Goal: Information Seeking & Learning: Learn about a topic

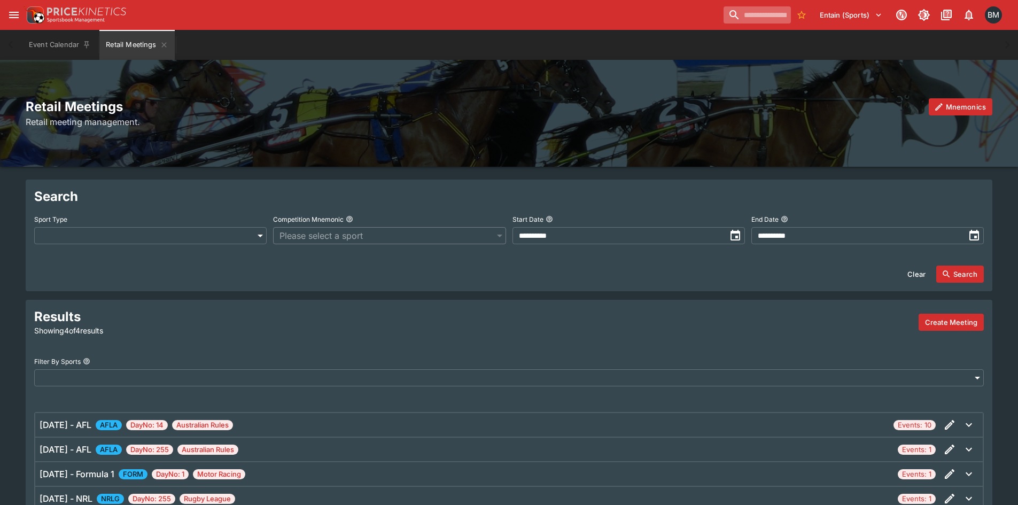
click at [737, 17] on input "search" at bounding box center [757, 14] width 67 height 17
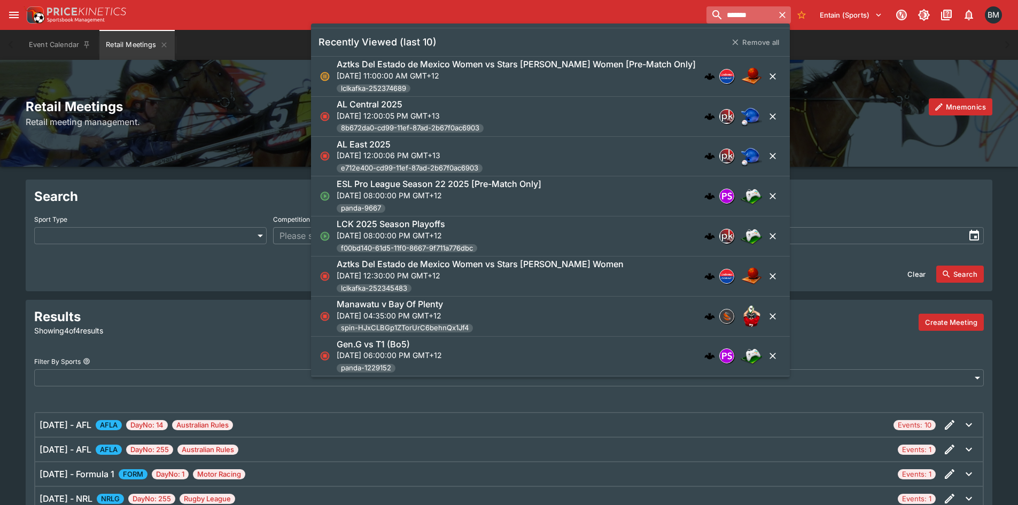
type input "*******"
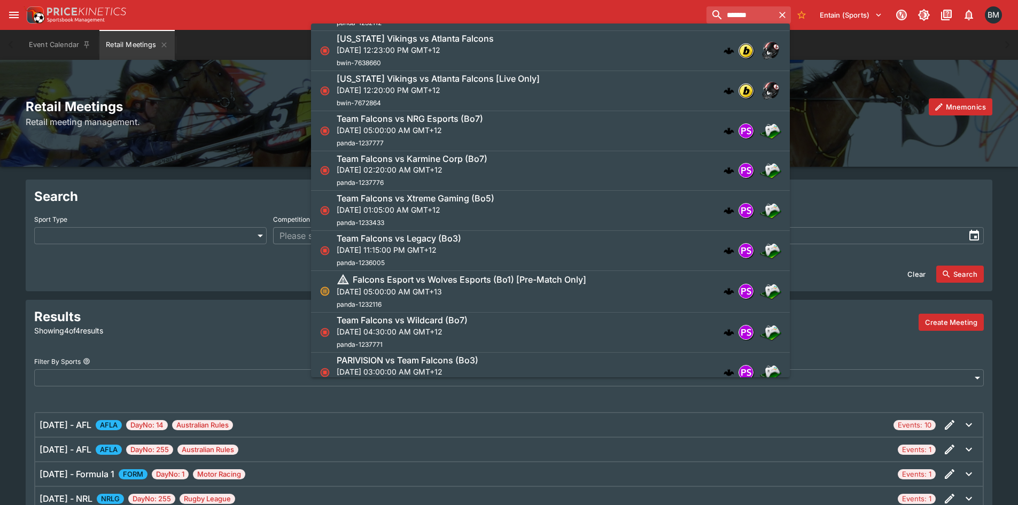
scroll to position [695, 0]
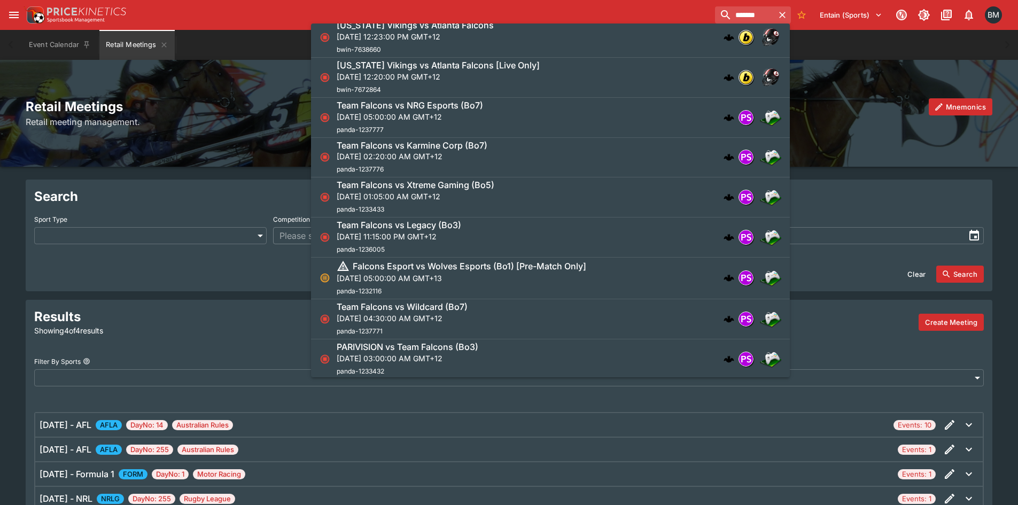
click at [537, 158] on div "Team Falcons vs Karmine Corp (Bo7) [DATE] 02:20:00 AM GMT+12 panda-1237776" at bounding box center [545, 157] width 417 height 35
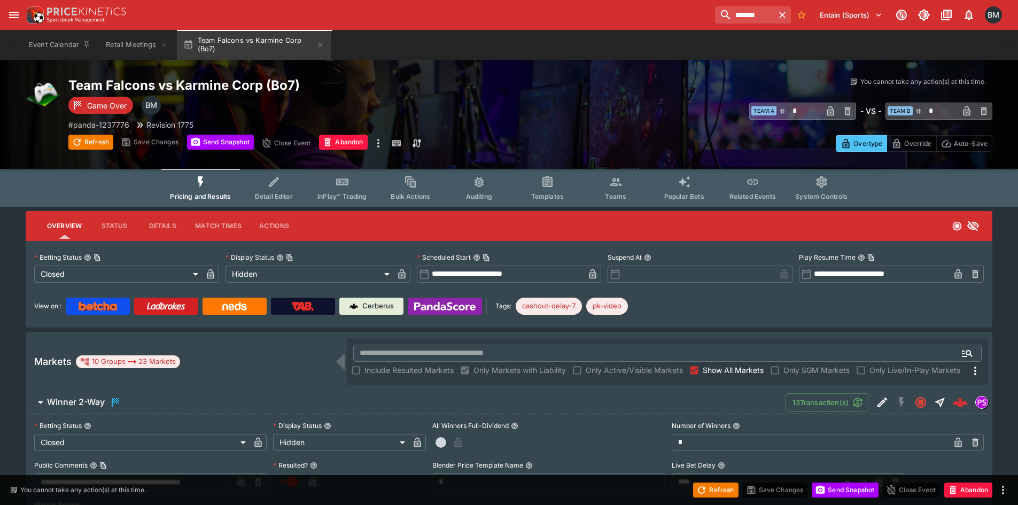
click at [162, 223] on button "Details" at bounding box center [162, 226] width 48 height 26
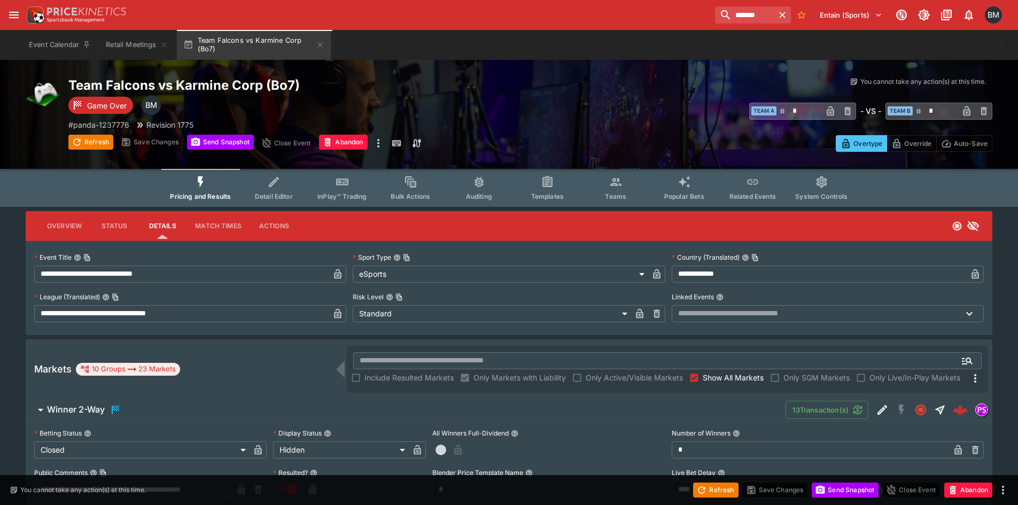
click at [726, 25] on div "******* Entain (Sports) 1 BM" at bounding box center [858, 15] width 294 height 24
click at [729, 20] on input "*******" at bounding box center [740, 14] width 67 height 17
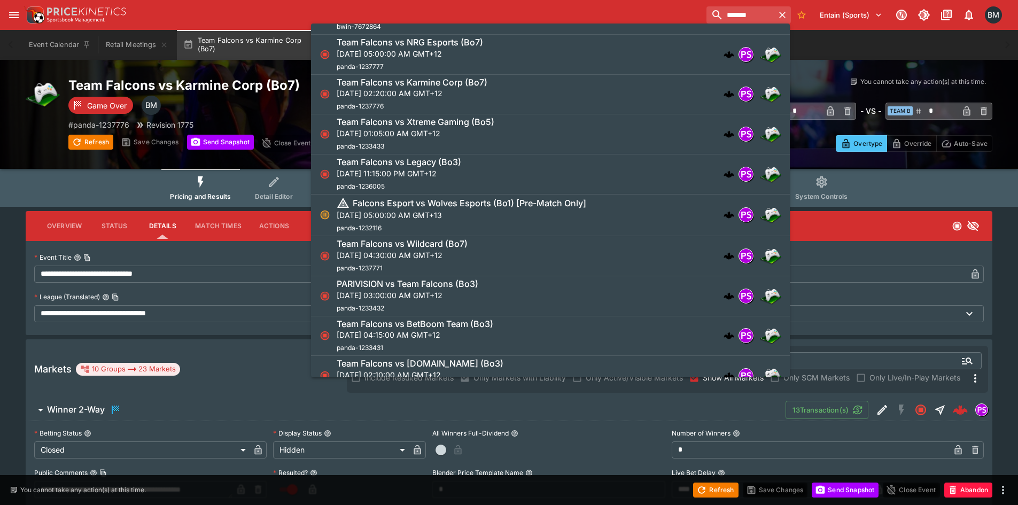
scroll to position [748, 0]
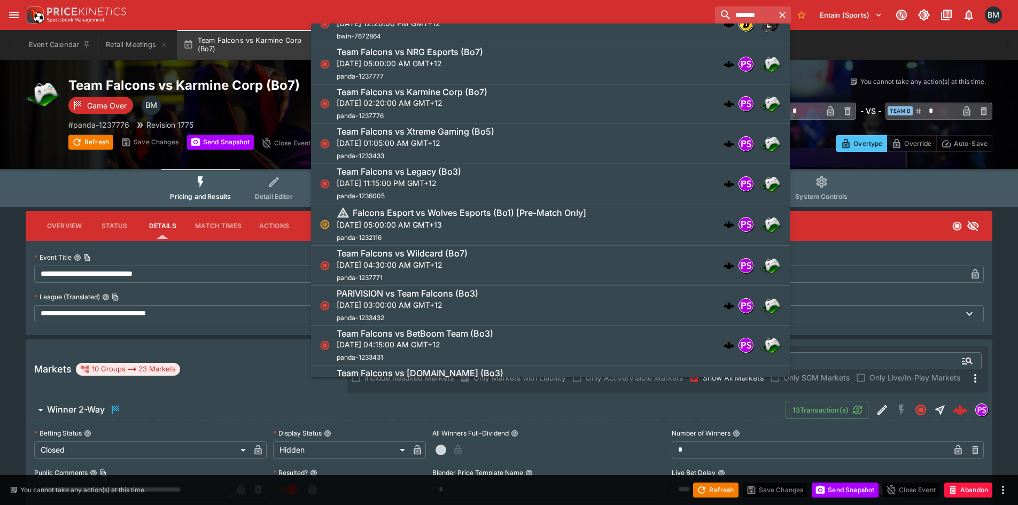
click at [554, 143] on div "Team Falcons vs Xtreme Gaming (Bo5) [DATE] 01:05:00 AM GMT+12 panda-1233433" at bounding box center [545, 143] width 417 height 35
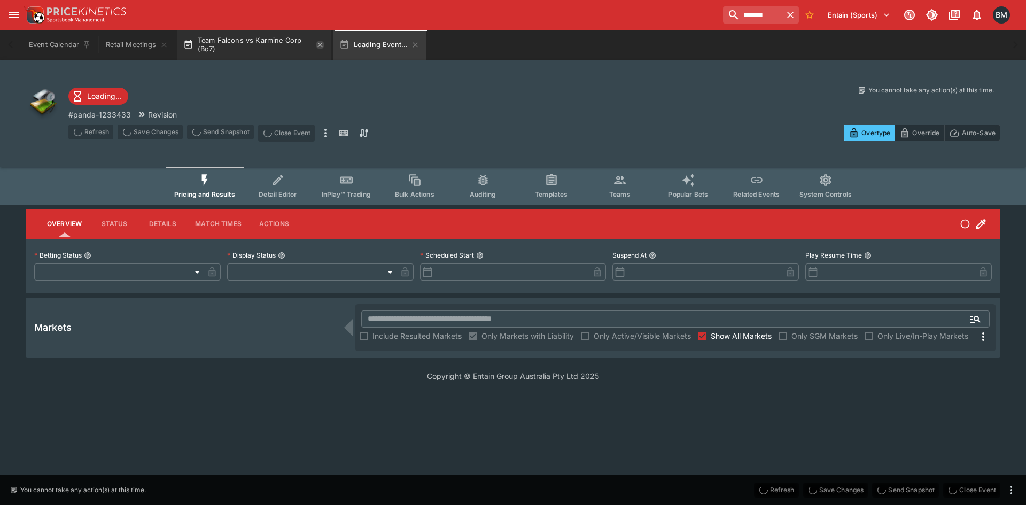
click at [324, 45] on icon "button" at bounding box center [320, 45] width 9 height 9
type input "**********"
type input "******"
type input "**********"
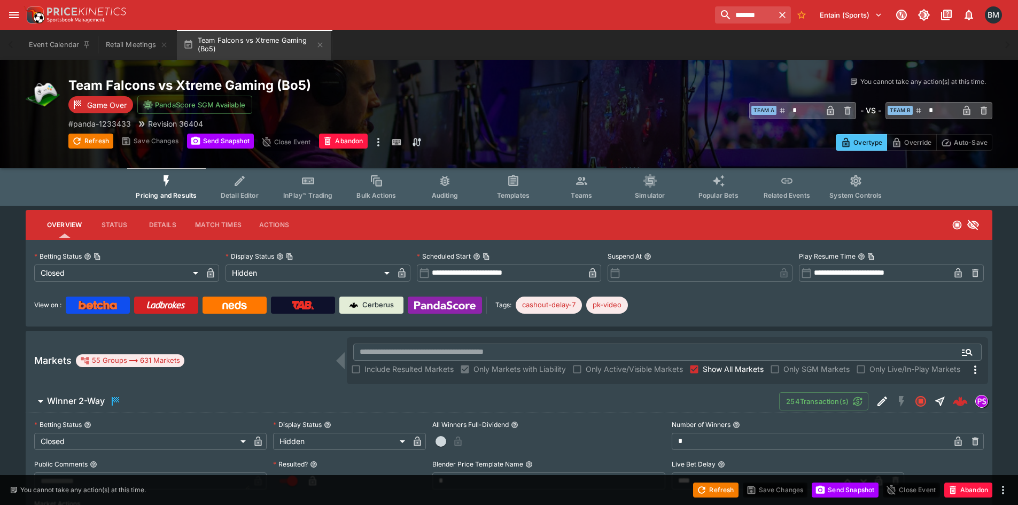
click at [168, 231] on button "Details" at bounding box center [162, 225] width 48 height 26
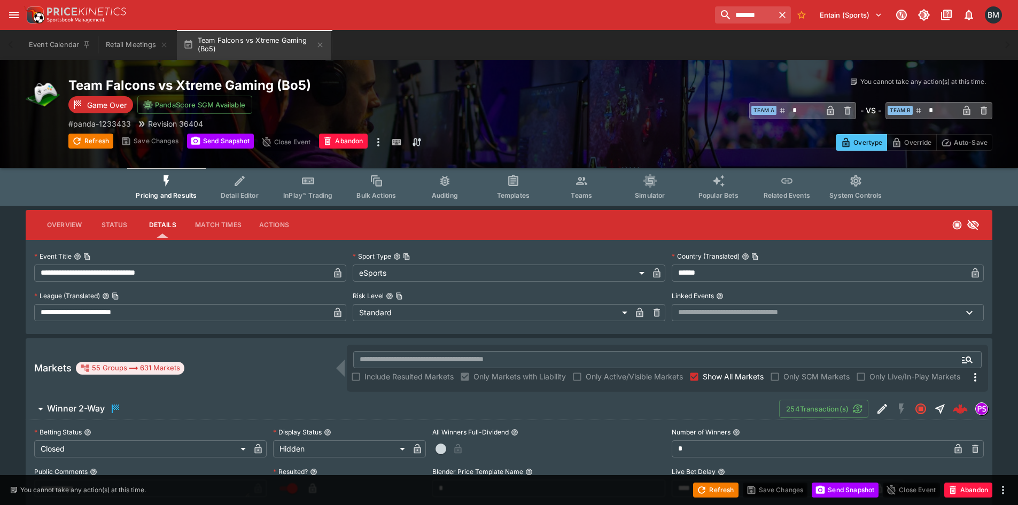
click at [51, 229] on button "Overview" at bounding box center [64, 225] width 52 height 26
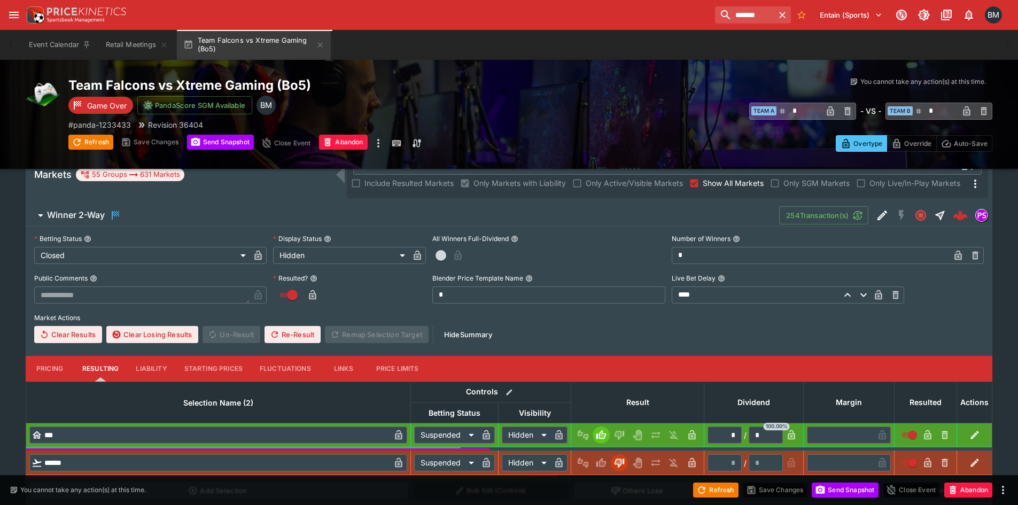
scroll to position [214, 0]
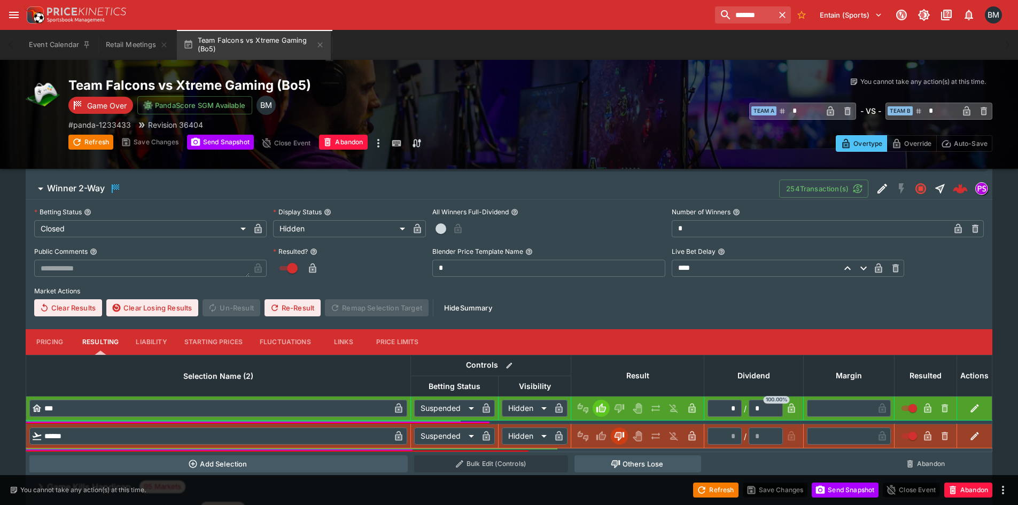
click at [171, 195] on span "Winner 2-Way" at bounding box center [409, 188] width 724 height 13
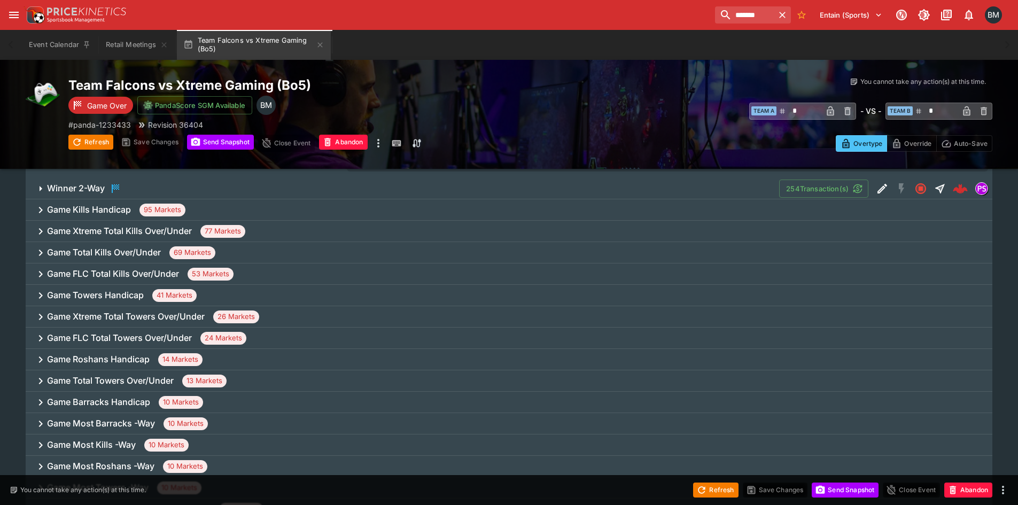
click at [208, 207] on div "Game Kills Handicap 95 Markets" at bounding box center [509, 209] width 967 height 21
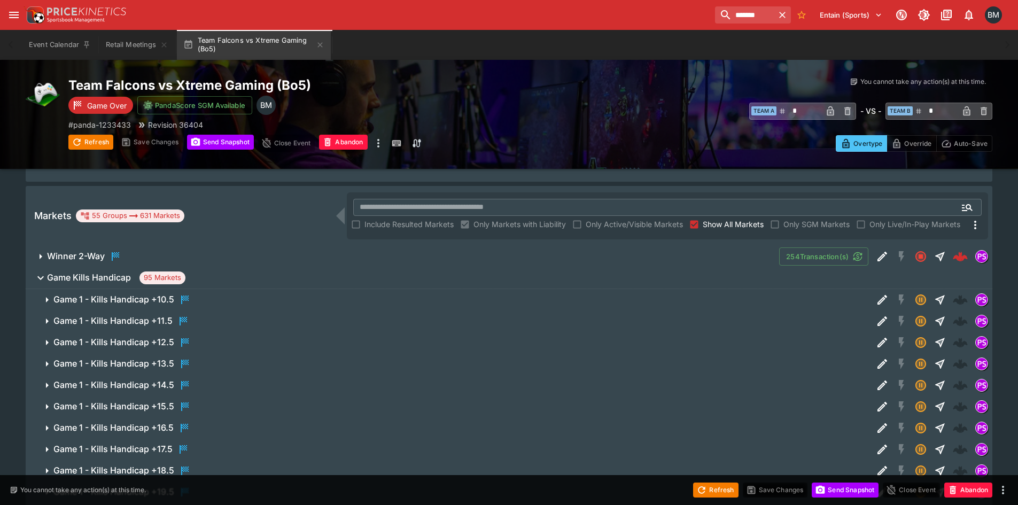
scroll to position [107, 0]
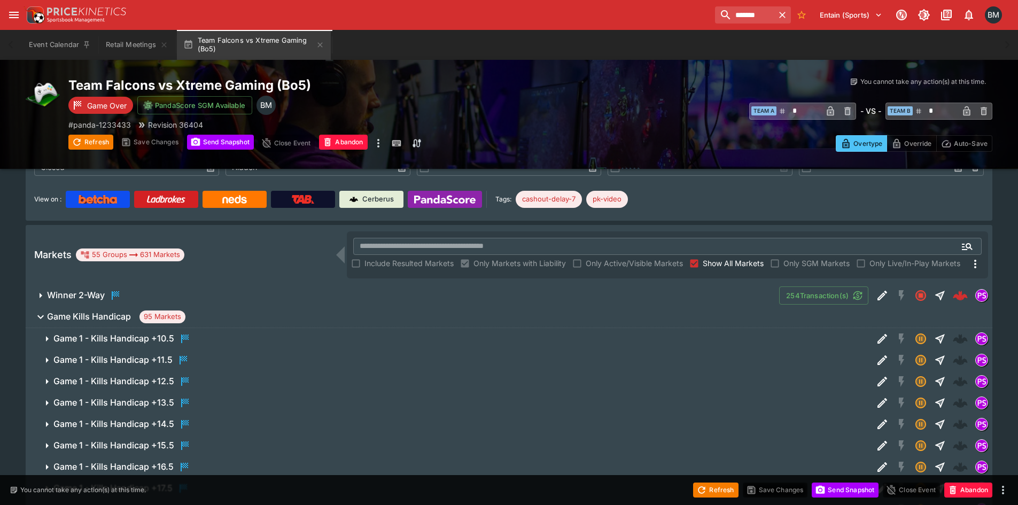
click at [241, 316] on span "Game Kills Handicap 95 Markets" at bounding box center [515, 317] width 937 height 13
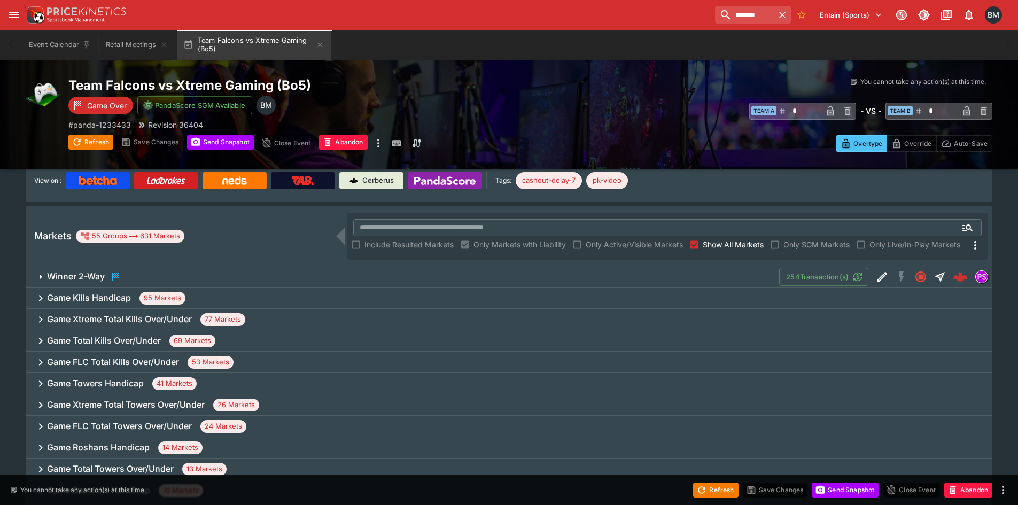
scroll to position [160, 0]
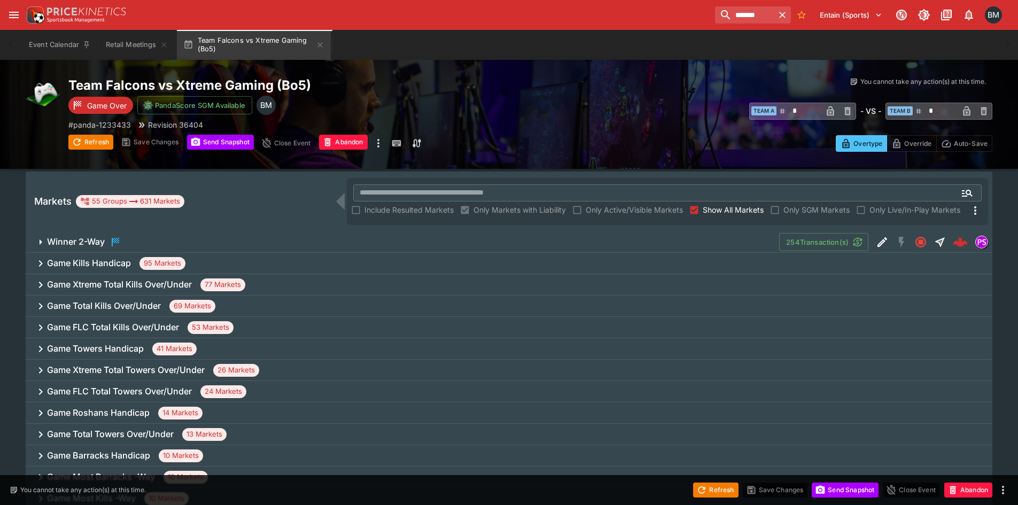
click at [268, 267] on div "Game Kills Handicap 95 Markets" at bounding box center [509, 263] width 967 height 21
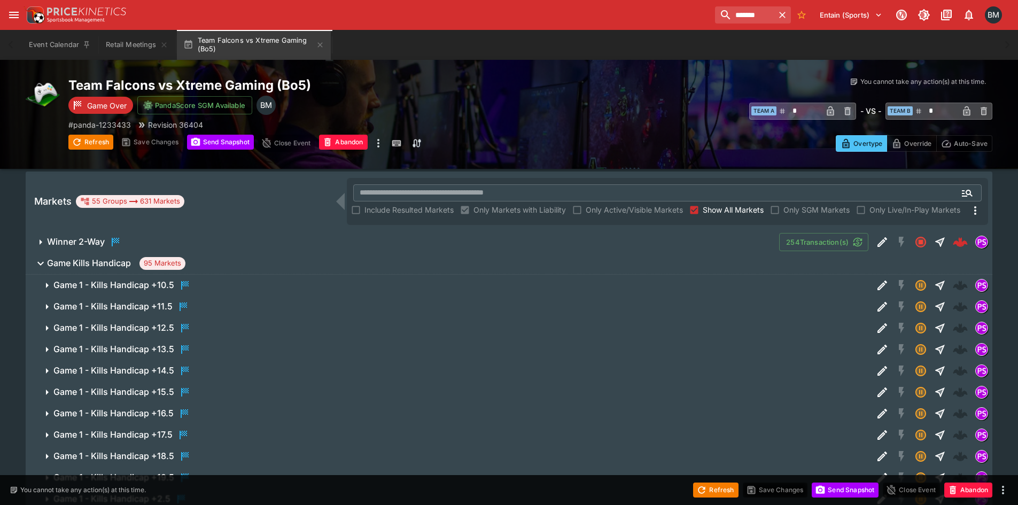
click at [267, 267] on span "Game Kills Handicap 95 Markets" at bounding box center [515, 263] width 937 height 13
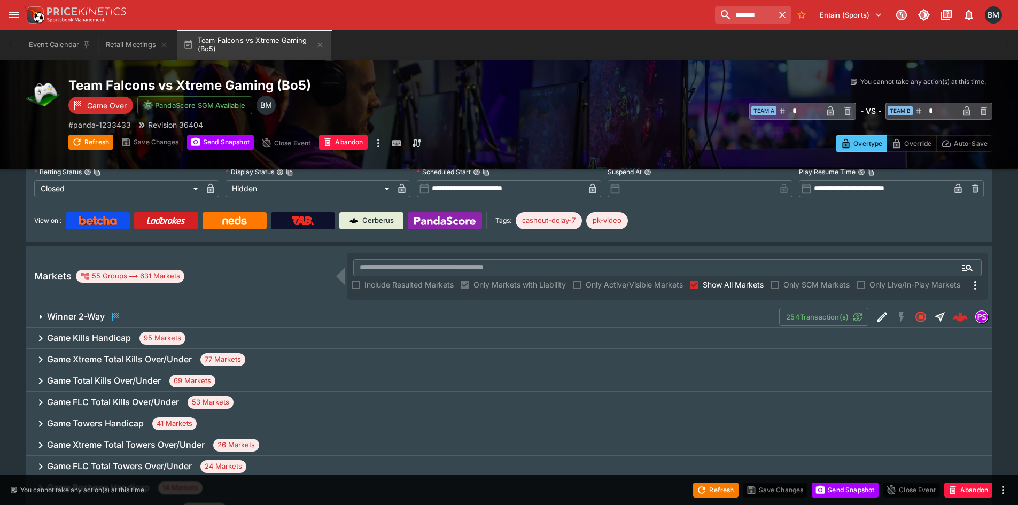
scroll to position [0, 0]
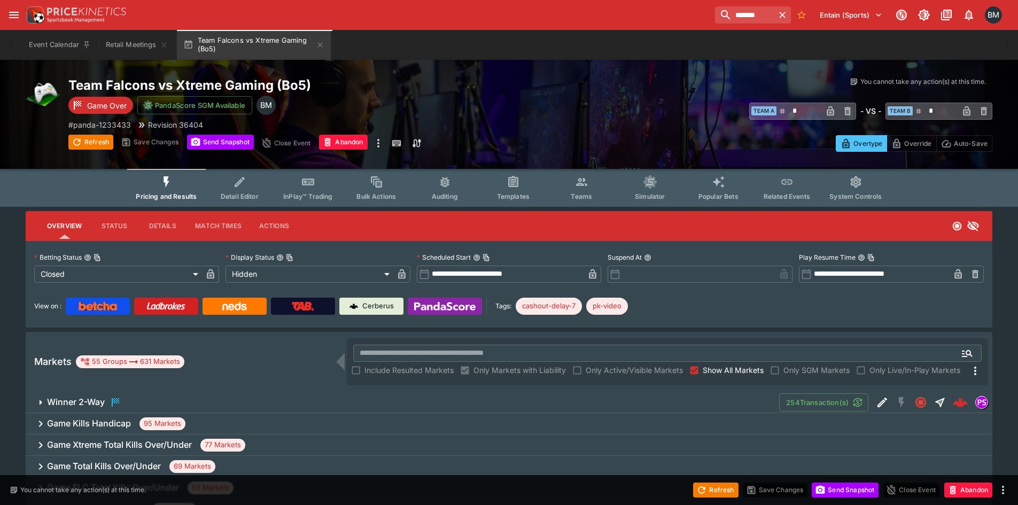
click at [534, 190] on button "Templates" at bounding box center [513, 188] width 68 height 38
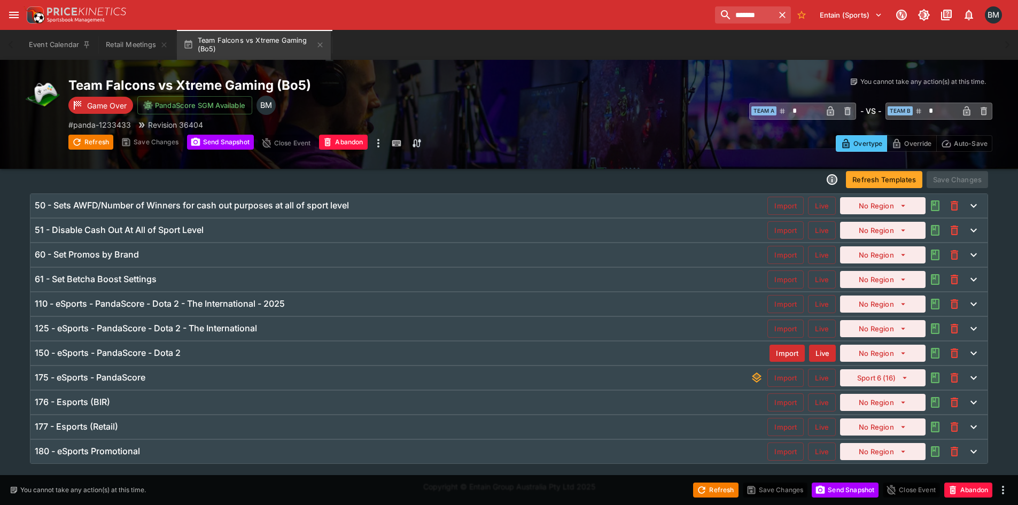
click at [204, 351] on div "150 - eSports - PandaScore - Dota 2 Import Live No Region" at bounding box center [508, 354] width 957 height 24
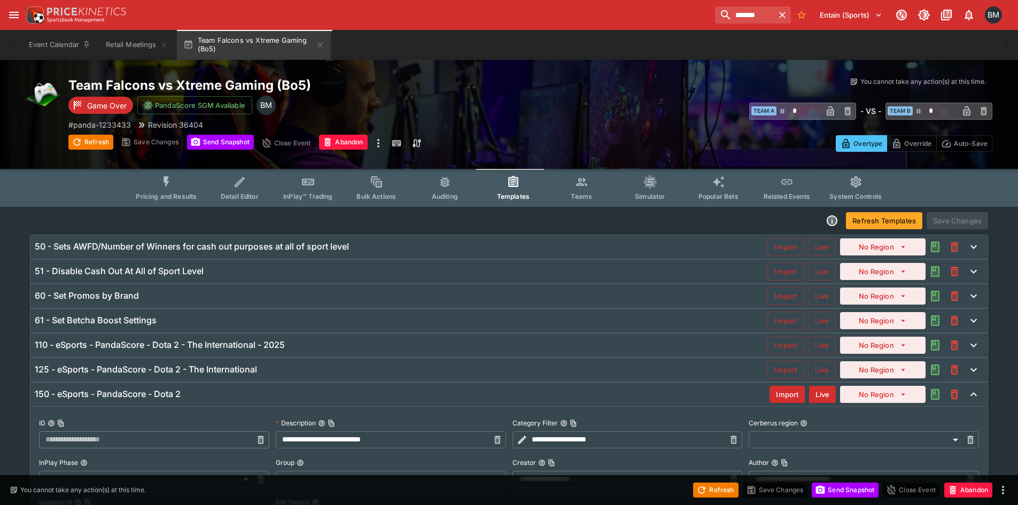
type input "**********"
click at [180, 191] on button "Pricing and Results" at bounding box center [166, 188] width 78 height 38
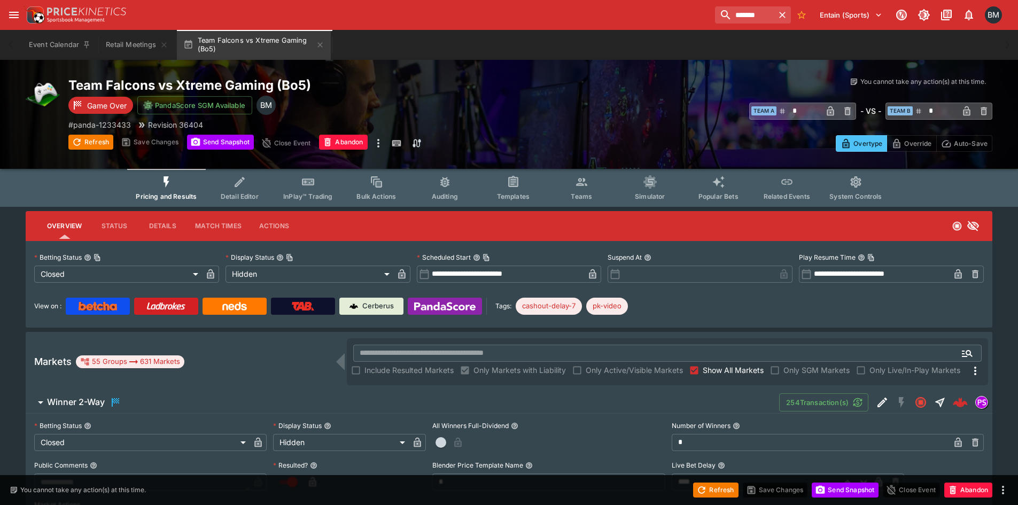
click at [197, 401] on span "Winner 2-Way" at bounding box center [409, 402] width 724 height 13
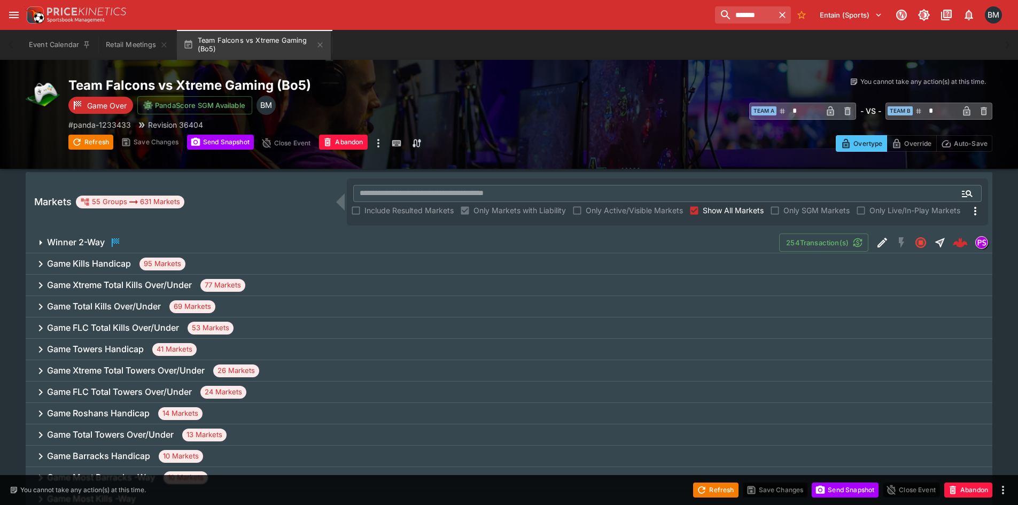
scroll to position [160, 0]
click at [277, 288] on div "Game Xtreme Total Kills Over/Under 77 Markets" at bounding box center [509, 284] width 967 height 21
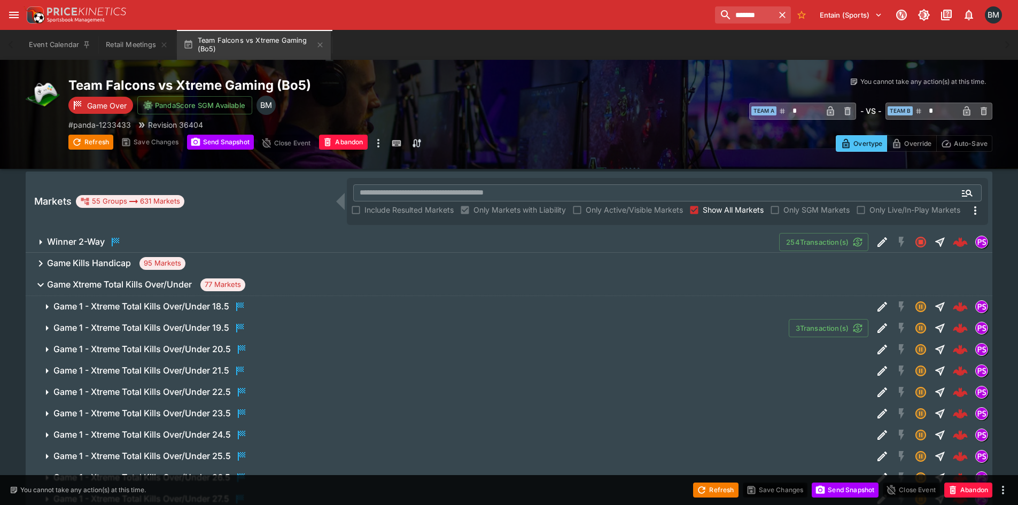
click at [276, 288] on span "Game Xtreme Total Kills Over/Under 77 Markets" at bounding box center [515, 284] width 937 height 13
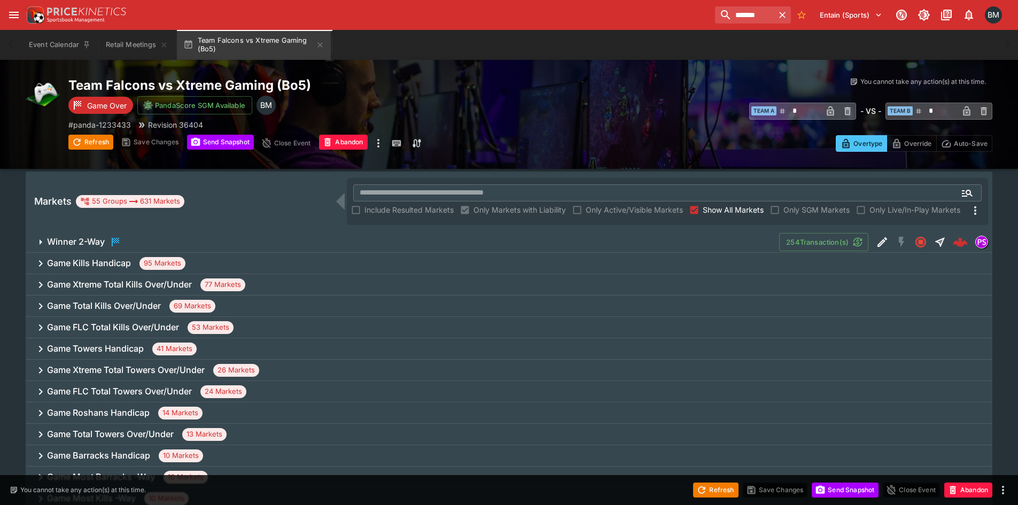
click at [258, 307] on div "Game Total Kills Over/Under 69 Markets" at bounding box center [509, 306] width 967 height 21
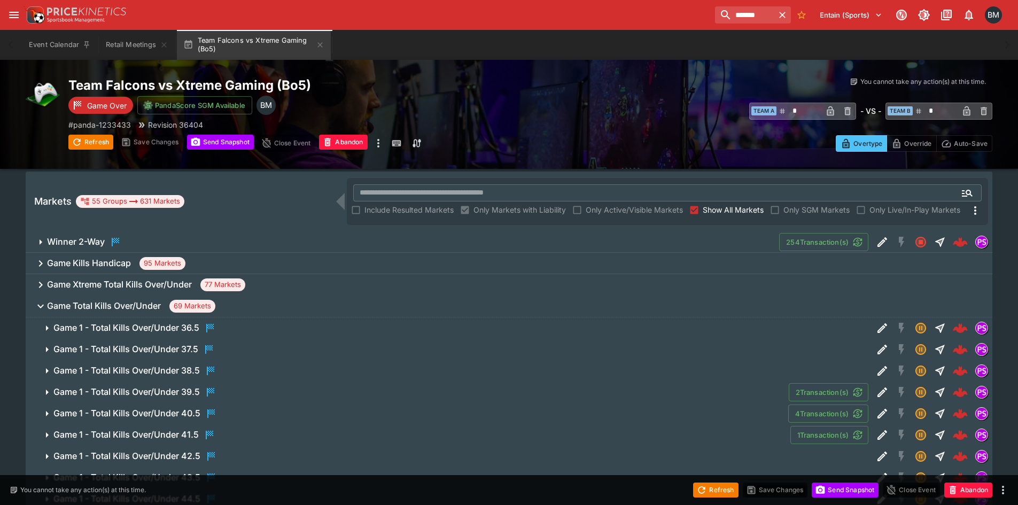
click at [258, 307] on span "Game Total Kills Over/Under 69 Markets" at bounding box center [515, 306] width 937 height 13
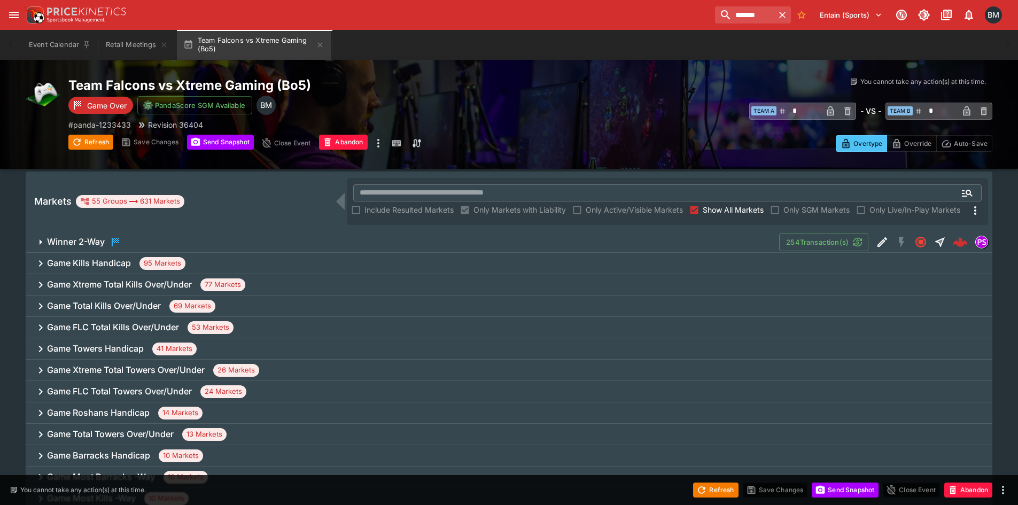
click at [251, 344] on div "Game Towers Handicap 41 Markets" at bounding box center [509, 348] width 967 height 21
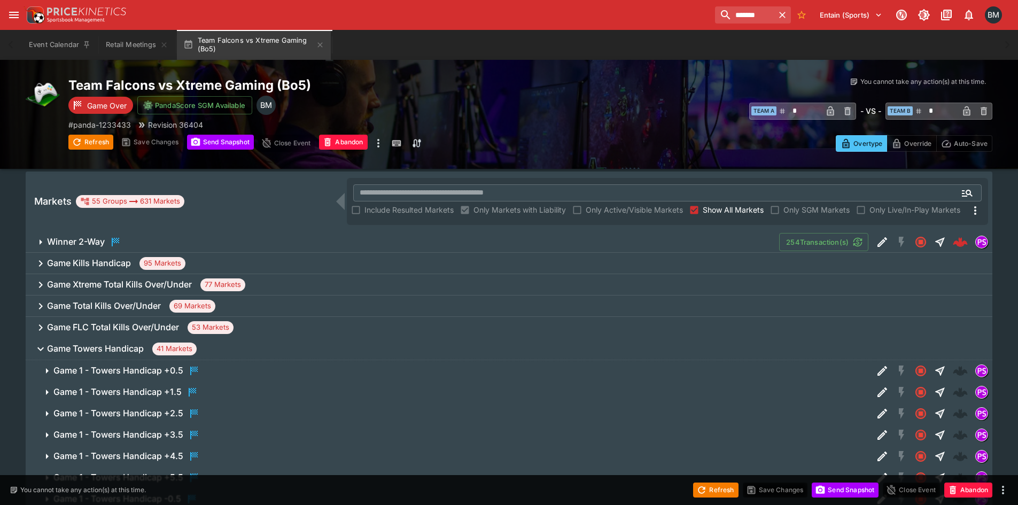
click at [251, 344] on span "Game Towers Handicap 41 Markets" at bounding box center [515, 349] width 937 height 13
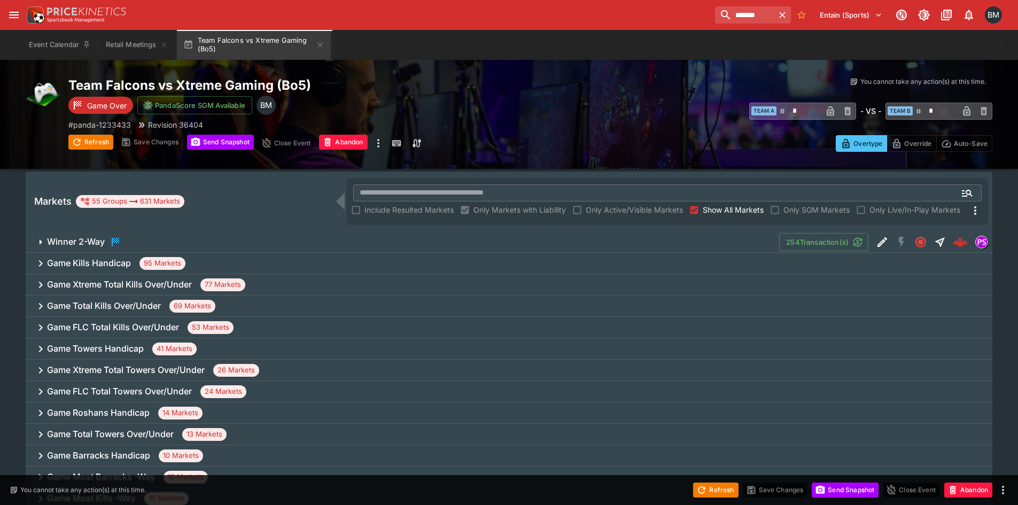
click at [254, 320] on div "Game FLC Total Kills Over/Under 53 Markets" at bounding box center [509, 327] width 967 height 21
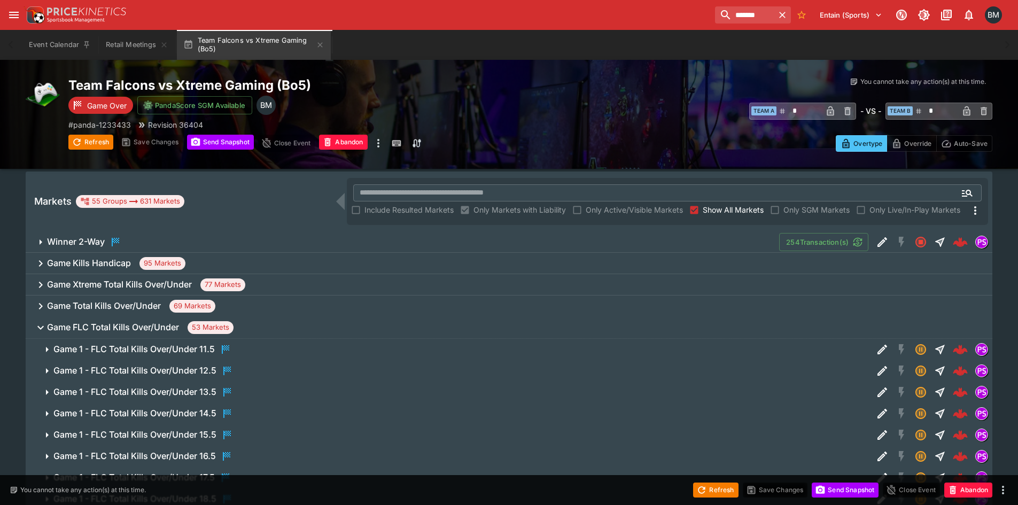
click at [254, 320] on button "Game FLC Total Kills Over/Under 53 Markets" at bounding box center [509, 327] width 967 height 21
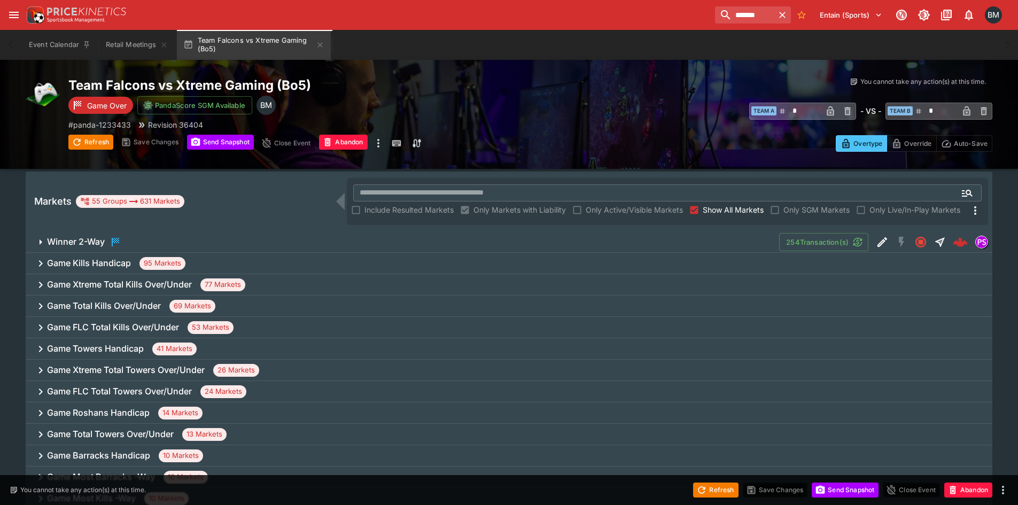
click at [294, 370] on div "Game Xtreme Total Towers Over/Under 26 Markets" at bounding box center [509, 370] width 967 height 21
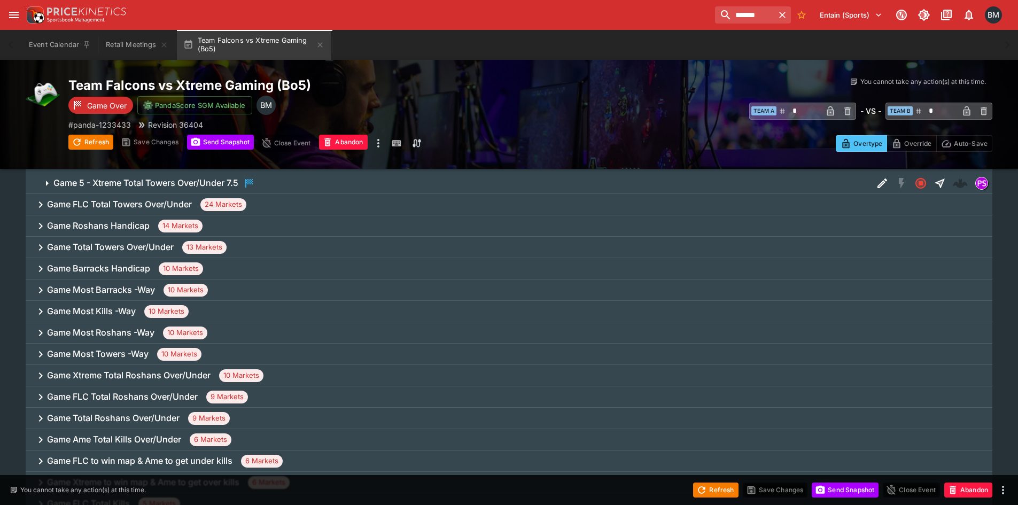
scroll to position [909, 0]
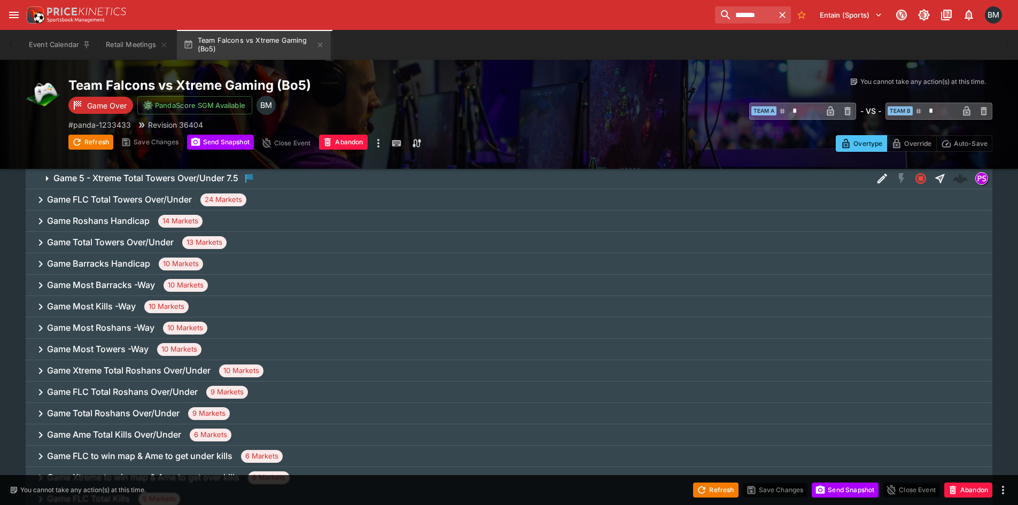
click at [262, 216] on div "Game Roshans Handicap 14 Markets" at bounding box center [509, 221] width 967 height 21
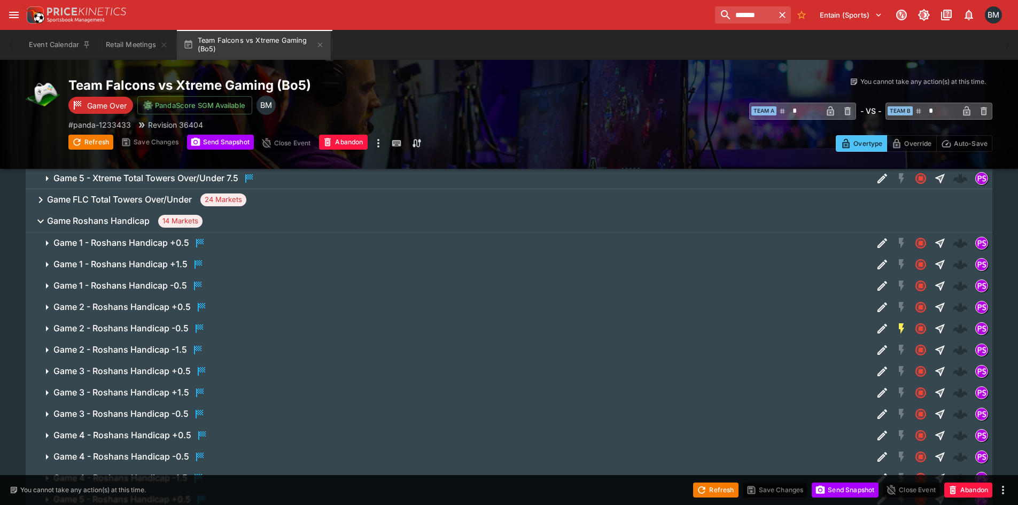
click at [253, 224] on span "Game Roshans Handicap 14 Markets" at bounding box center [515, 221] width 937 height 13
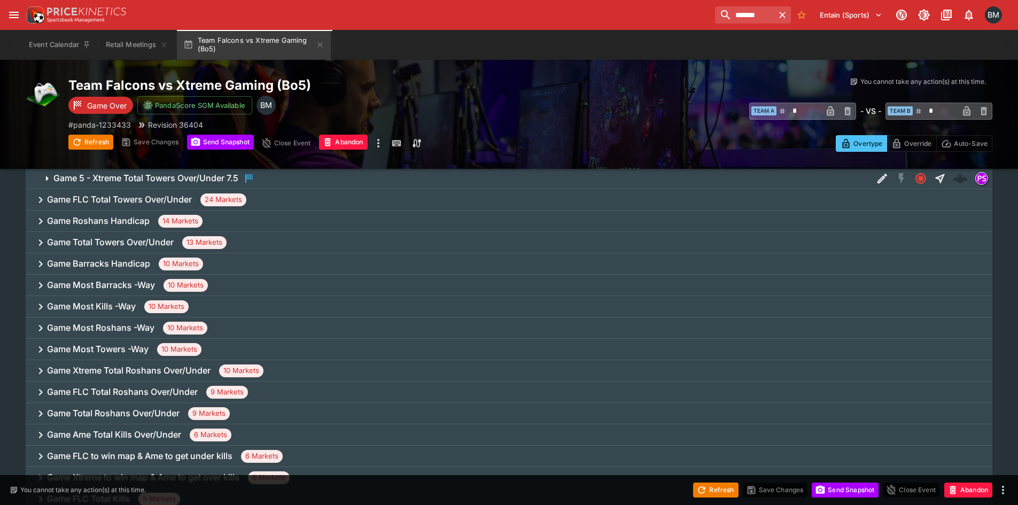
click at [262, 236] on div "Game Total Towers Over/Under 13 Markets" at bounding box center [509, 242] width 967 height 21
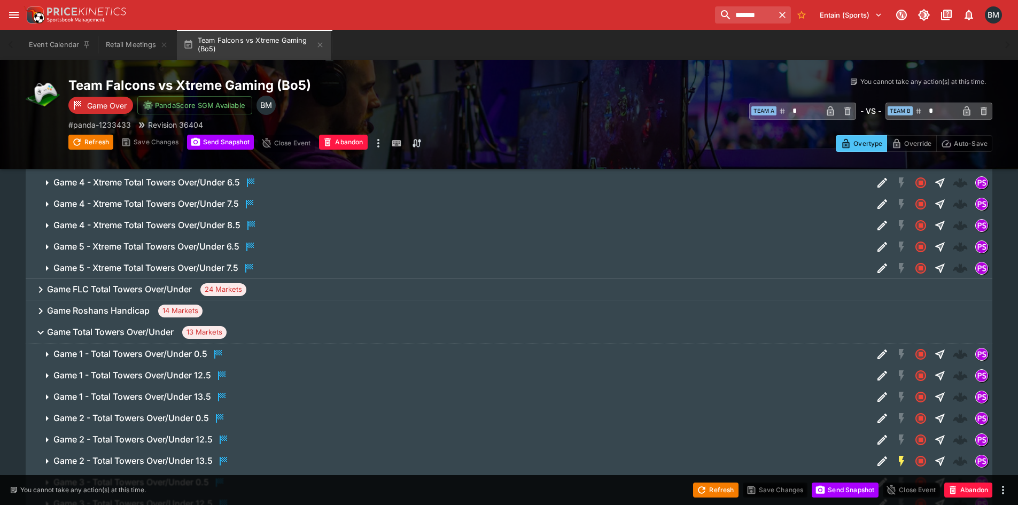
scroll to position [855, 0]
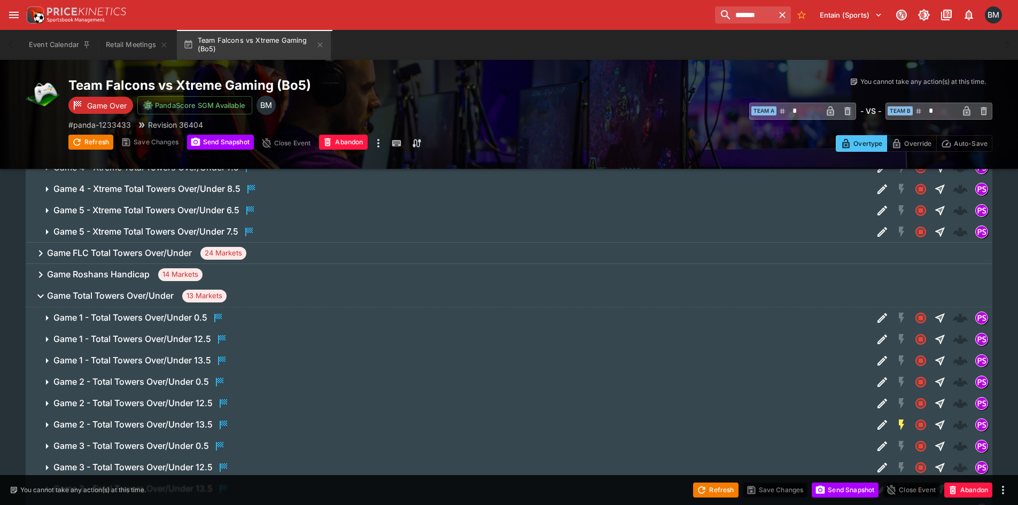
click at [289, 291] on span "Game Total Towers Over/Under 13 Markets" at bounding box center [515, 296] width 937 height 13
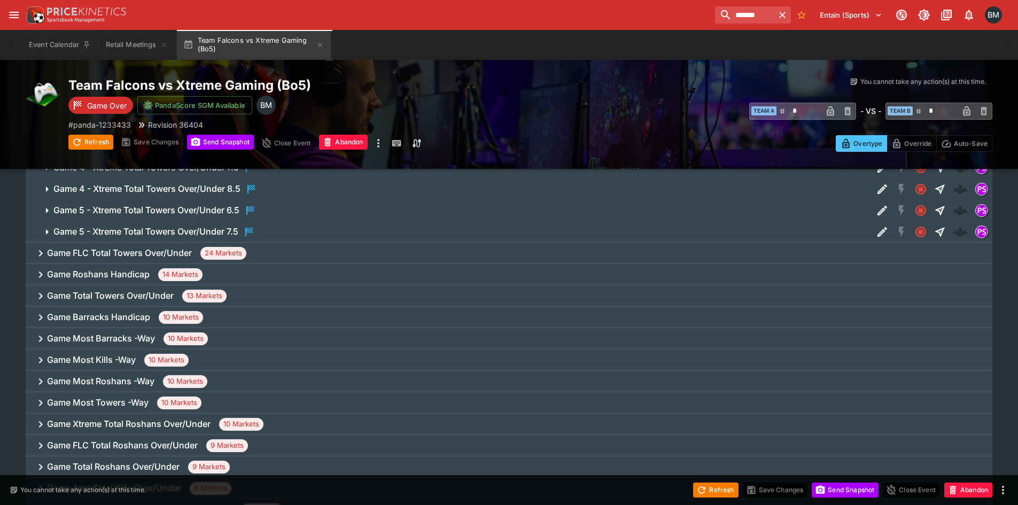
click at [258, 313] on div "Game Barracks Handicap 10 Markets" at bounding box center [509, 317] width 967 height 21
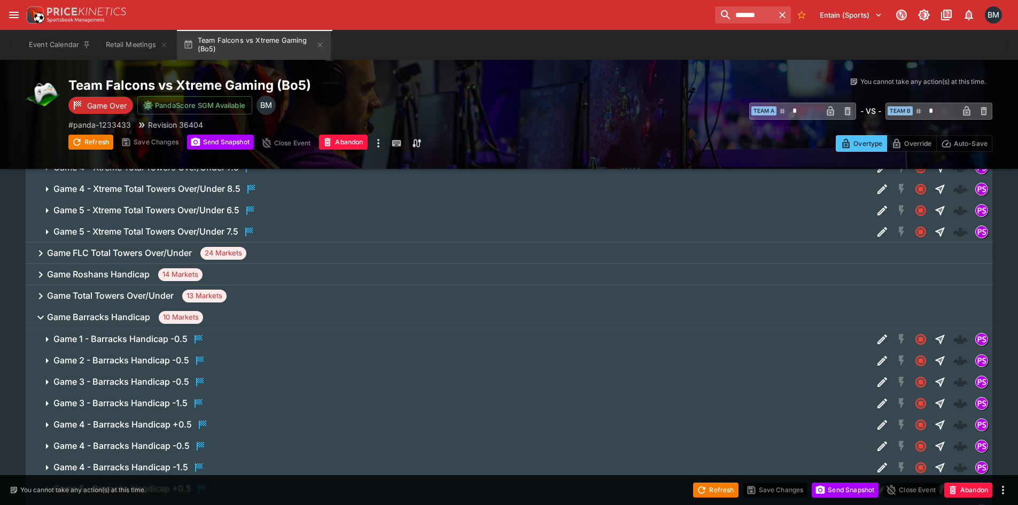
click at [237, 315] on span "Game Barracks Handicap 10 Markets" at bounding box center [515, 317] width 937 height 13
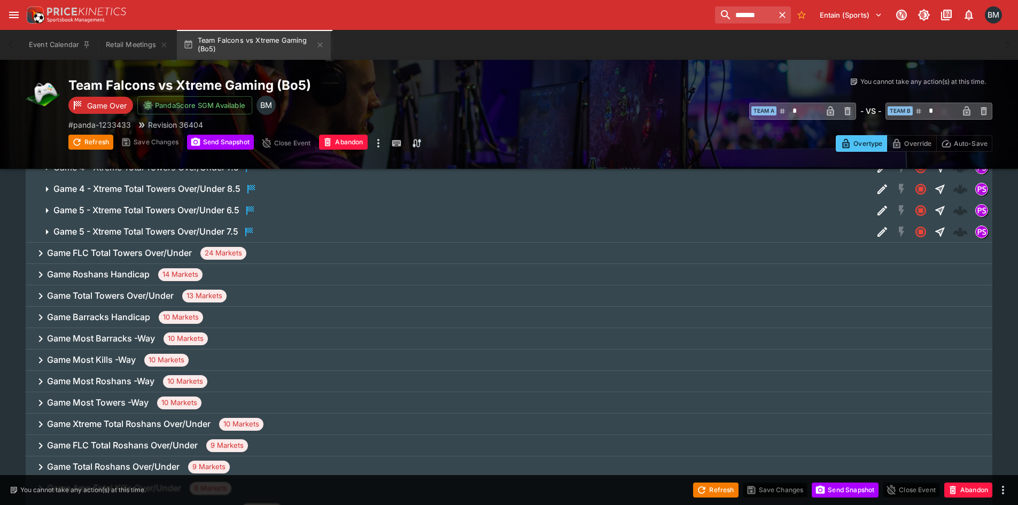
click at [250, 330] on div "Game Most Barracks -Way 10 Markets" at bounding box center [509, 338] width 967 height 21
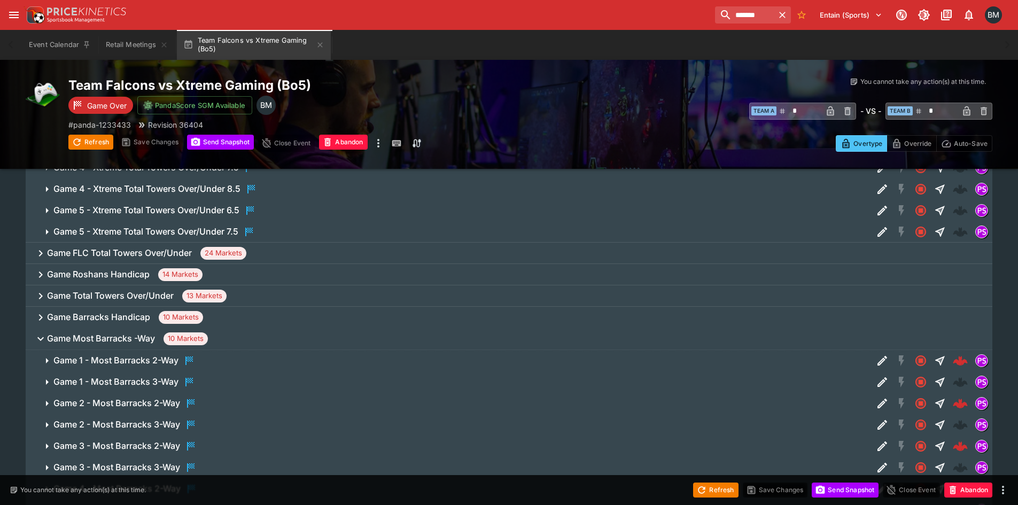
click at [224, 337] on span "Game Most Barracks -Way 10 Markets" at bounding box center [515, 338] width 937 height 13
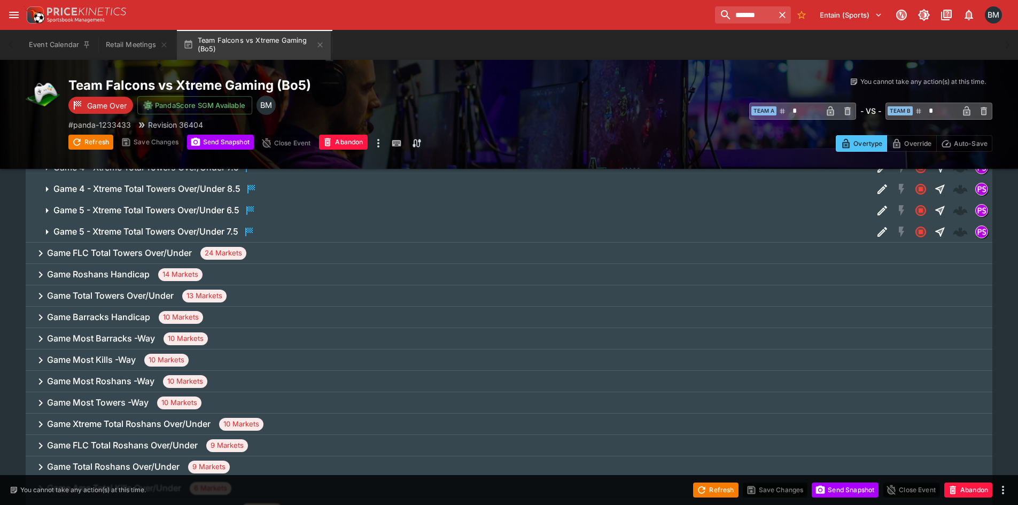
click at [223, 357] on div "Game Most Kills -Way 10 Markets" at bounding box center [509, 360] width 967 height 21
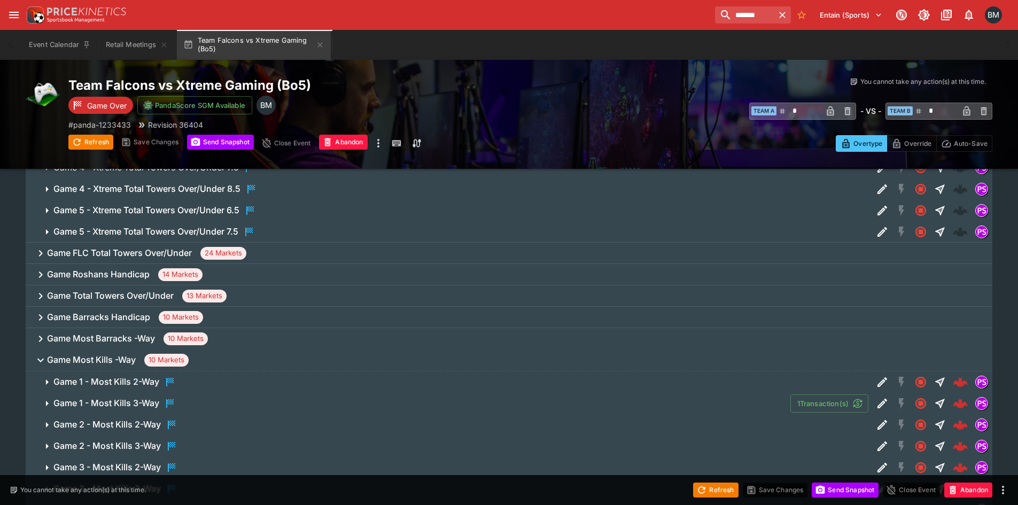
click at [224, 354] on span "Game Most Kills -Way 10 Markets" at bounding box center [515, 360] width 937 height 13
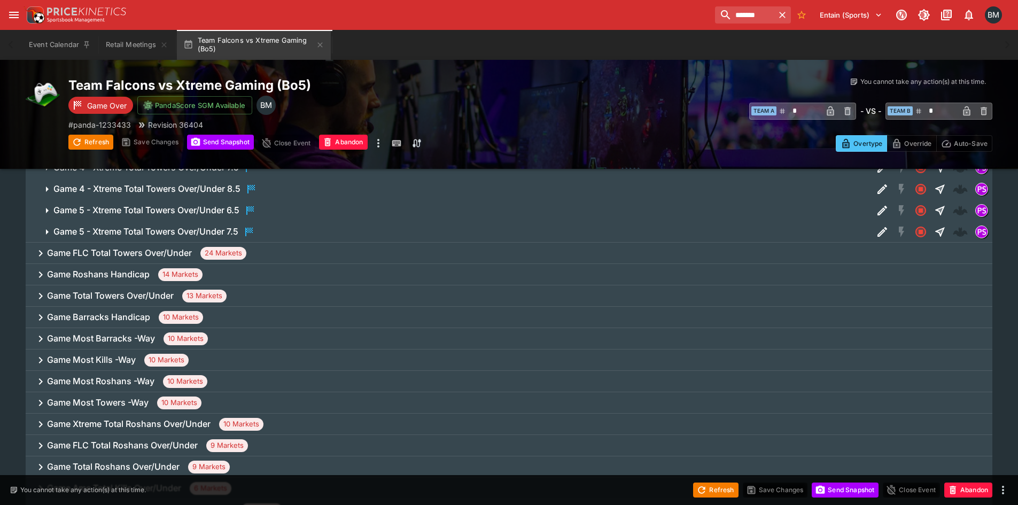
click at [220, 384] on div "Game Most Roshans -Way 10 Markets" at bounding box center [509, 381] width 967 height 21
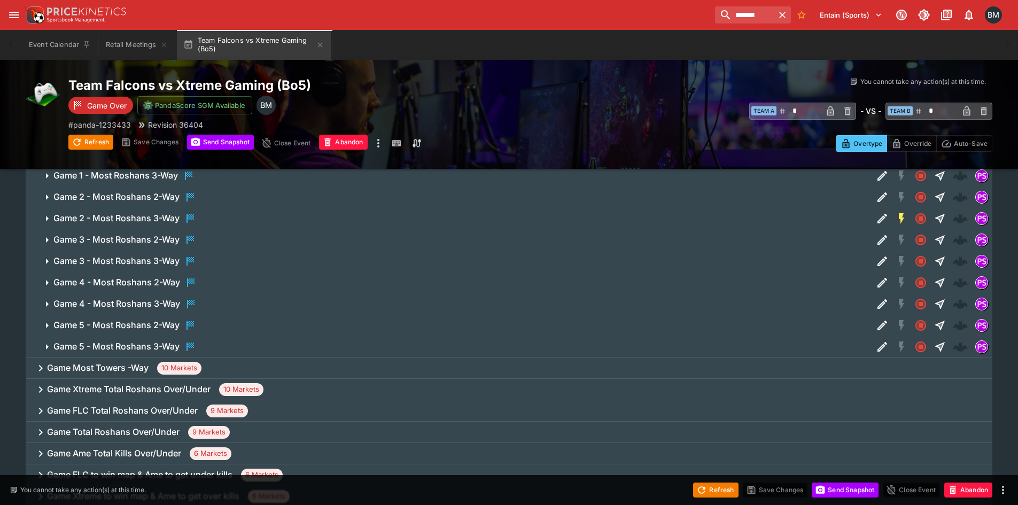
scroll to position [1122, 0]
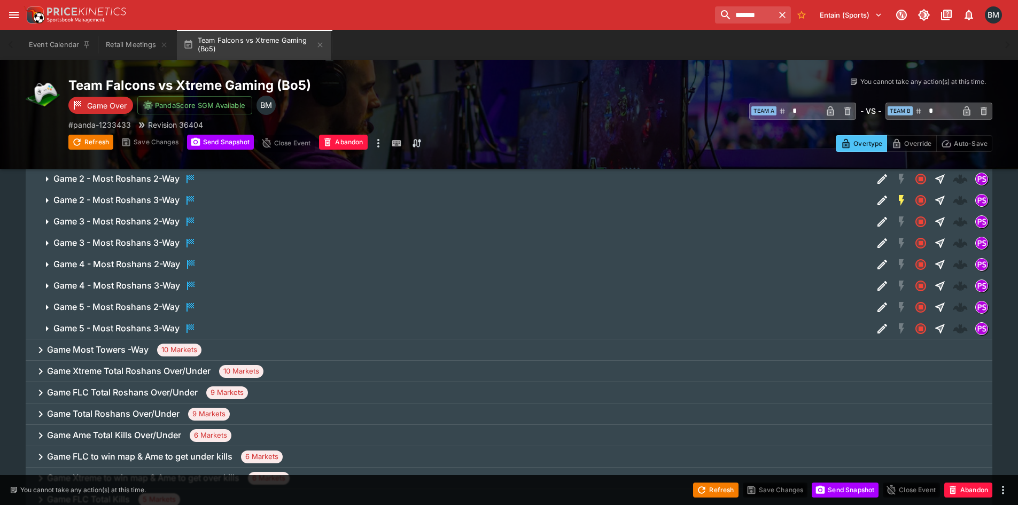
click at [230, 347] on div "Game Most Towers -Way 10 Markets" at bounding box center [509, 349] width 967 height 21
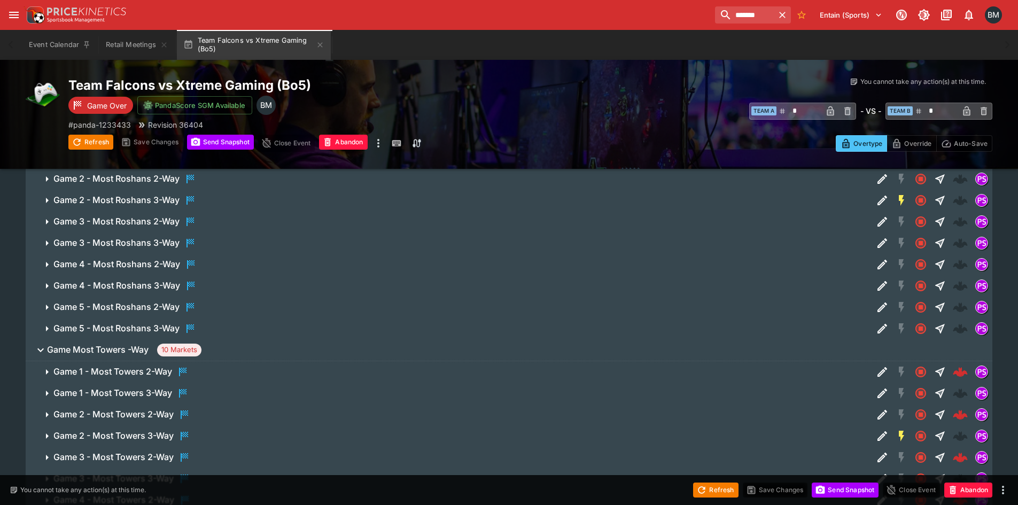
click at [209, 352] on span "Game Most Towers -Way 10 Markets" at bounding box center [515, 350] width 937 height 13
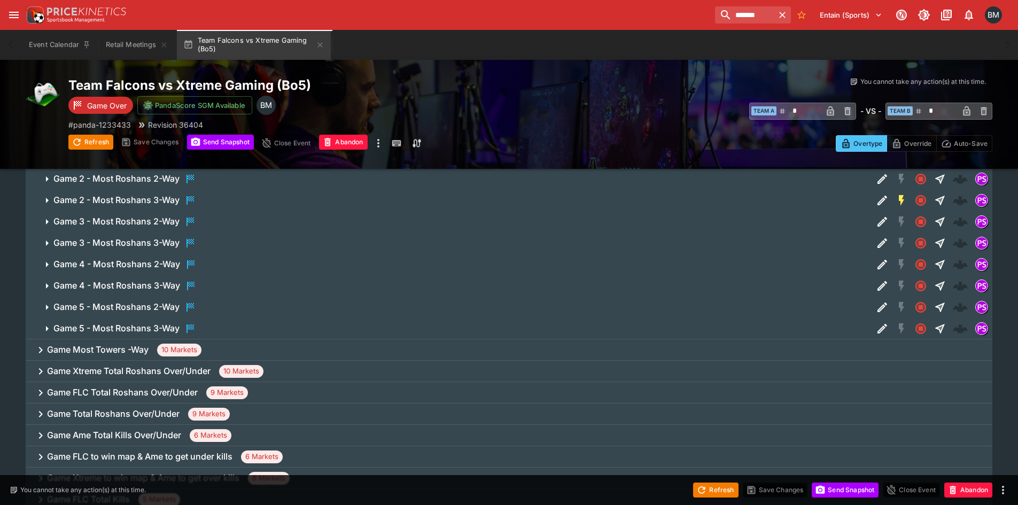
click at [203, 366] on h6 "Game Xtreme Total Roshans Over/Under" at bounding box center [129, 371] width 164 height 11
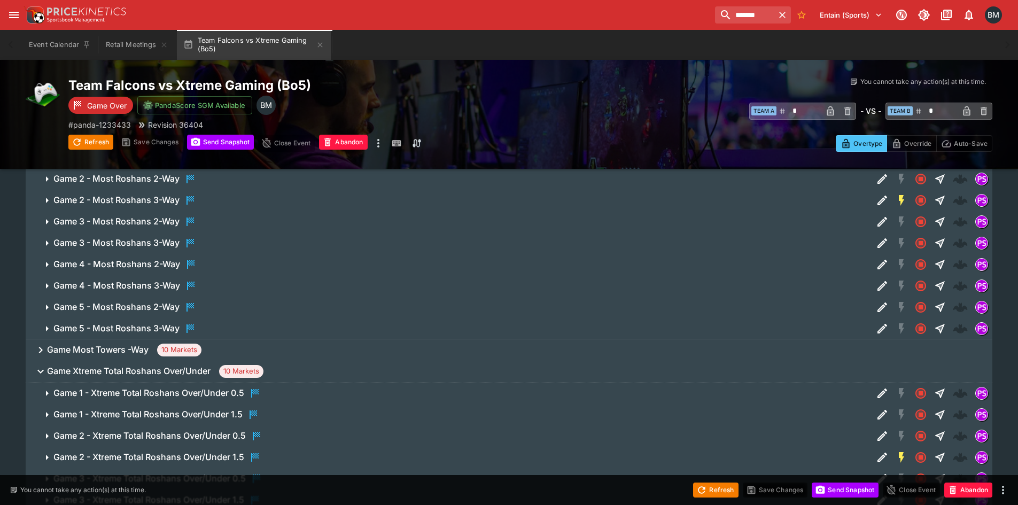
click at [291, 375] on span "Game Xtreme Total Roshans Over/Under 10 Markets" at bounding box center [515, 371] width 937 height 13
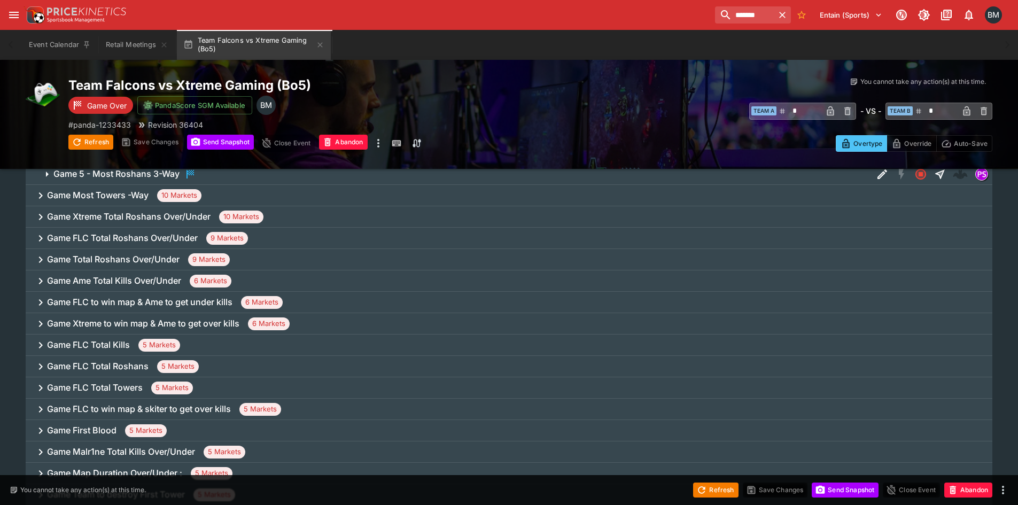
scroll to position [1283, 0]
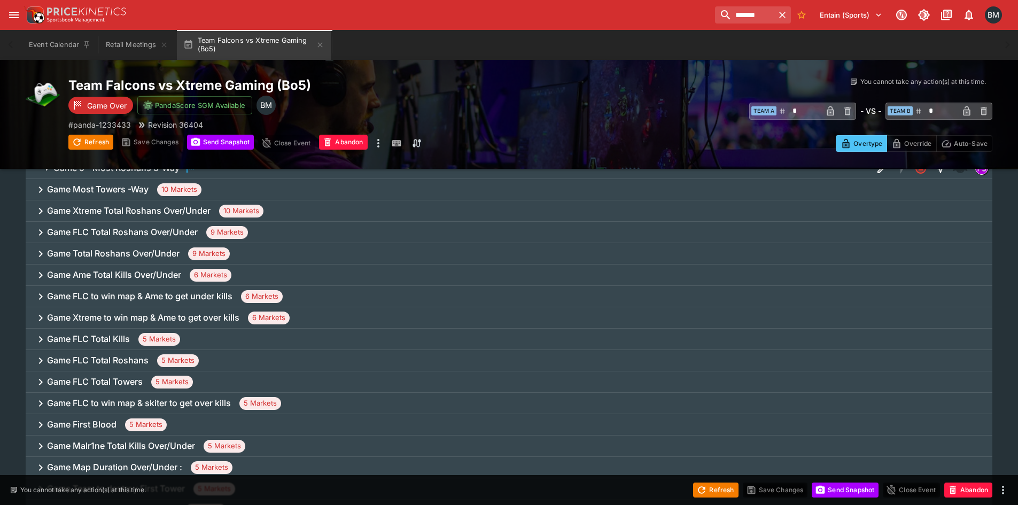
click at [265, 252] on div "Game Total Roshans Over/Under 9 Markets" at bounding box center [509, 253] width 967 height 21
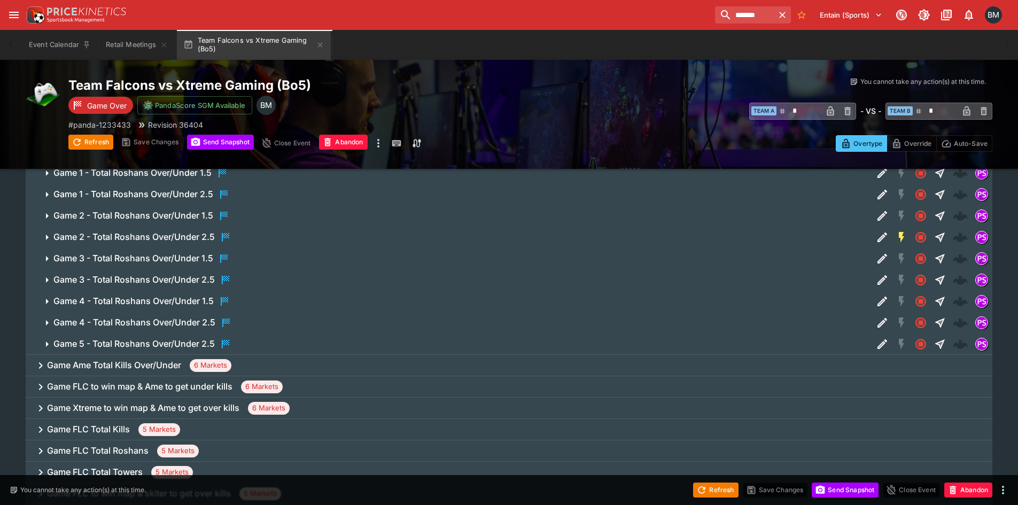
scroll to position [1390, 0]
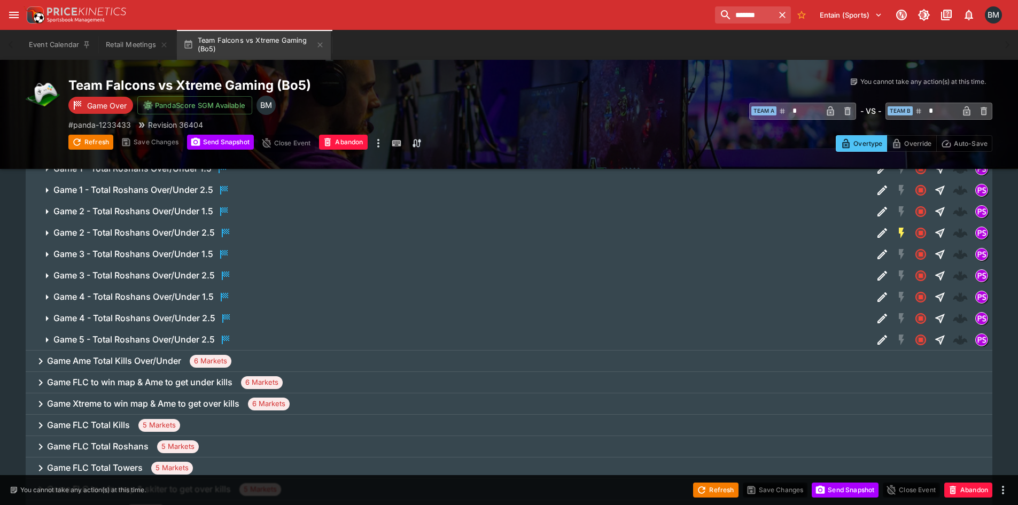
click at [256, 368] on div "Game Ame Total Kills Over/Under 6 Markets" at bounding box center [509, 361] width 967 height 21
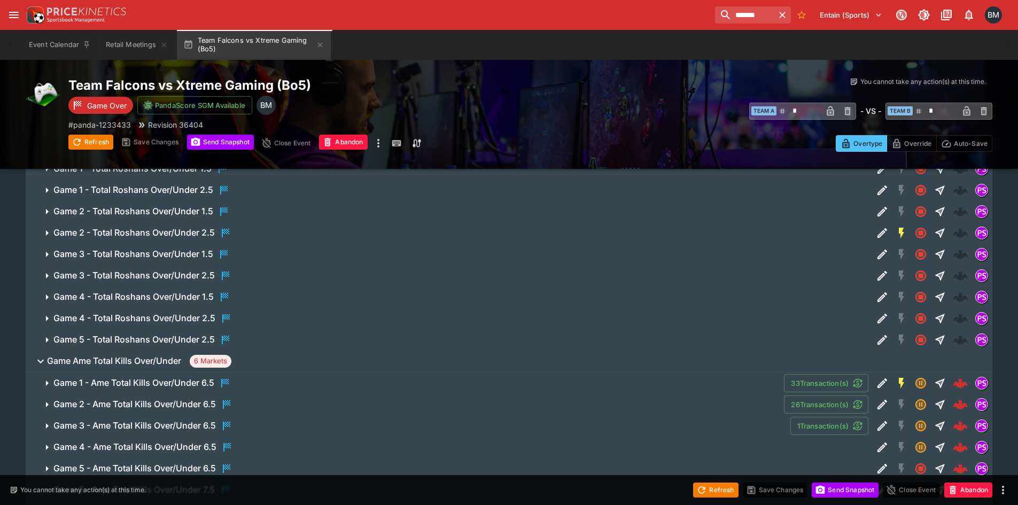
click at [255, 367] on span "Game Ame Total Kills Over/Under 6 Markets" at bounding box center [515, 361] width 937 height 13
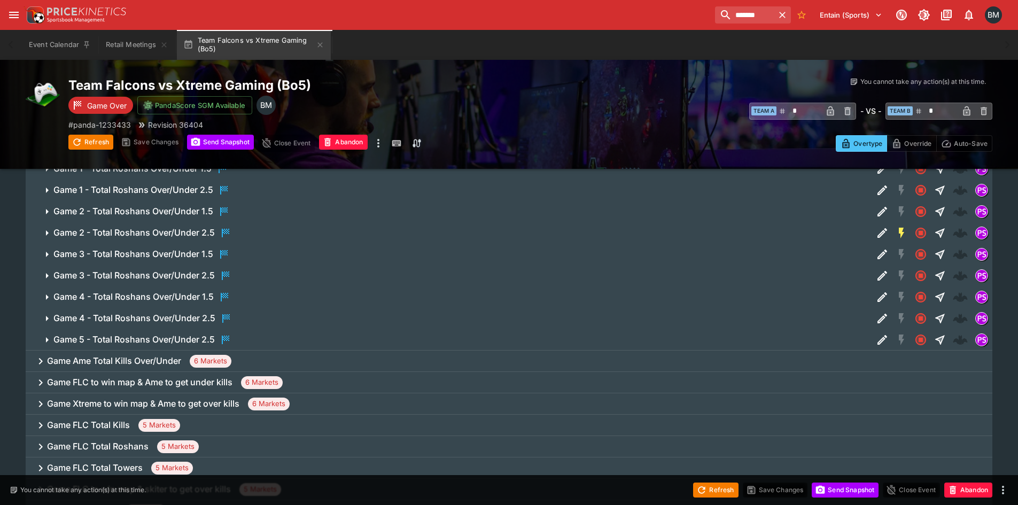
click at [316, 383] on div "Game FLC to win map & Ame to get under kills 6 Markets" at bounding box center [509, 382] width 967 height 21
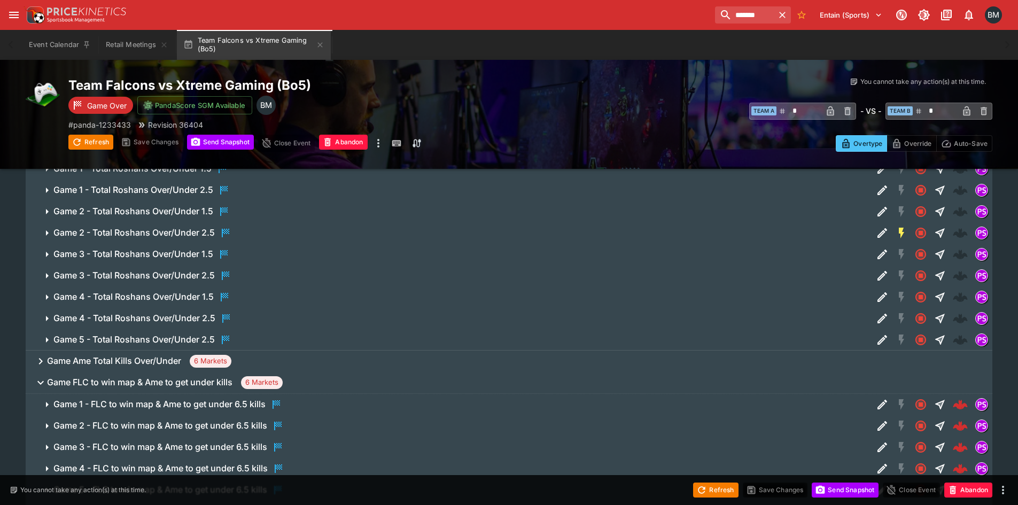
click at [316, 383] on span "Game FLC to win map & Ame to get under kills 6 Markets" at bounding box center [515, 382] width 937 height 13
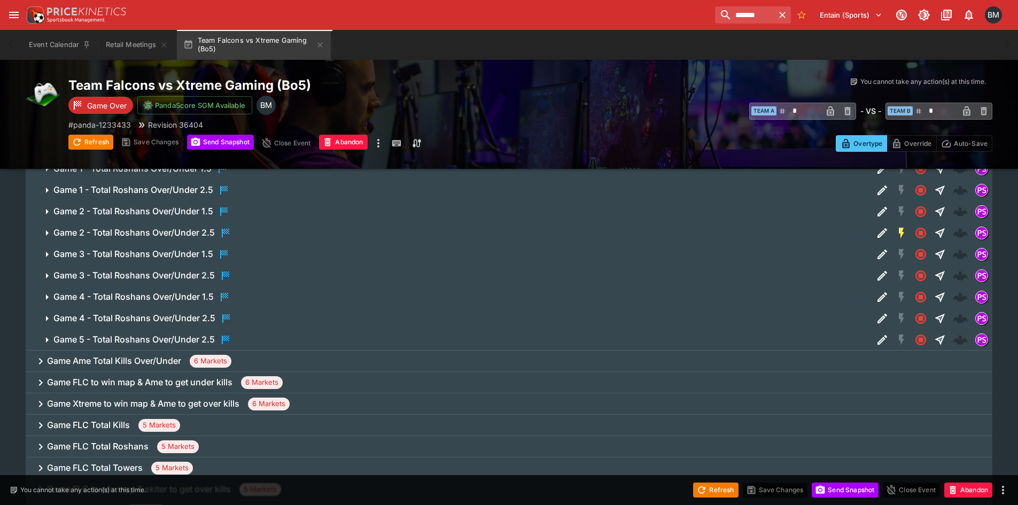
click at [319, 399] on div "Game Xtreme to win map & Ame to get over kills 6 Markets" at bounding box center [509, 403] width 967 height 21
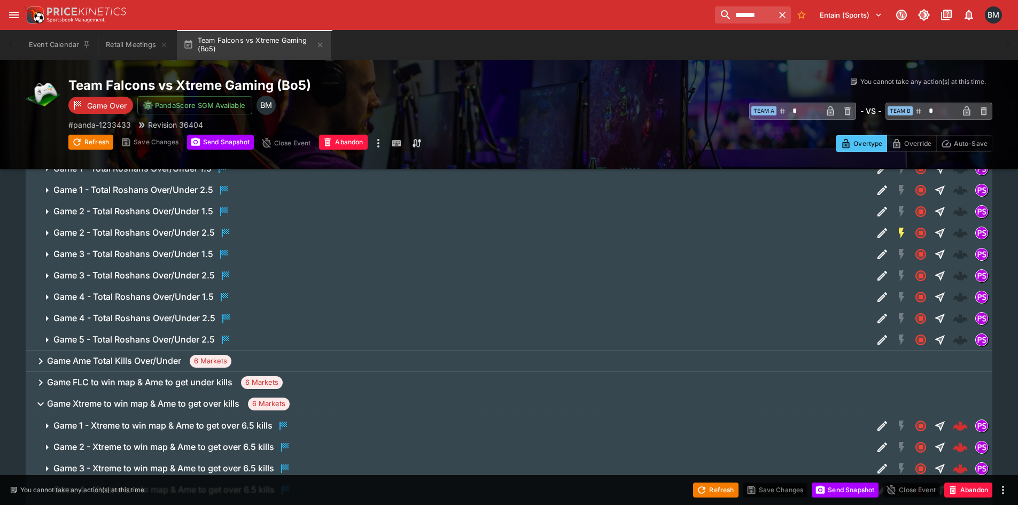
click at [321, 402] on span "Game Xtreme to win map & Ame to get over kills 6 Markets" at bounding box center [515, 404] width 937 height 13
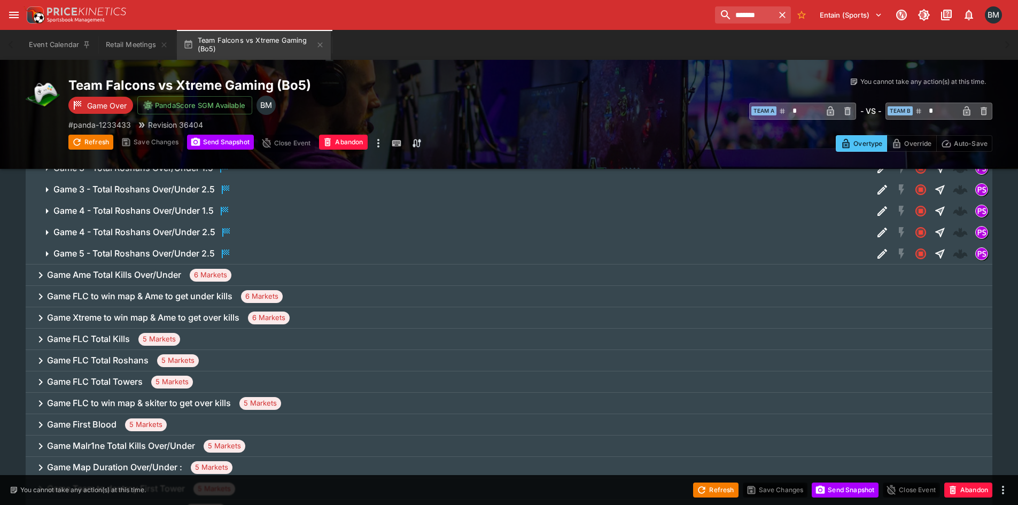
scroll to position [1496, 0]
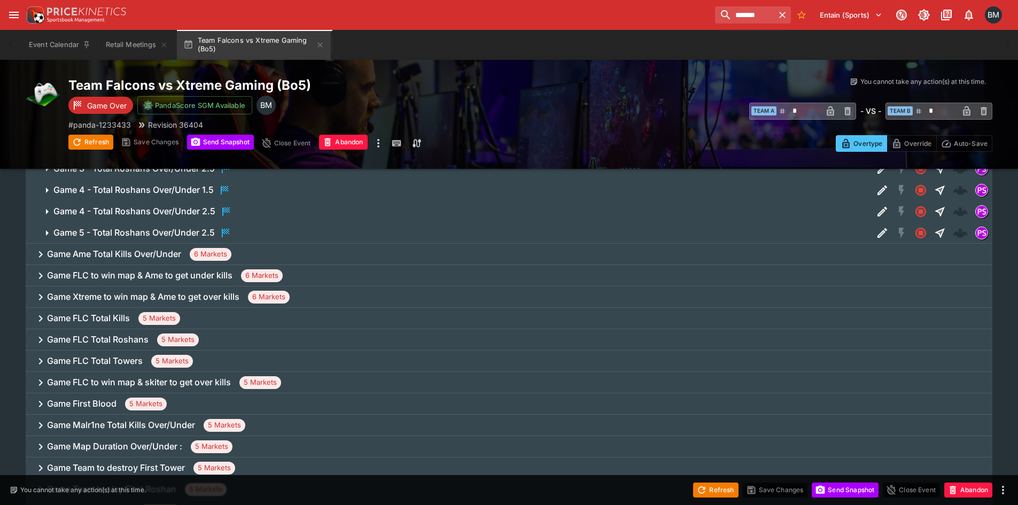
click at [188, 313] on div "Game FLC Total Kills 5 Markets" at bounding box center [509, 318] width 967 height 21
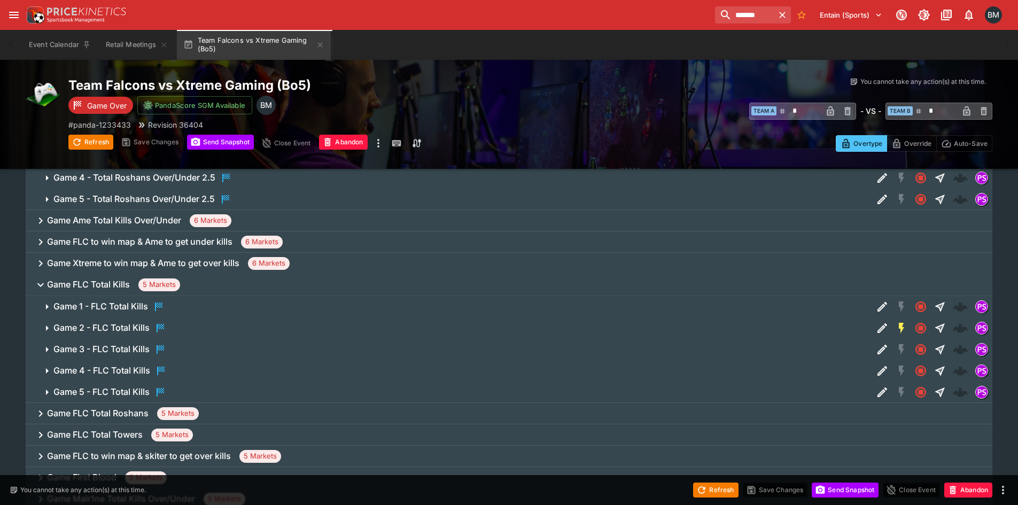
scroll to position [1657, 0]
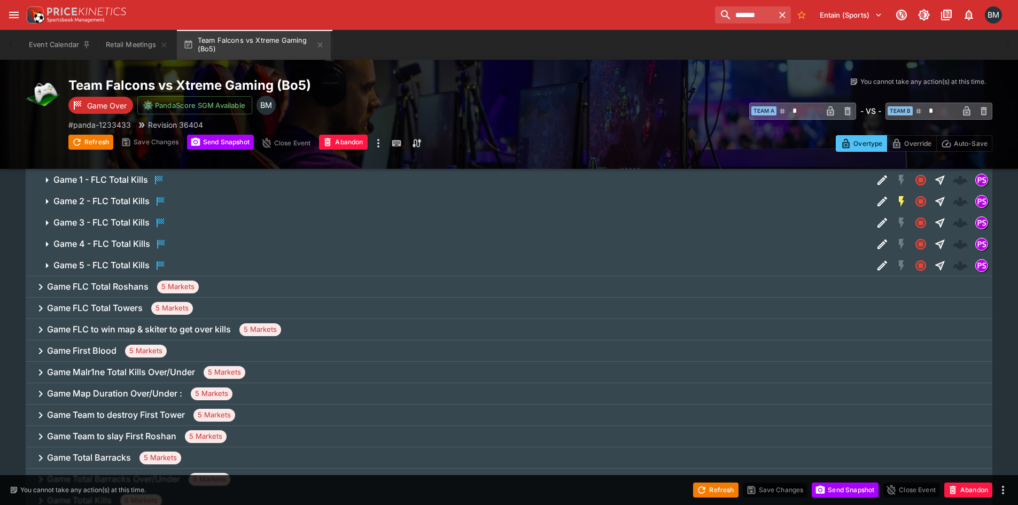
click at [216, 288] on div "Game FLC Total Roshans 5 Markets" at bounding box center [509, 286] width 967 height 21
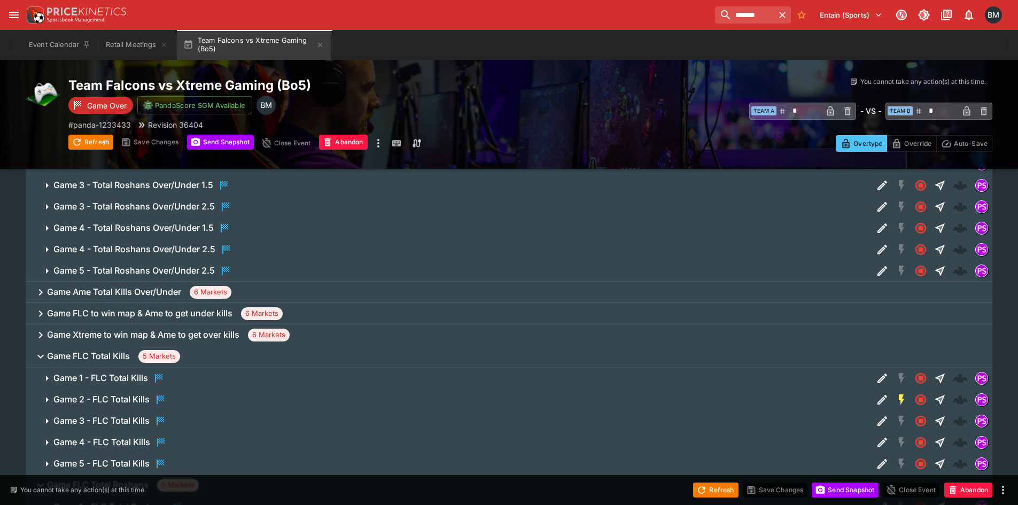
scroll to position [1603, 0]
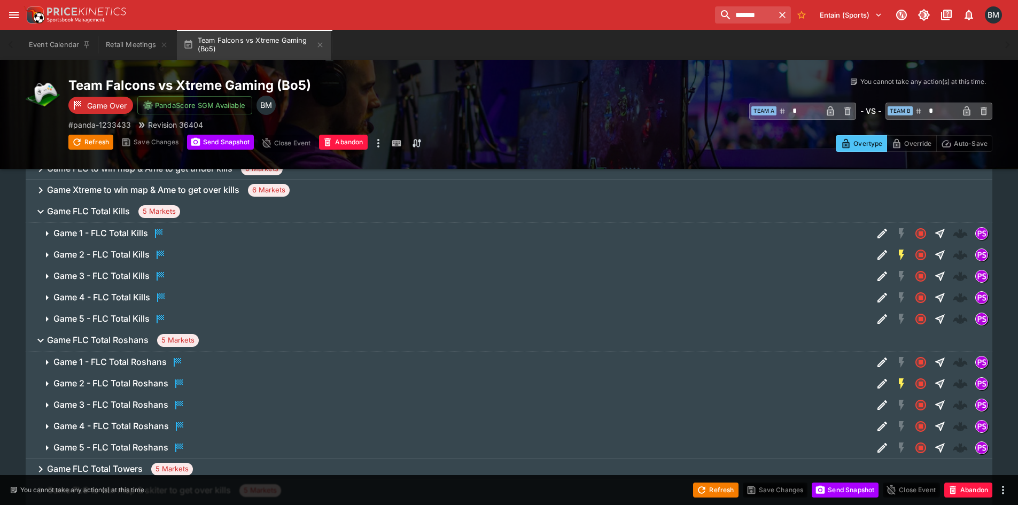
click at [283, 356] on span "Game 1 - FLC Total Roshans" at bounding box center [458, 362] width 811 height 13
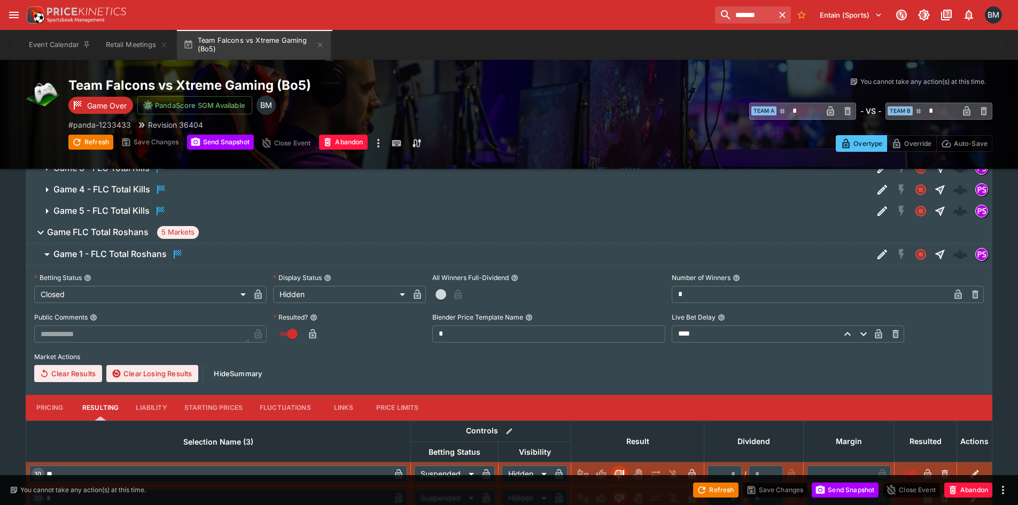
scroll to position [1710, 0]
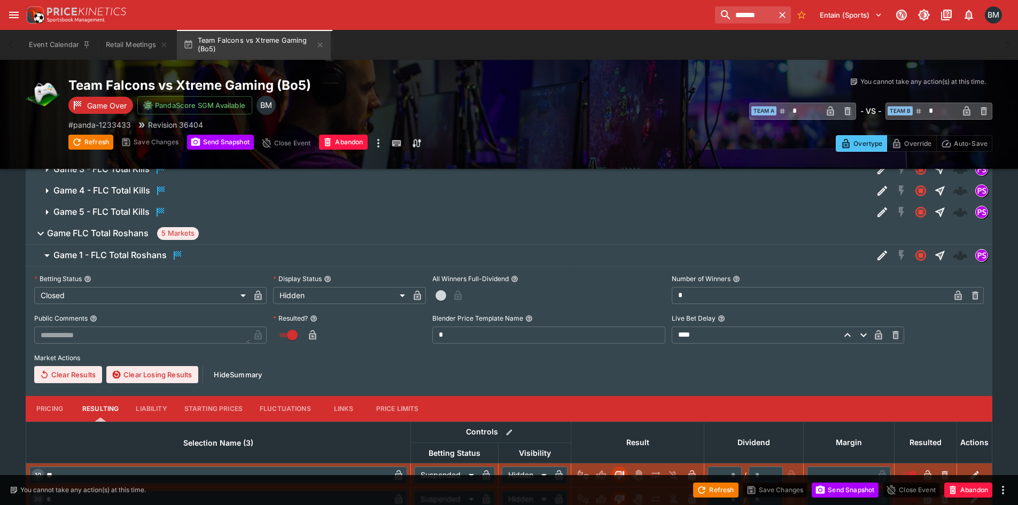
click at [184, 253] on icon "button" at bounding box center [177, 255] width 13 height 13
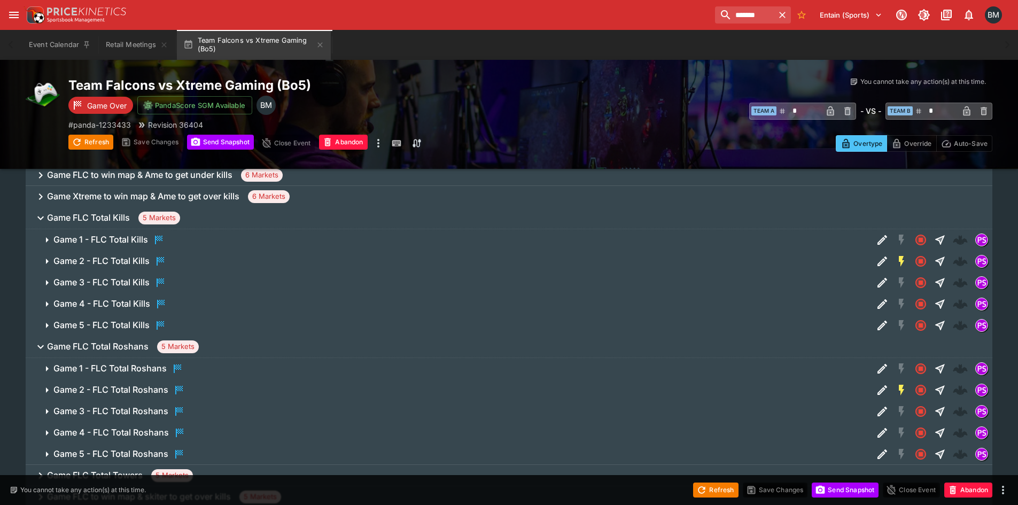
scroll to position [1603, 0]
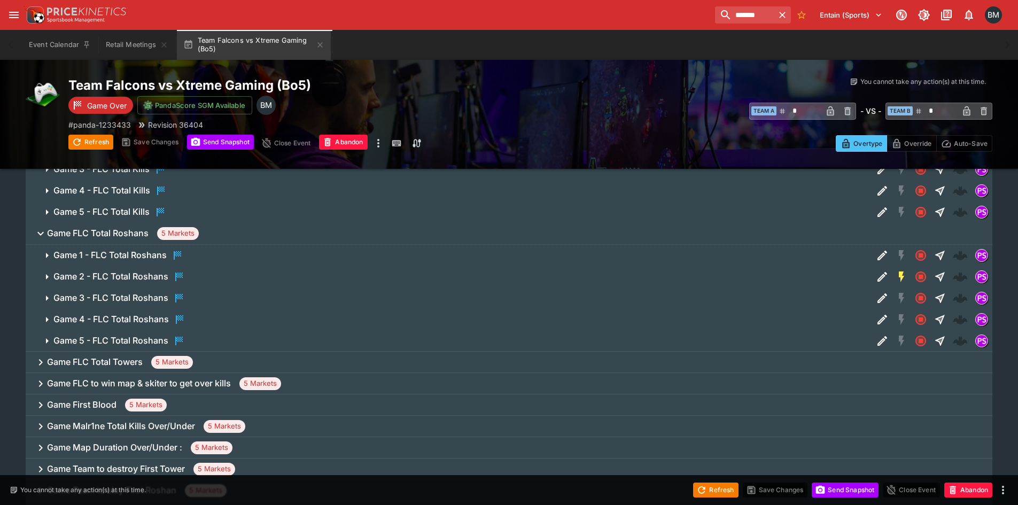
click at [227, 361] on div "Game FLC Total Towers 5 Markets" at bounding box center [509, 362] width 967 height 21
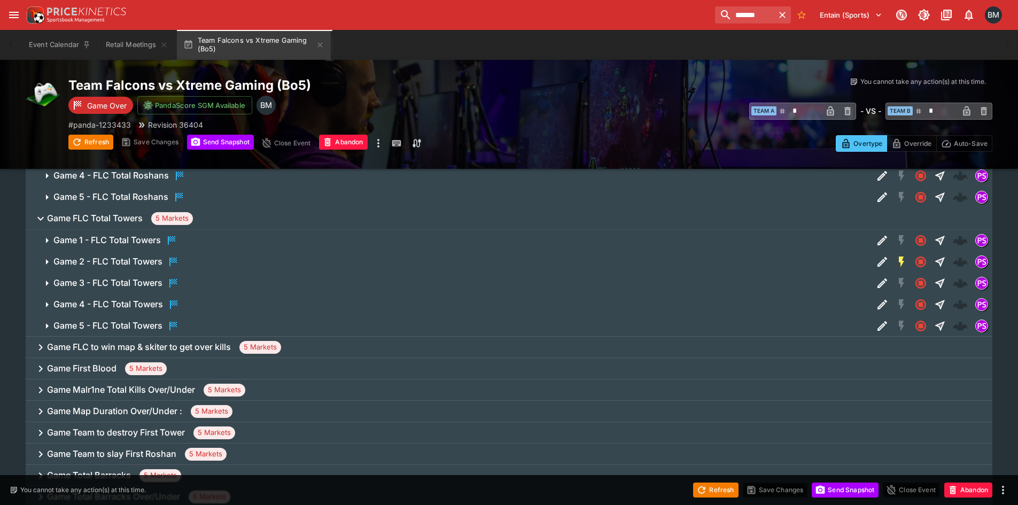
scroll to position [1871, 0]
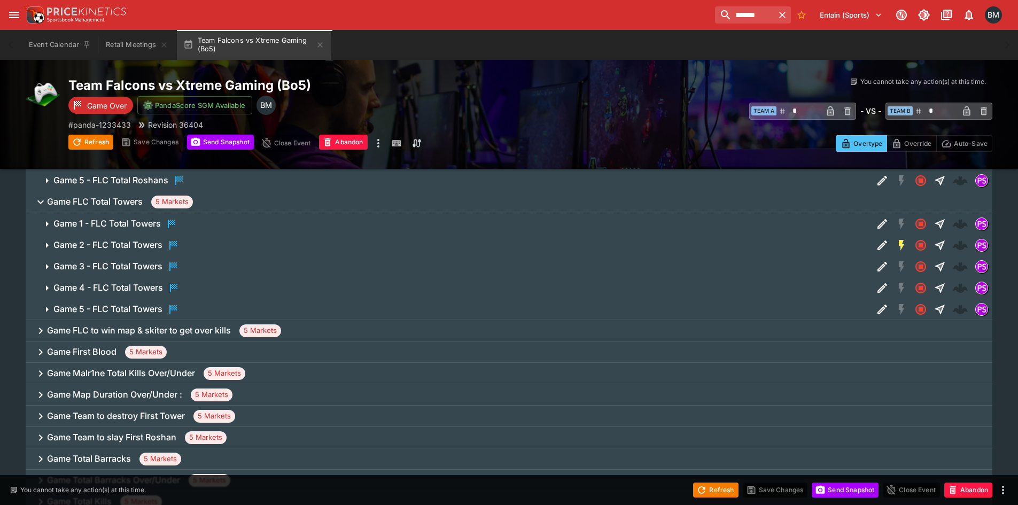
click at [205, 356] on div "Game First Blood 5 Markets" at bounding box center [509, 352] width 967 height 21
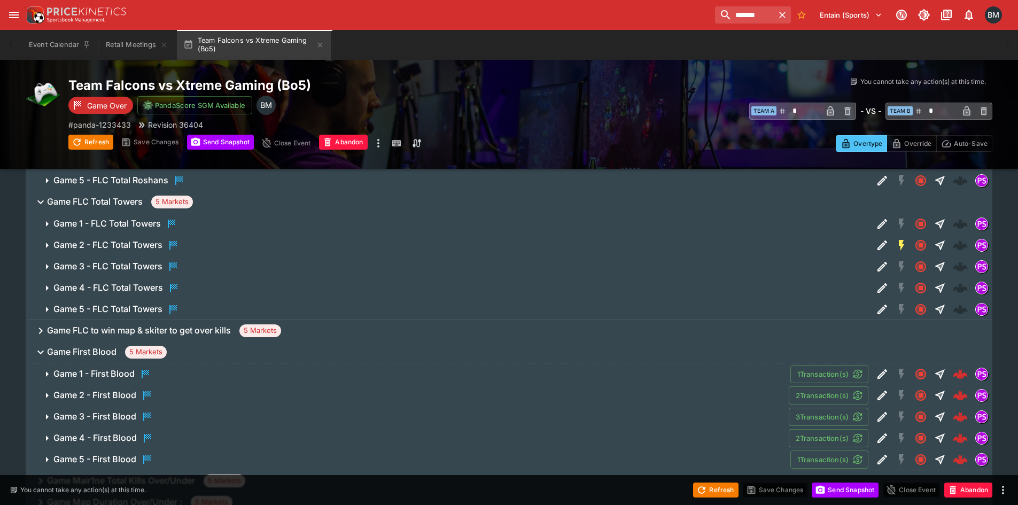
click at [292, 328] on div "Game FLC to win map & skiter to get over kills 5 Markets" at bounding box center [509, 330] width 967 height 21
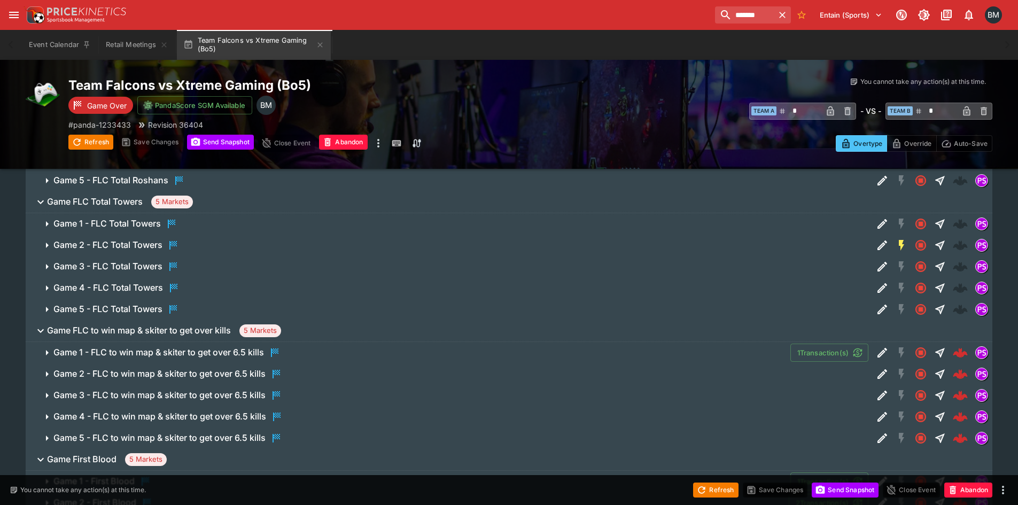
click at [292, 328] on span "Game FLC to win map & skiter to get over kills 5 Markets" at bounding box center [515, 330] width 937 height 13
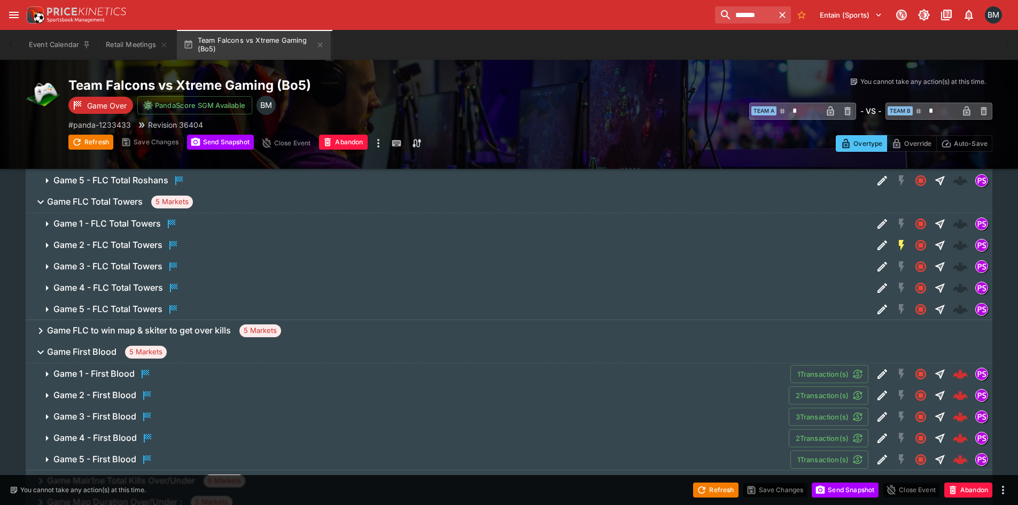
click at [252, 342] on button "Game First Blood 5 Markets" at bounding box center [509, 352] width 967 height 21
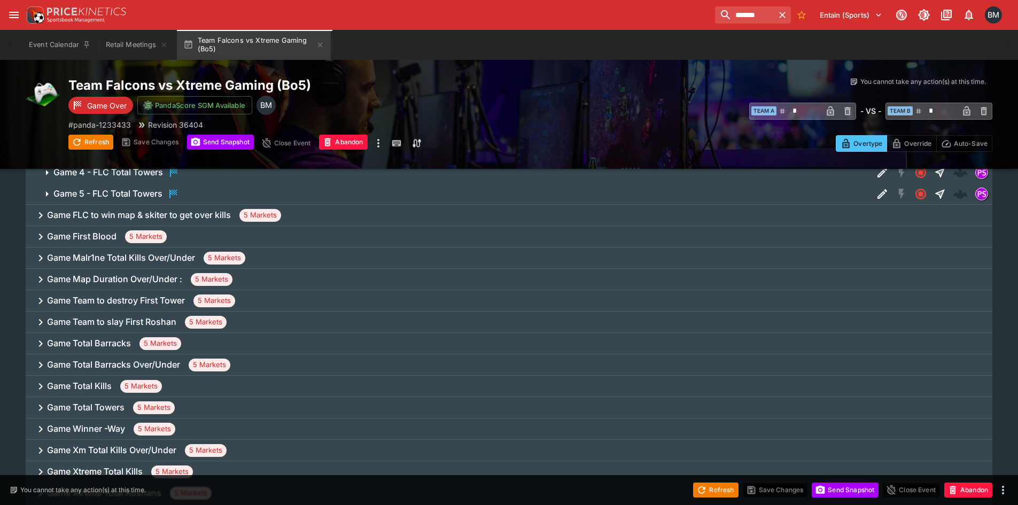
scroll to position [1924, 0]
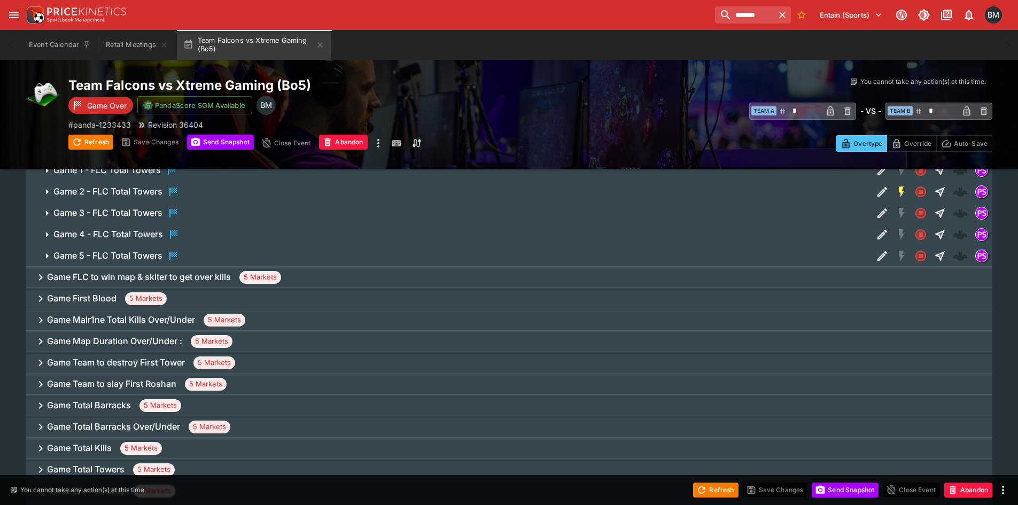
click at [245, 346] on div "Game Map Duration Over/Under : 5 Markets" at bounding box center [509, 341] width 967 height 21
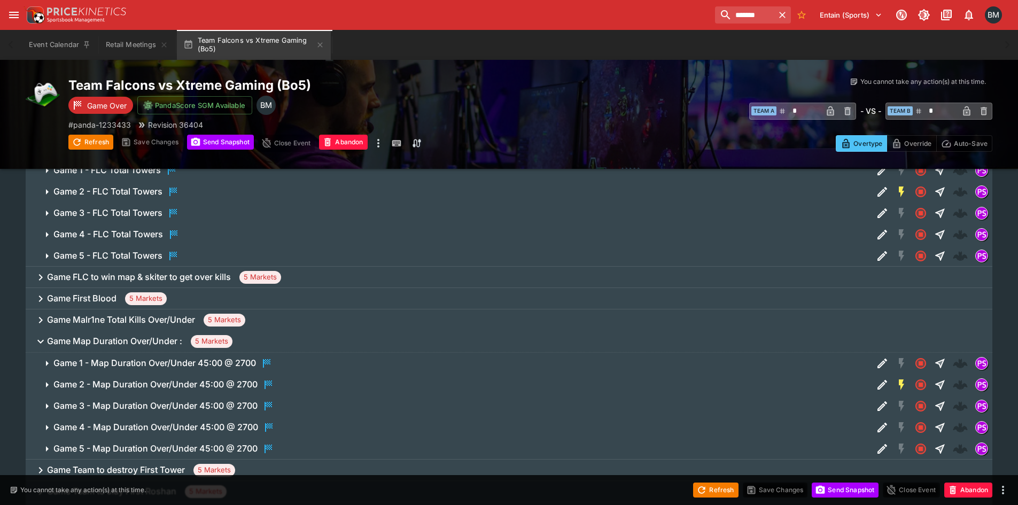
click at [244, 345] on span "Game Map Duration Over/Under : 5 Markets" at bounding box center [515, 341] width 937 height 13
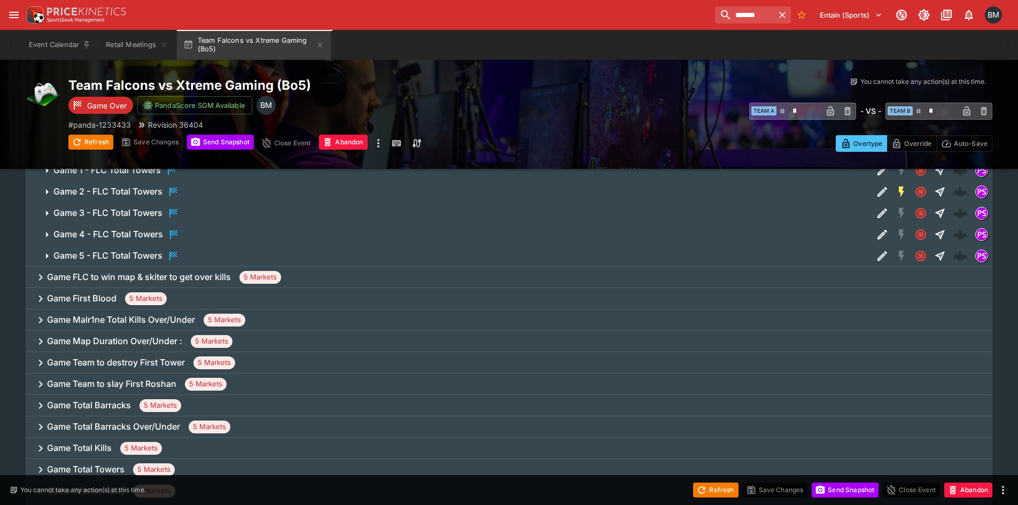
click at [276, 367] on div "Game Team to destroy First Tower 5 Markets" at bounding box center [509, 362] width 967 height 21
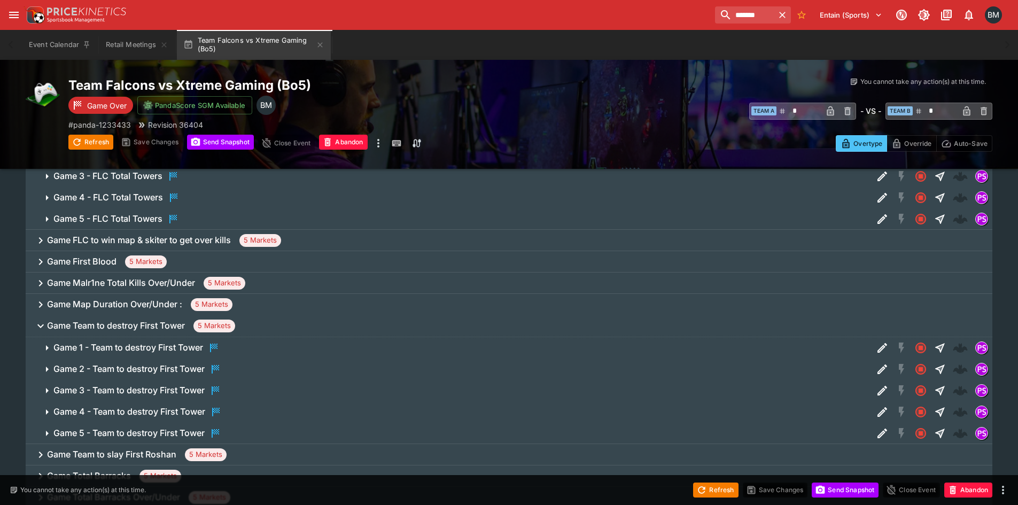
scroll to position [1977, 0]
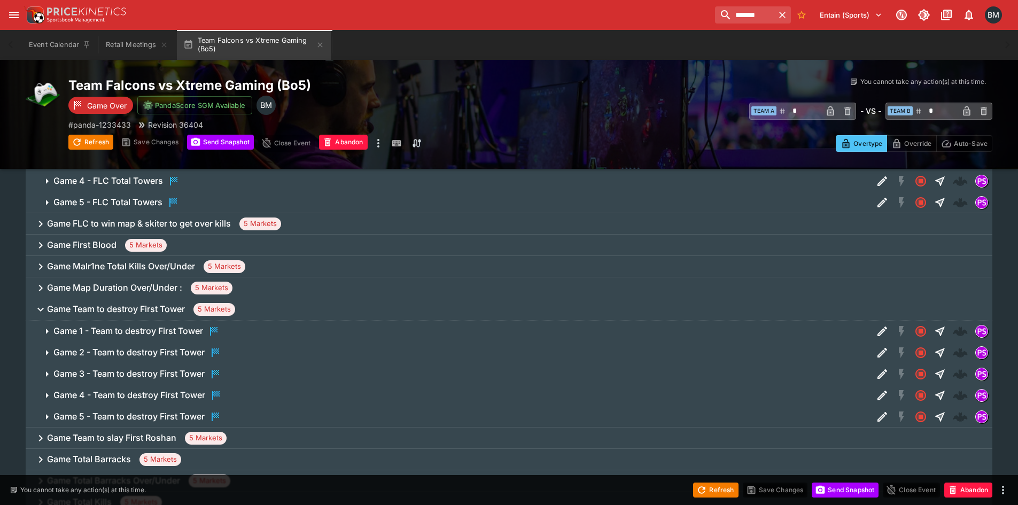
click at [275, 307] on span "Game Team to destroy First Tower 5 Markets" at bounding box center [515, 309] width 937 height 13
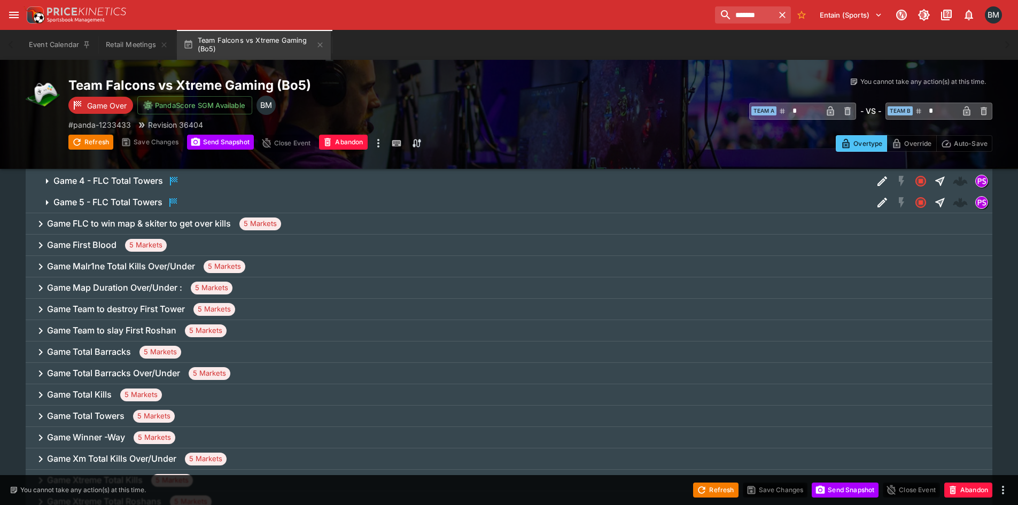
click at [268, 327] on div "Game Team to slay First Roshan 5 Markets" at bounding box center [509, 330] width 967 height 21
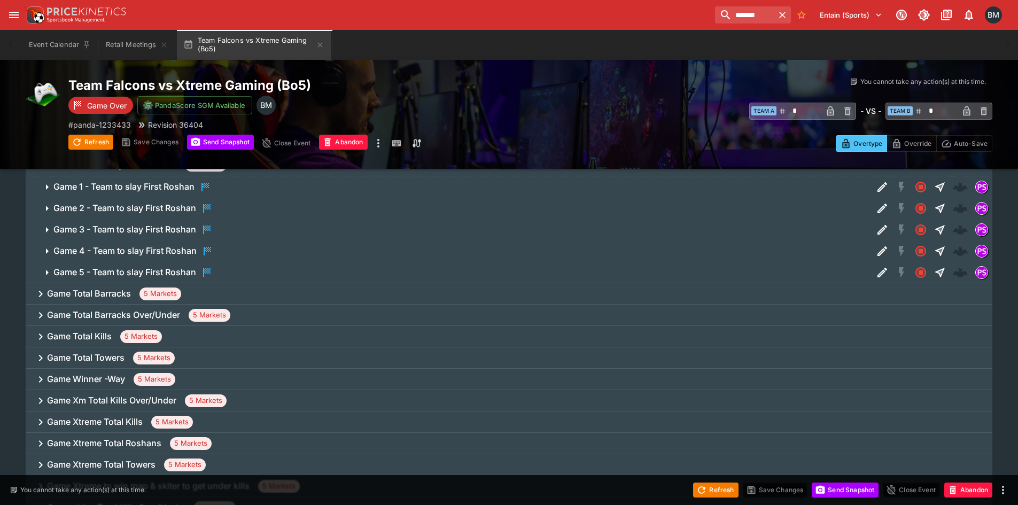
scroll to position [2191, 0]
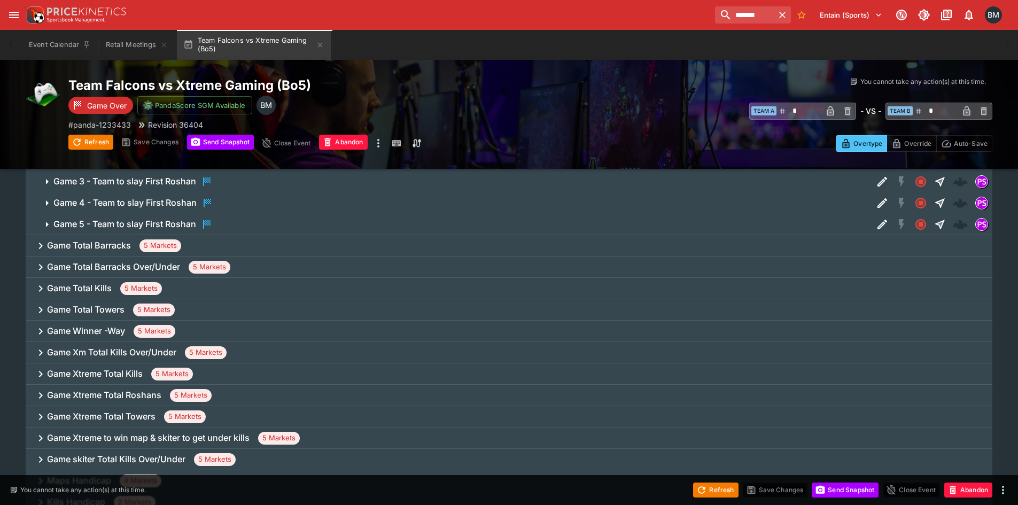
click at [293, 252] on div "Game Total Barracks 5 Markets" at bounding box center [509, 245] width 967 height 21
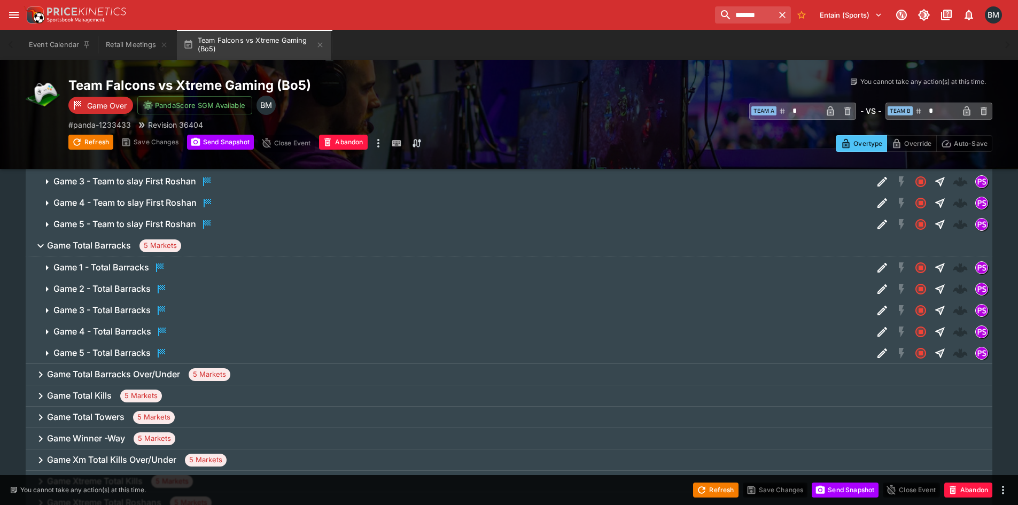
click at [302, 373] on div "Game Total Barracks Over/Under 5 Markets" at bounding box center [509, 374] width 967 height 21
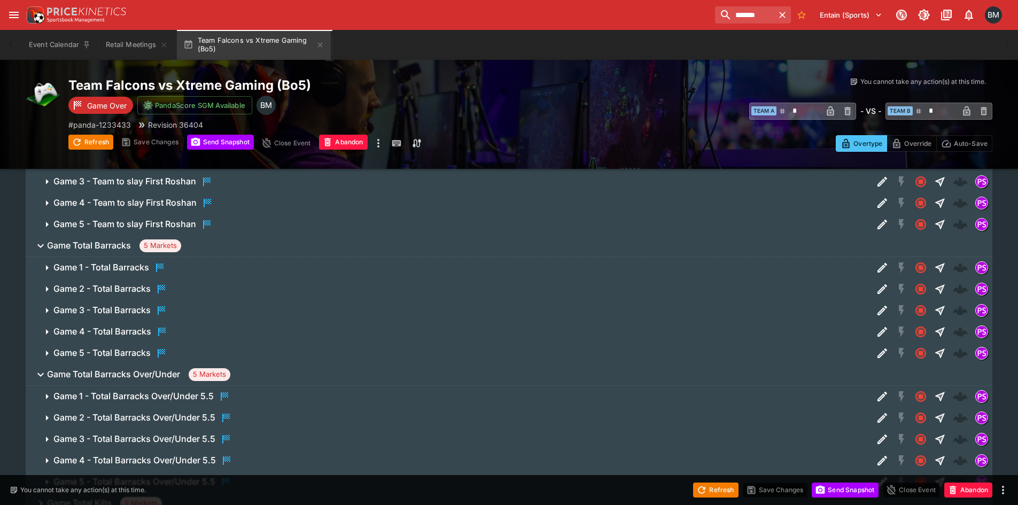
click at [302, 373] on span "Game Total Barracks Over/Under 5 Markets" at bounding box center [515, 374] width 937 height 13
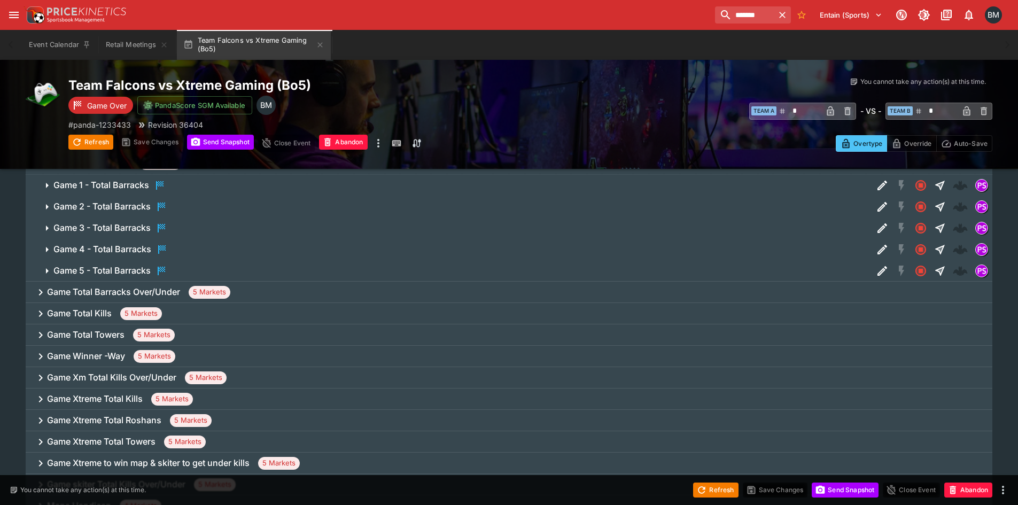
scroll to position [2352, 0]
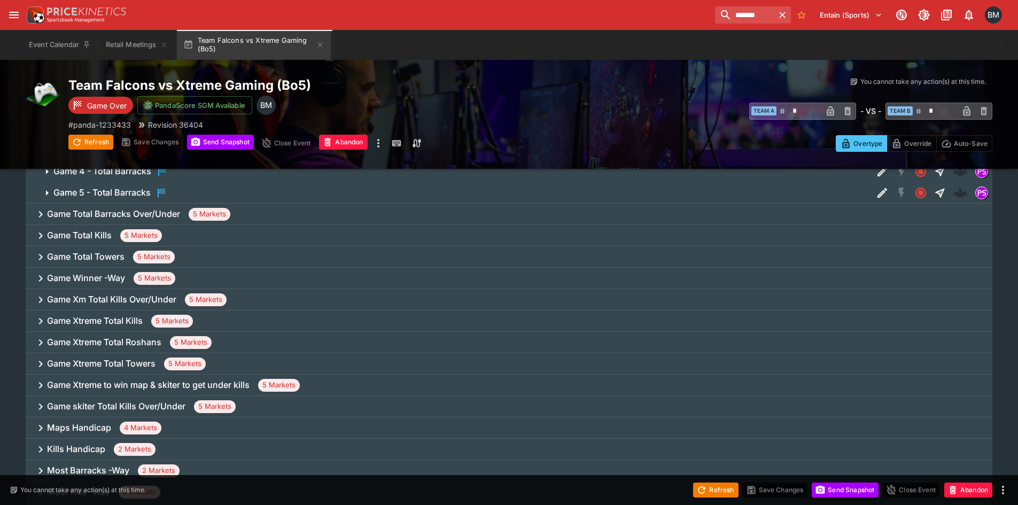
click at [186, 236] on div "Game Total Kills 5 Markets" at bounding box center [509, 235] width 967 height 21
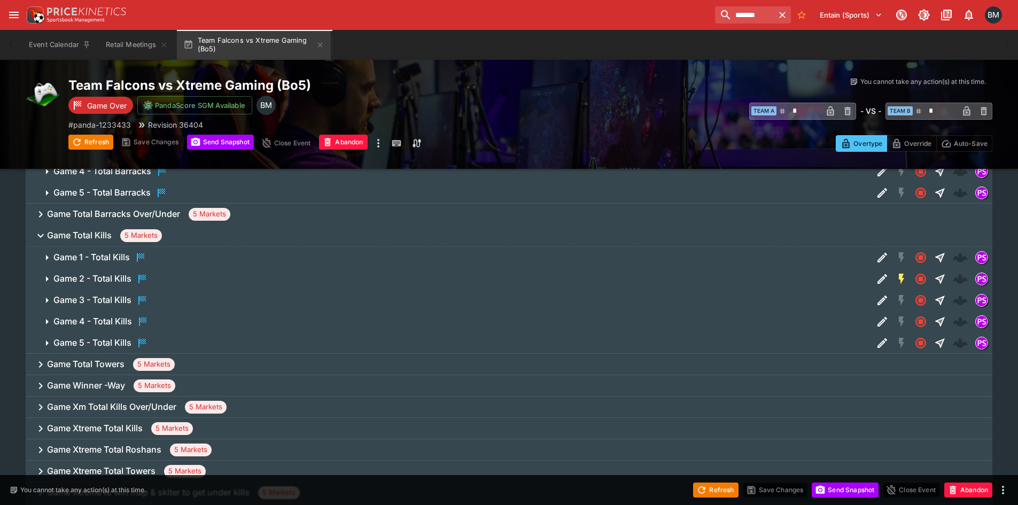
click at [221, 367] on div "Game Total Towers 5 Markets" at bounding box center [509, 364] width 967 height 21
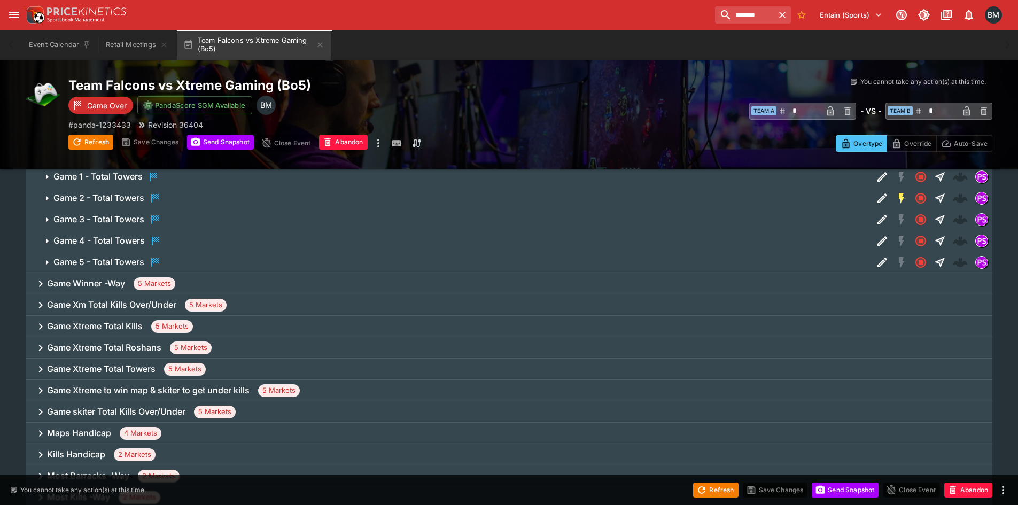
scroll to position [2565, 0]
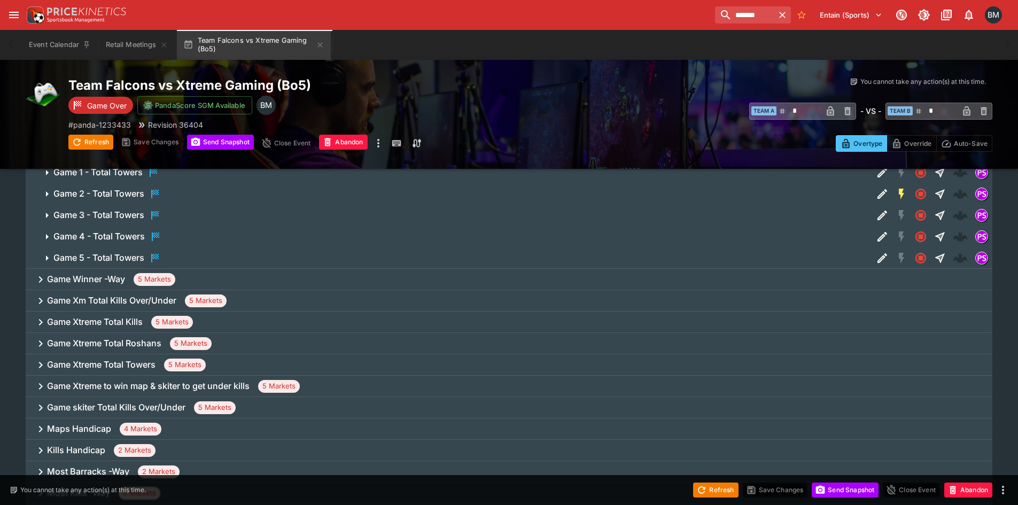
click at [119, 281] on h6 "Game Winner -Way" at bounding box center [86, 279] width 78 height 11
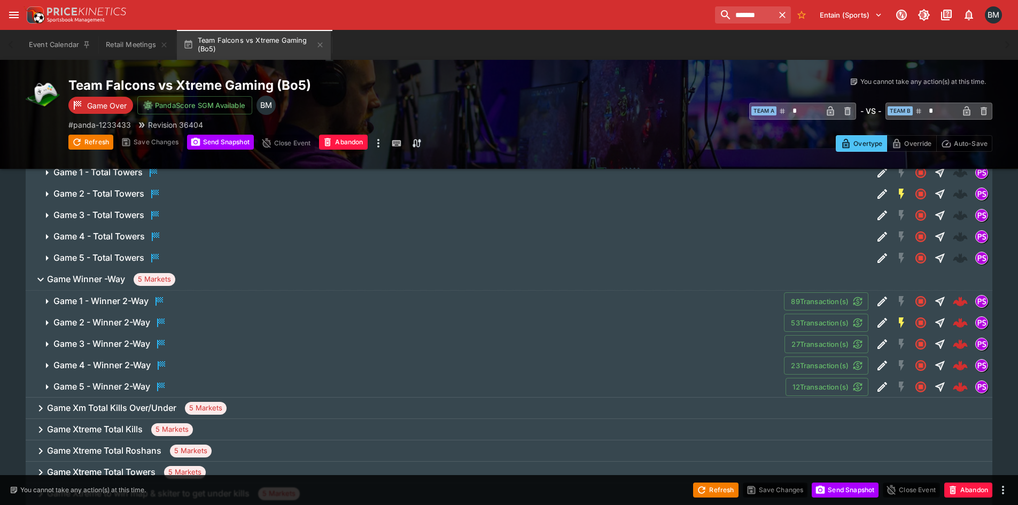
click at [119, 281] on h6 "Game Winner -Way" at bounding box center [86, 279] width 78 height 11
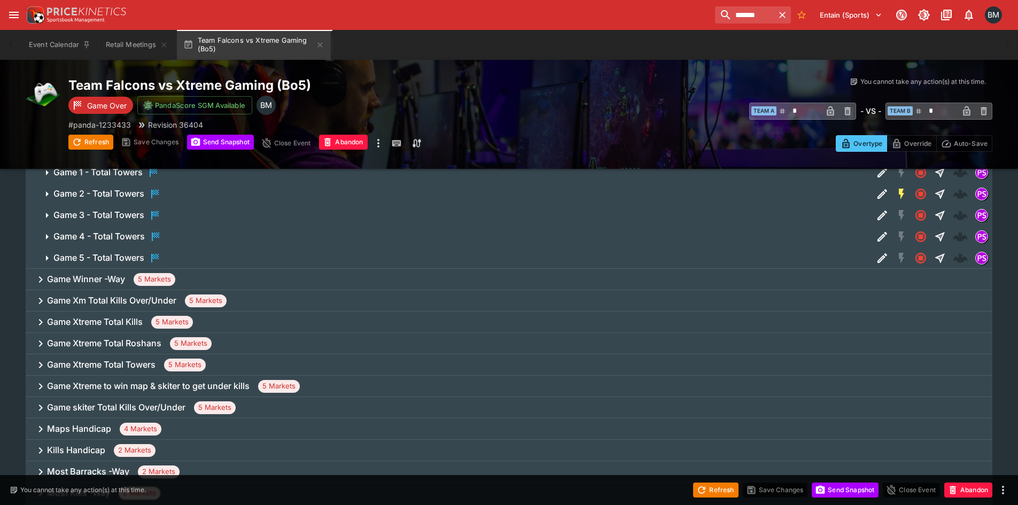
click at [120, 294] on div "Game Xm Total Kills Over/Under 5 Markets" at bounding box center [509, 300] width 967 height 21
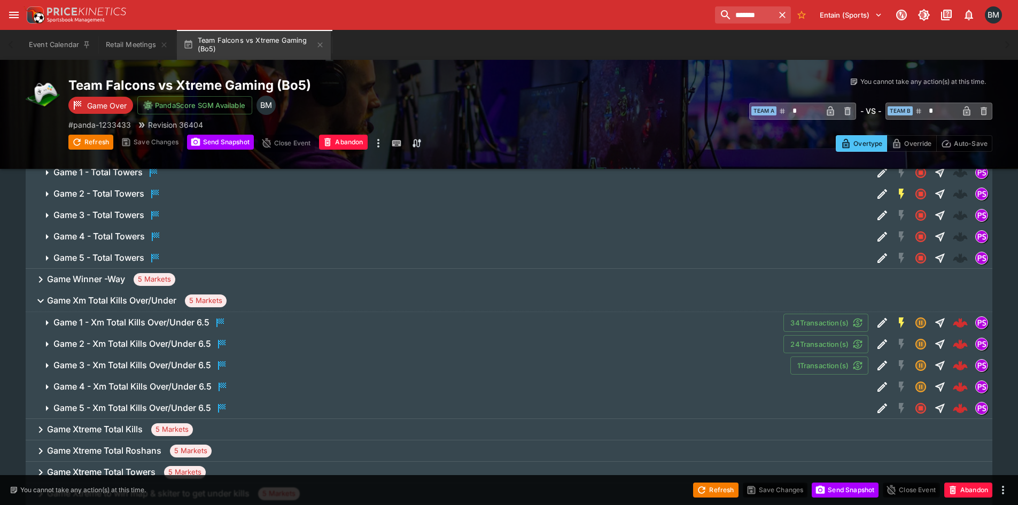
click at [120, 294] on span "Game Xm Total Kills Over/Under 5 Markets" at bounding box center [515, 300] width 937 height 13
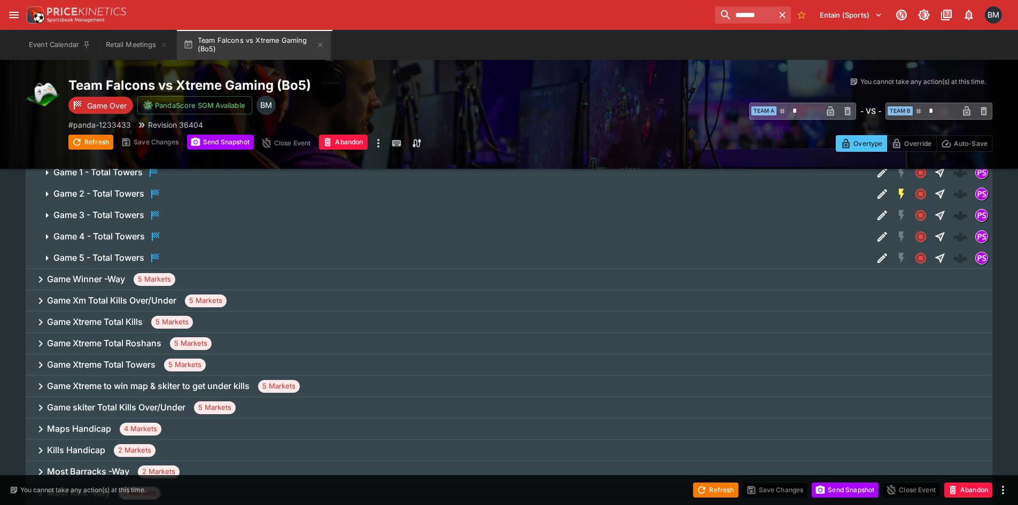
click at [118, 319] on h6 "Game Xtreme Total Kills" at bounding box center [95, 321] width 96 height 11
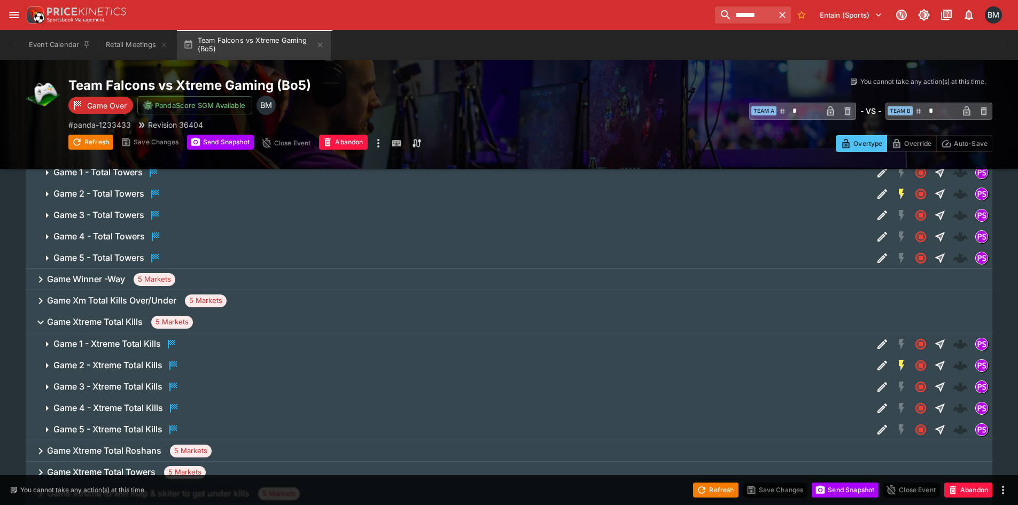
click at [118, 319] on h6 "Game Xtreme Total Kills" at bounding box center [95, 321] width 96 height 11
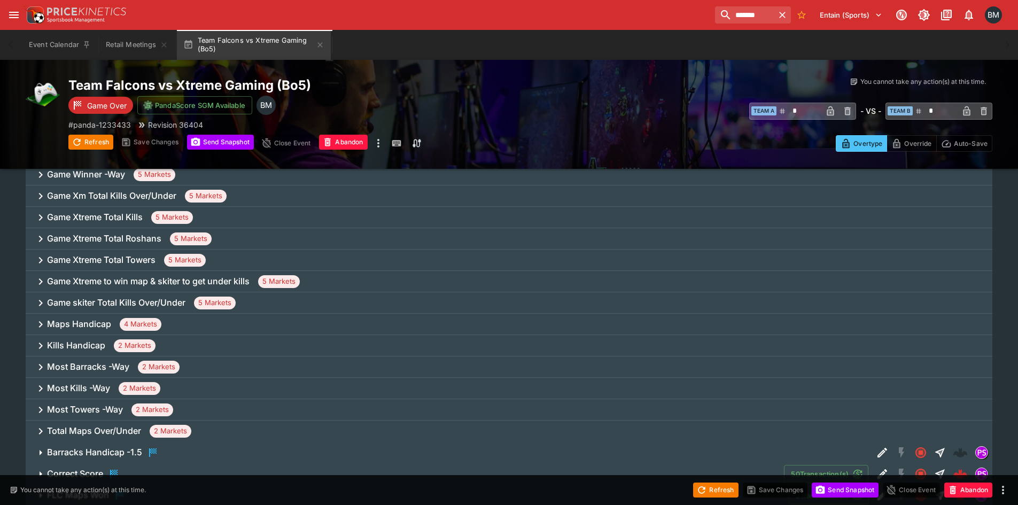
scroll to position [2672, 0]
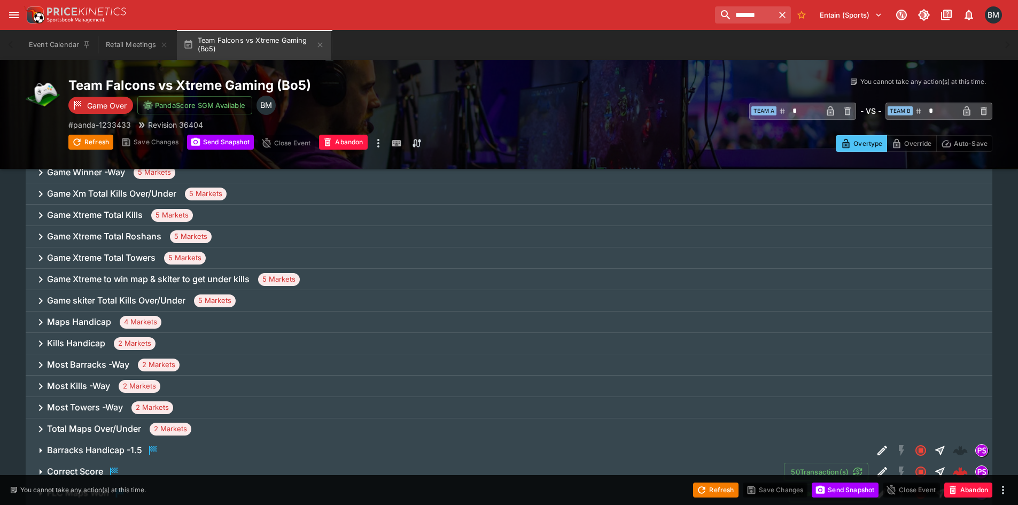
click at [139, 300] on h6 "Game skiter Total Kills Over/Under" at bounding box center [116, 300] width 138 height 11
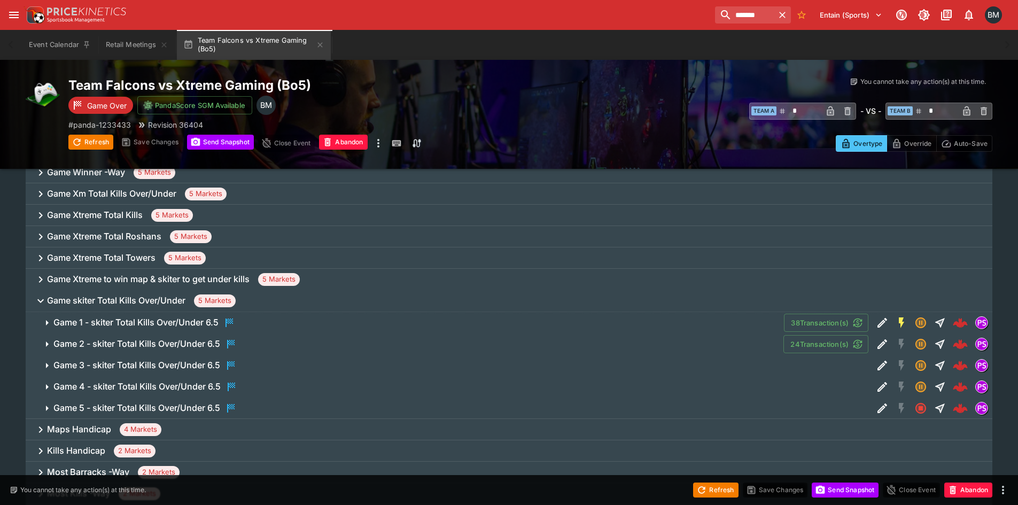
click at [139, 300] on h6 "Game skiter Total Kills Over/Under" at bounding box center [116, 300] width 138 height 11
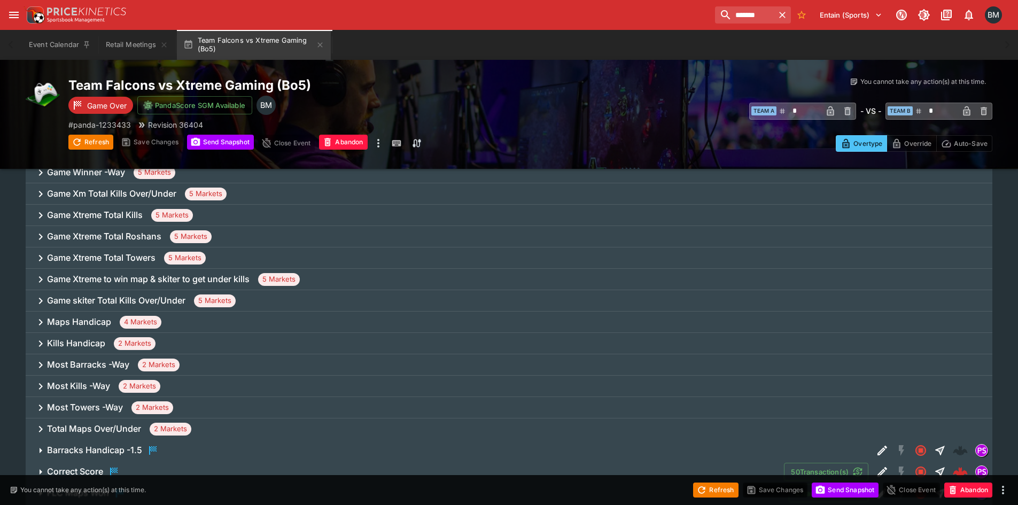
click at [115, 318] on div "Maps Handicap 4 Markets" at bounding box center [509, 322] width 967 height 21
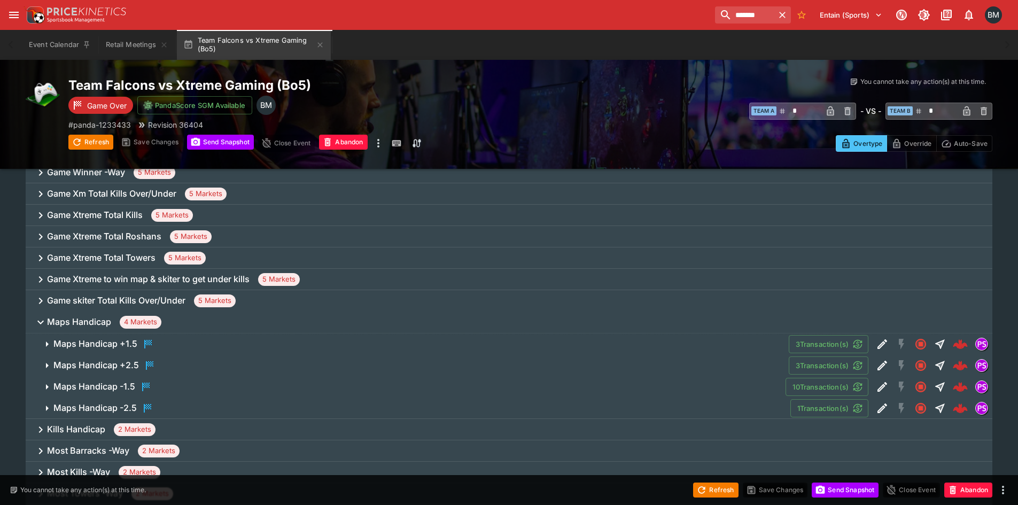
click at [112, 320] on span "Maps Handicap 4 Markets" at bounding box center [515, 322] width 937 height 13
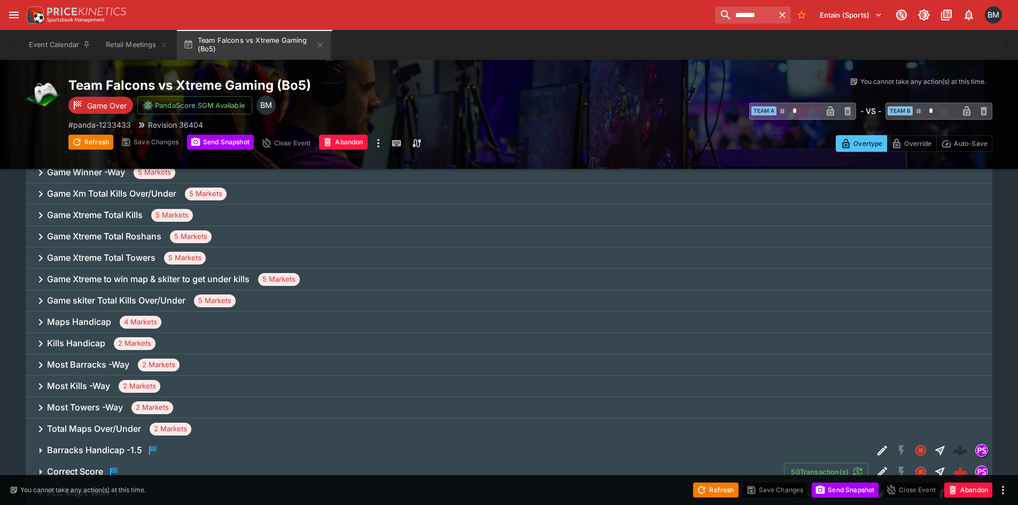
click at [96, 339] on h6 "Kills Handicap" at bounding box center [76, 343] width 58 height 11
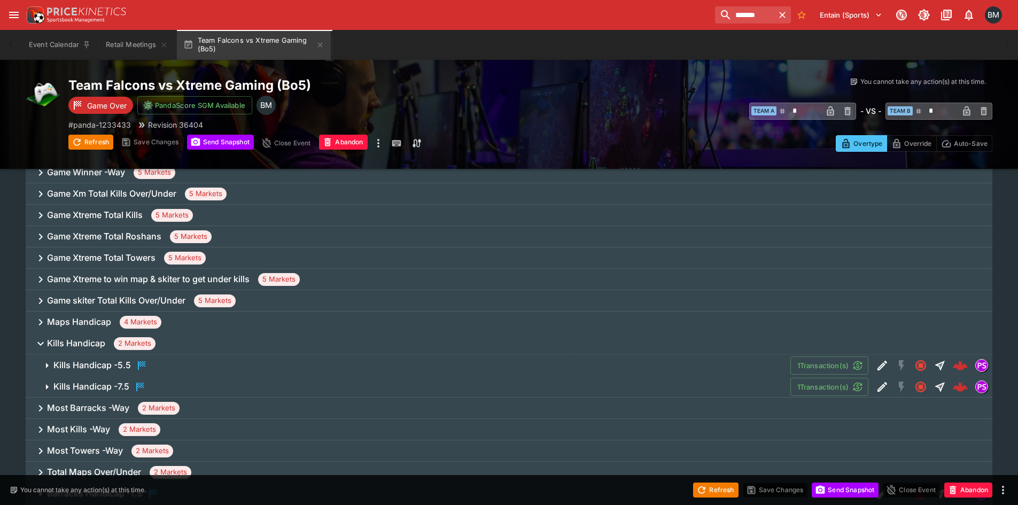
click at [96, 339] on h6 "Kills Handicap" at bounding box center [76, 343] width 58 height 11
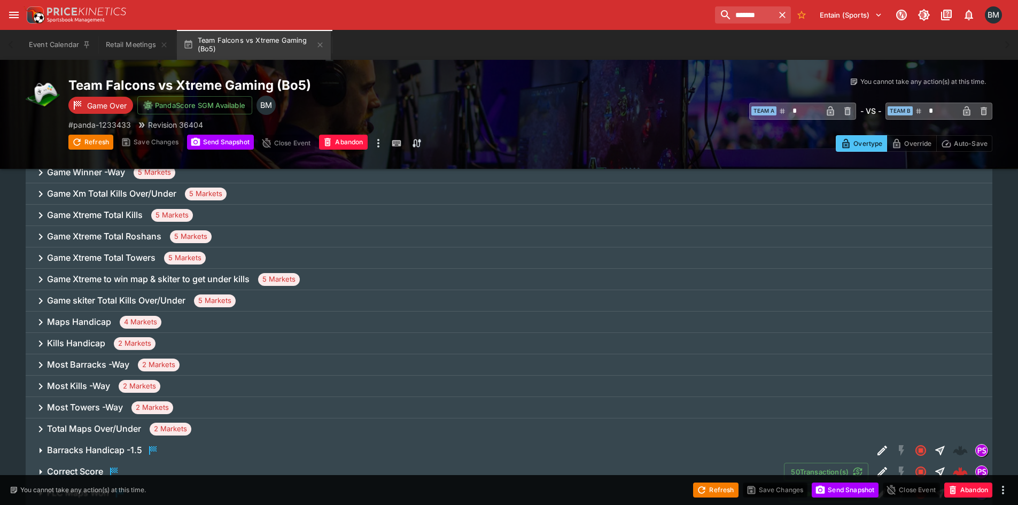
click at [99, 343] on h6 "Kills Handicap" at bounding box center [76, 343] width 58 height 11
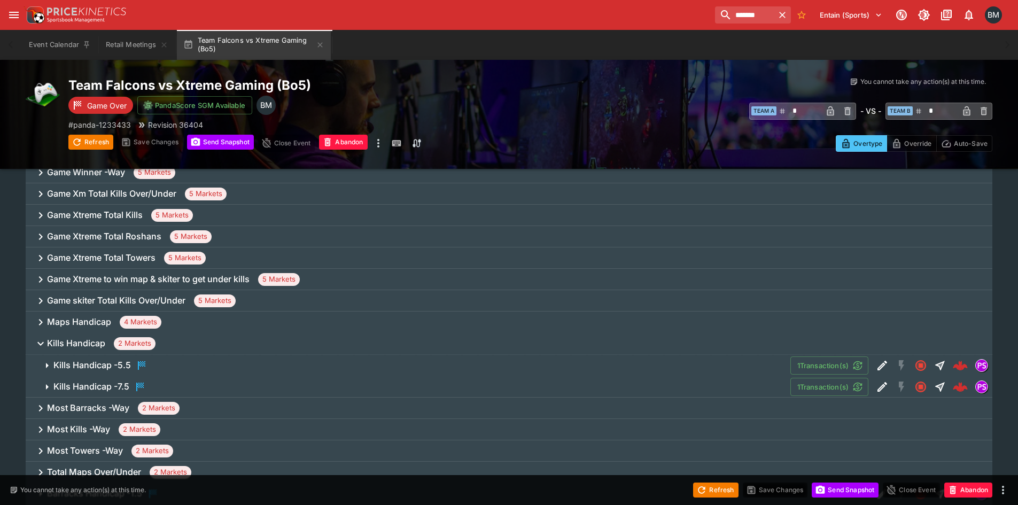
click at [99, 345] on h6 "Kills Handicap" at bounding box center [76, 343] width 58 height 11
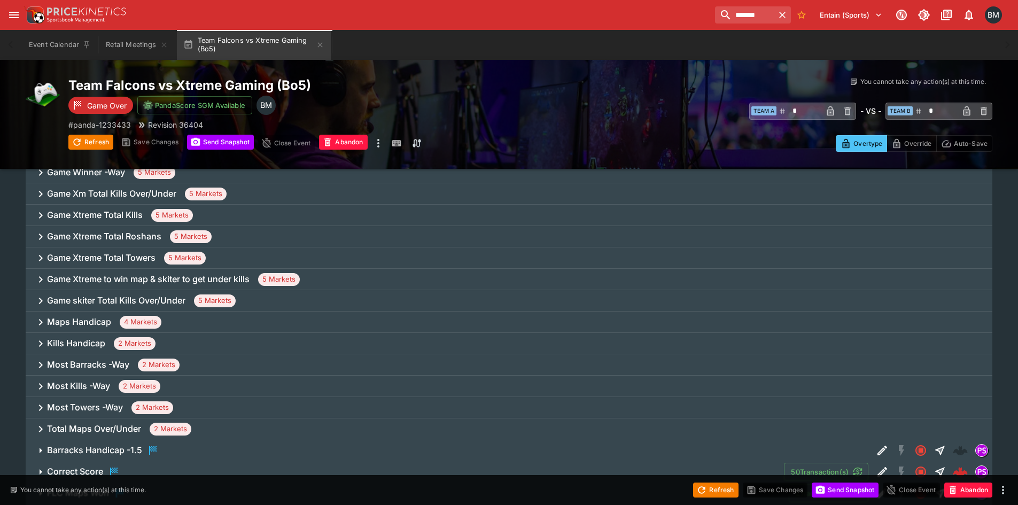
click at [104, 359] on div "Most Barracks -Way 2 Markets" at bounding box center [509, 364] width 967 height 21
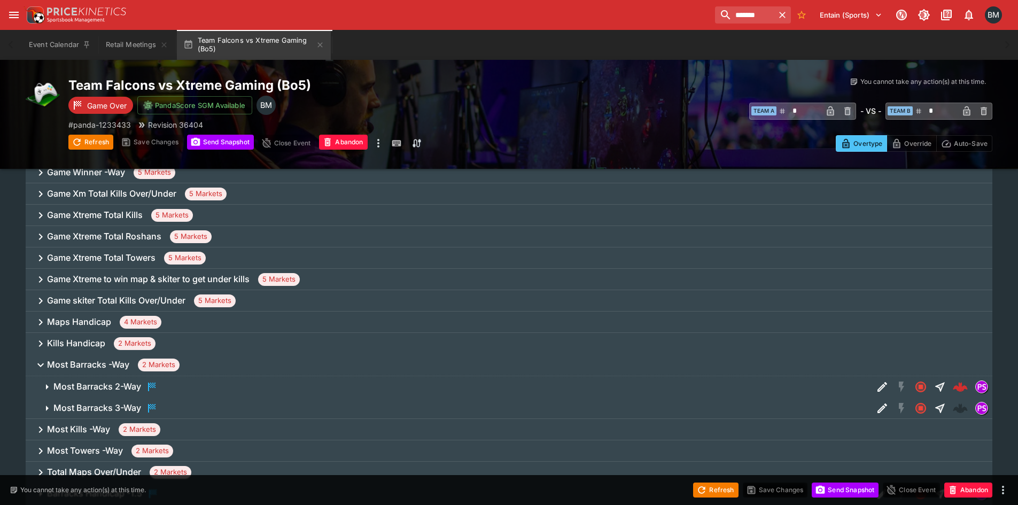
click at [104, 359] on span "Most Barracks -Way 2 Markets" at bounding box center [515, 365] width 937 height 13
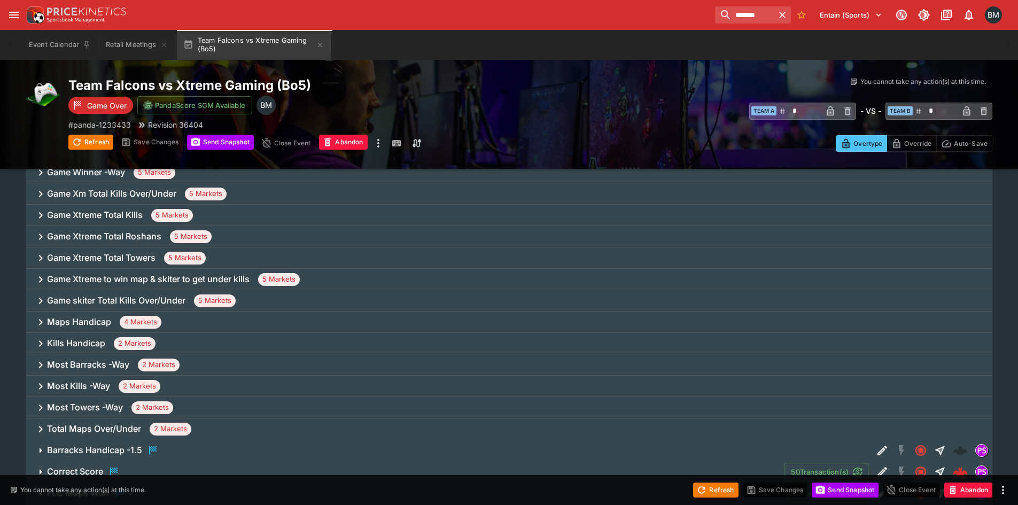
click at [104, 359] on div "Most Barracks -Way 2 Markets" at bounding box center [509, 364] width 967 height 21
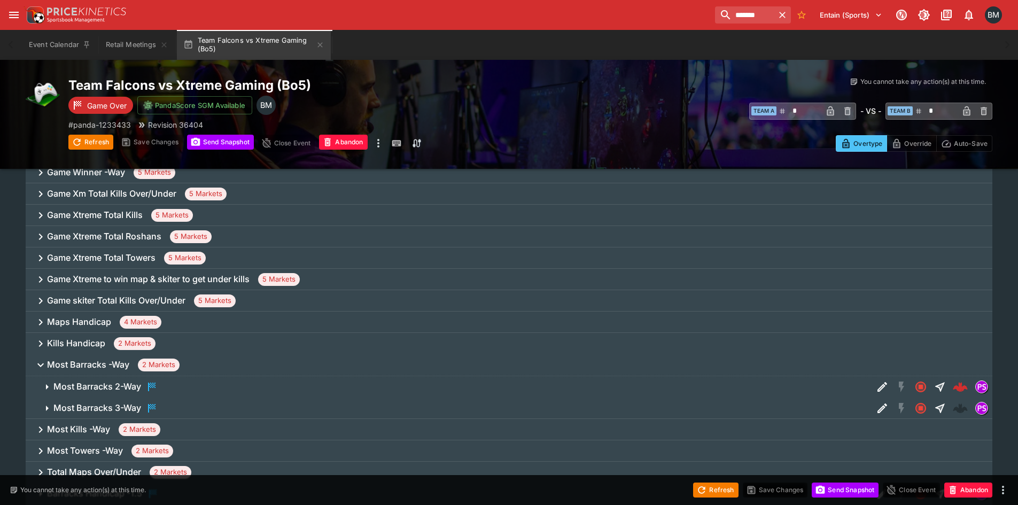
click at [104, 359] on span "Most Barracks -Way 2 Markets" at bounding box center [515, 365] width 937 height 13
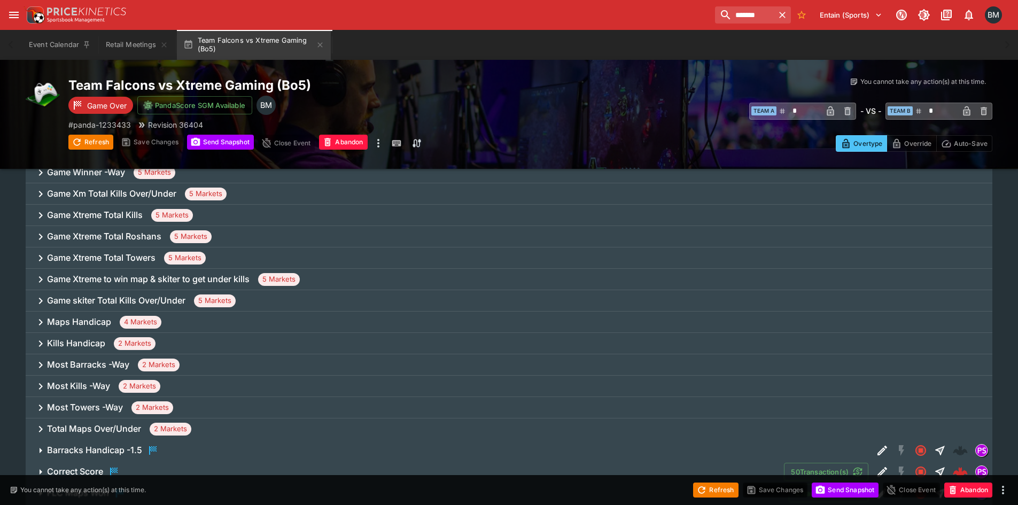
click at [199, 379] on div "Most Kills -Way 2 Markets" at bounding box center [509, 386] width 967 height 21
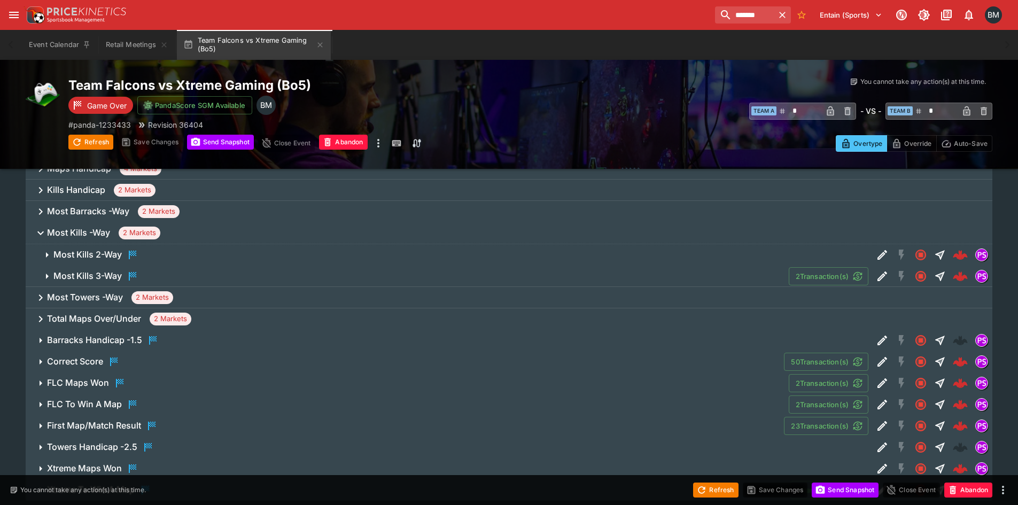
scroll to position [2833, 0]
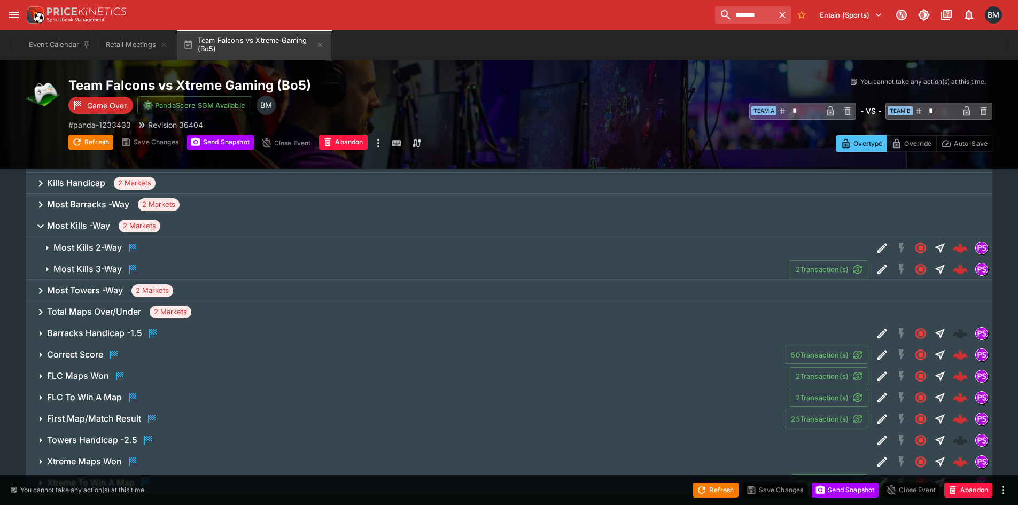
click at [203, 288] on div "[GEOGRAPHIC_DATA] -Way 2 Markets" at bounding box center [509, 290] width 967 height 21
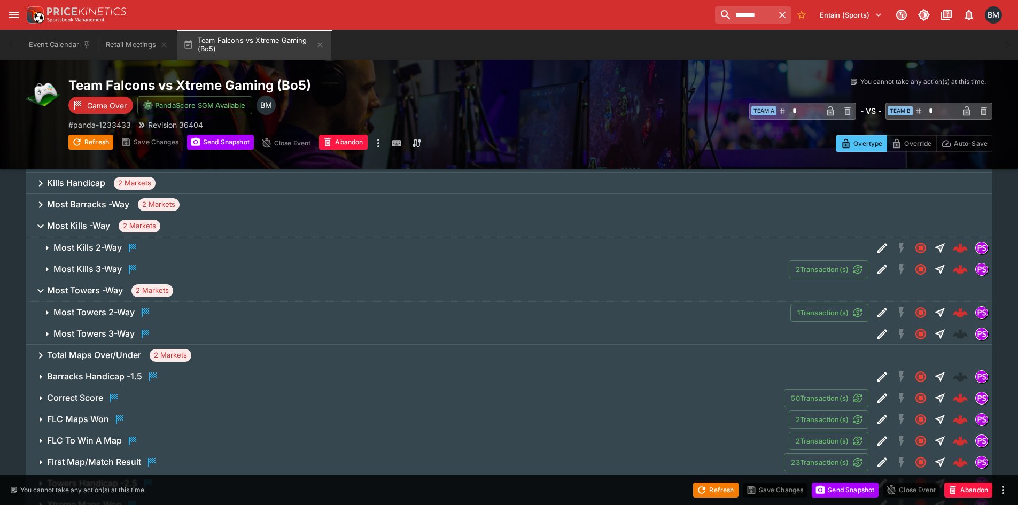
scroll to position [2886, 0]
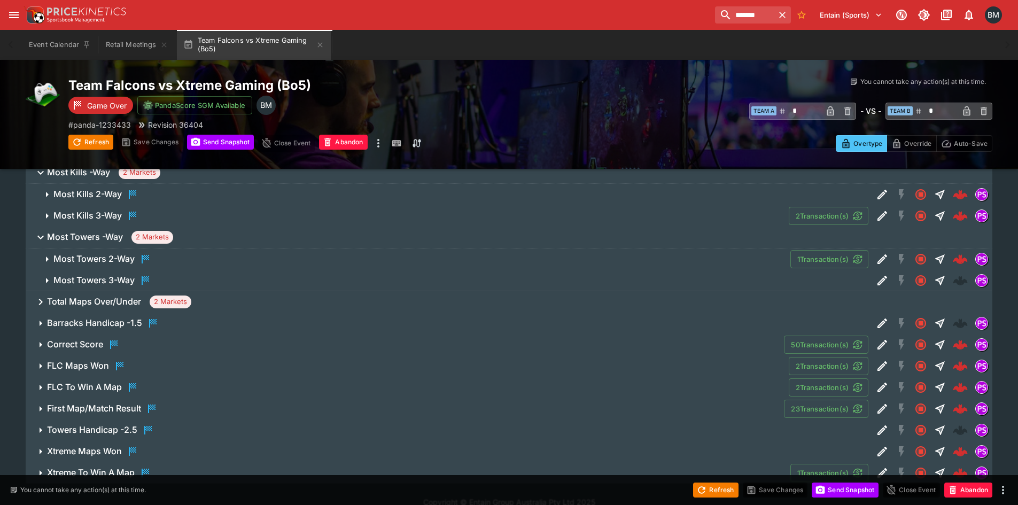
click at [212, 294] on div "Total Maps Over/Under 2 Markets" at bounding box center [509, 301] width 967 height 21
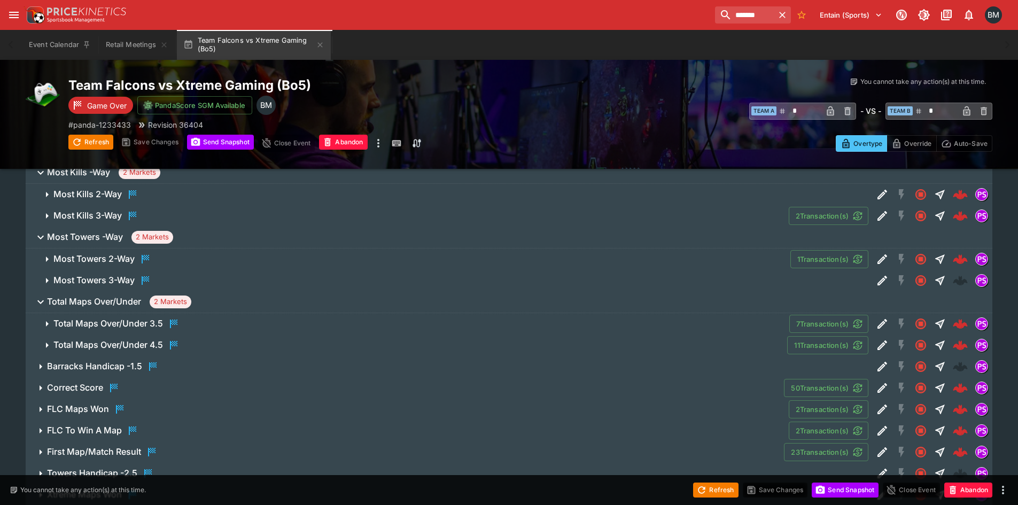
click at [217, 296] on span "Total Maps Over/Under 2 Markets" at bounding box center [515, 302] width 937 height 13
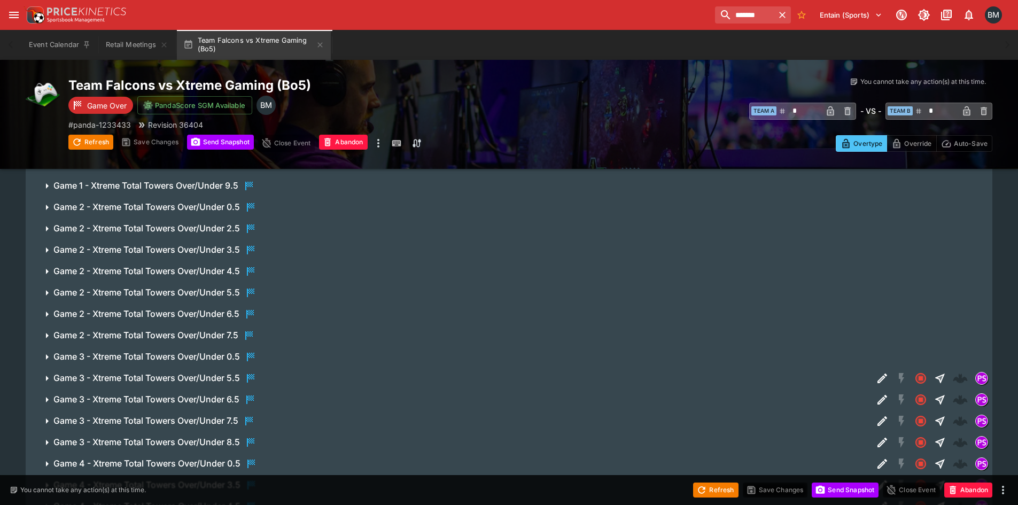
scroll to position [0, 0]
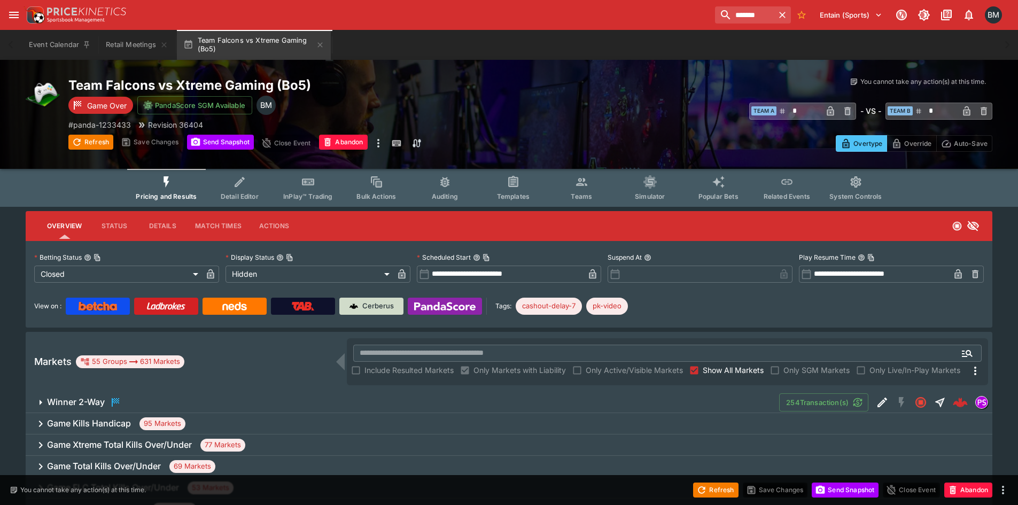
click at [361, 301] on div "Cerberus" at bounding box center [372, 306] width 44 height 11
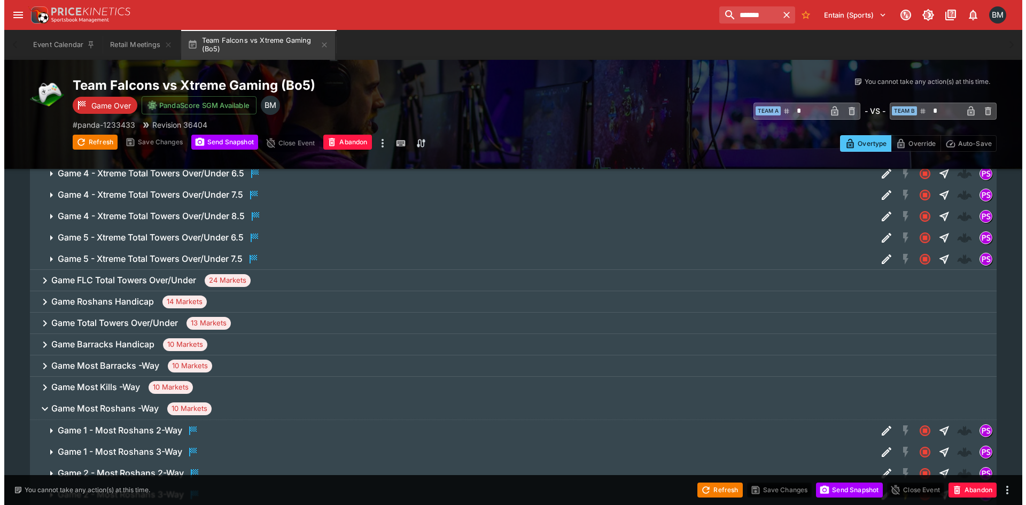
scroll to position [855, 0]
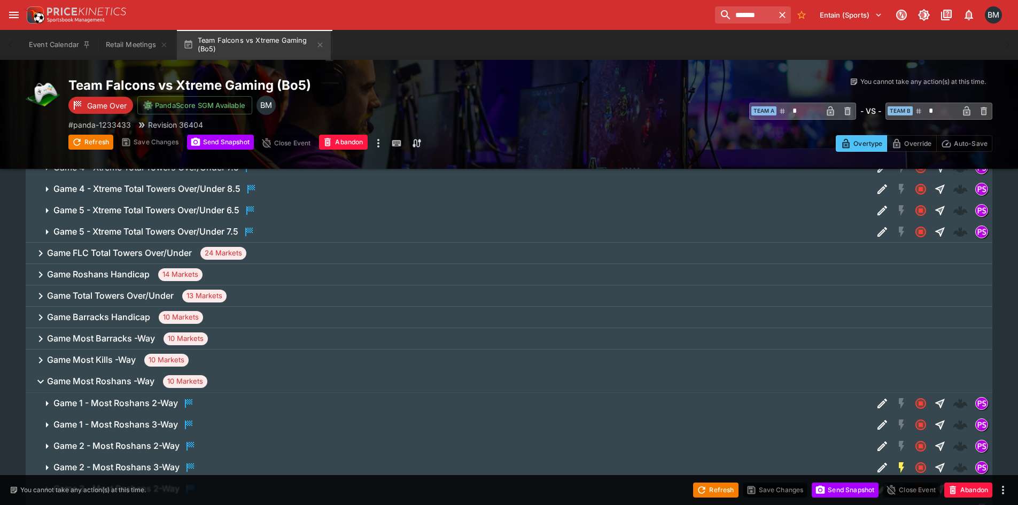
click at [879, 420] on icon "Edit Detail" at bounding box center [882, 424] width 13 height 13
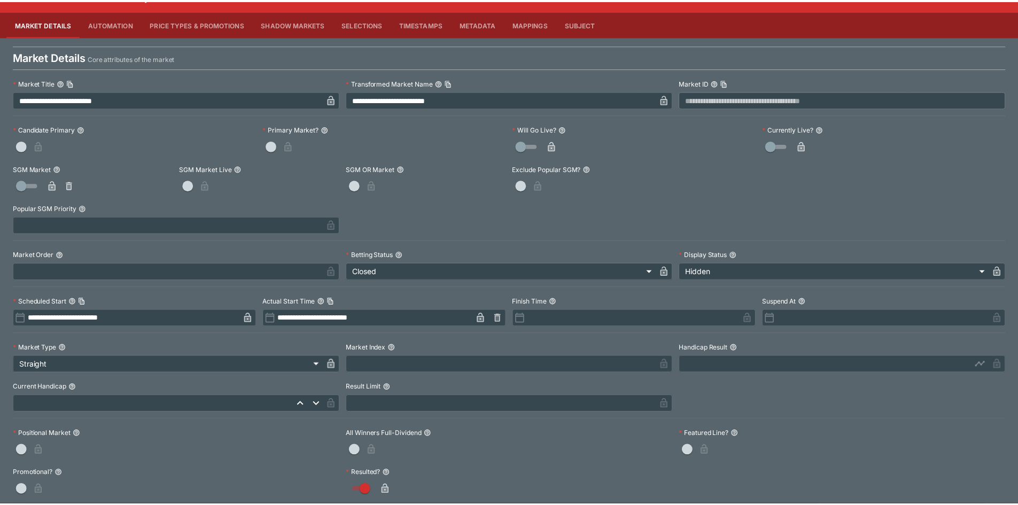
scroll to position [0, 0]
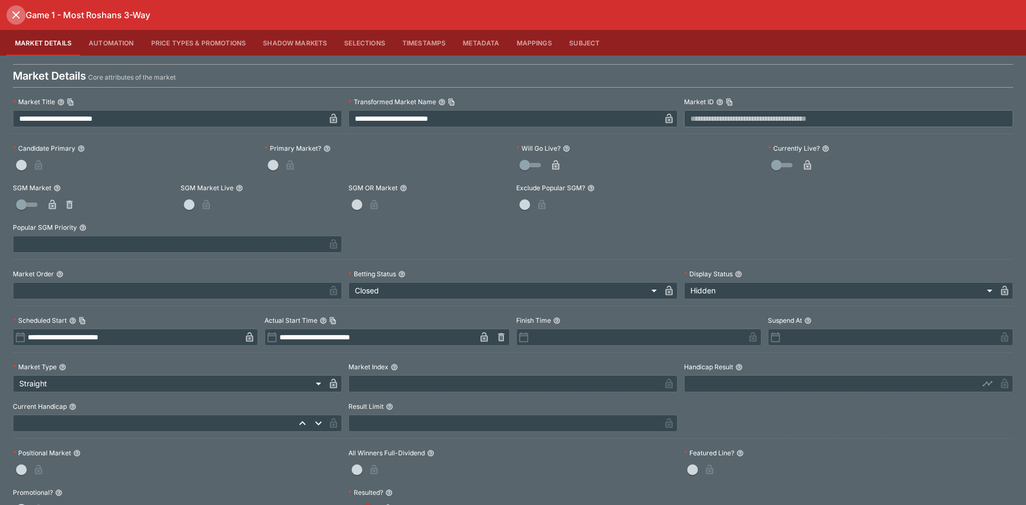
click at [24, 18] on button "close" at bounding box center [15, 14] width 19 height 19
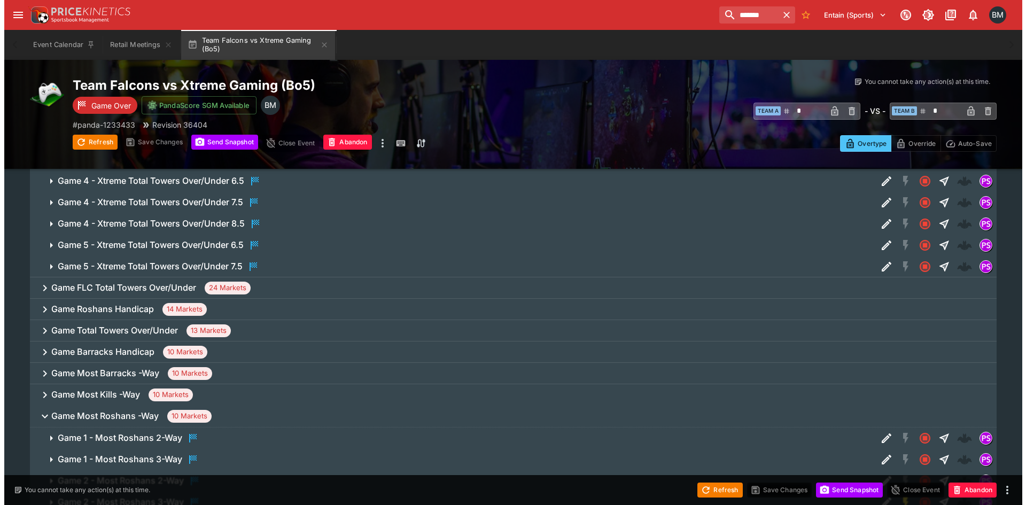
scroll to position [802, 0]
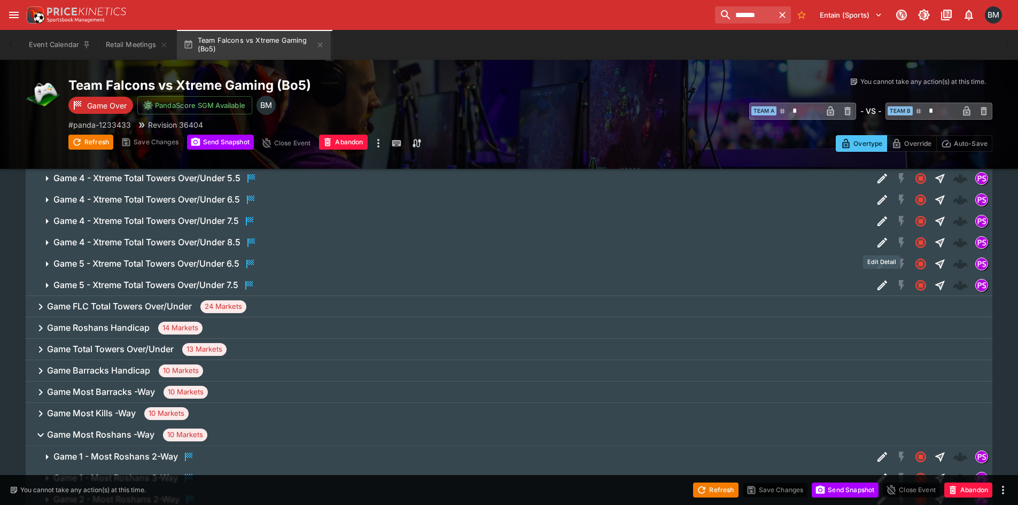
click at [882, 217] on icon "Edit Detail" at bounding box center [882, 221] width 13 height 13
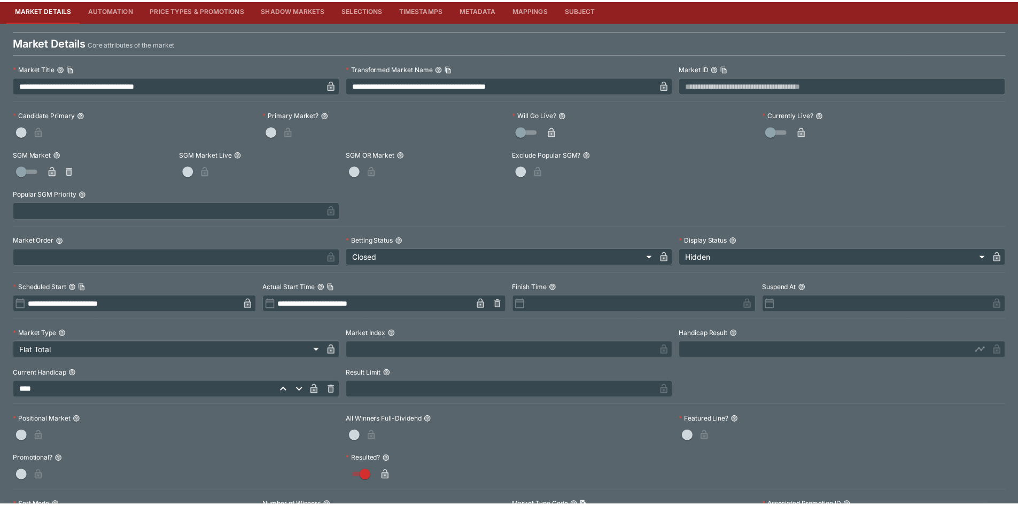
scroll to position [0, 0]
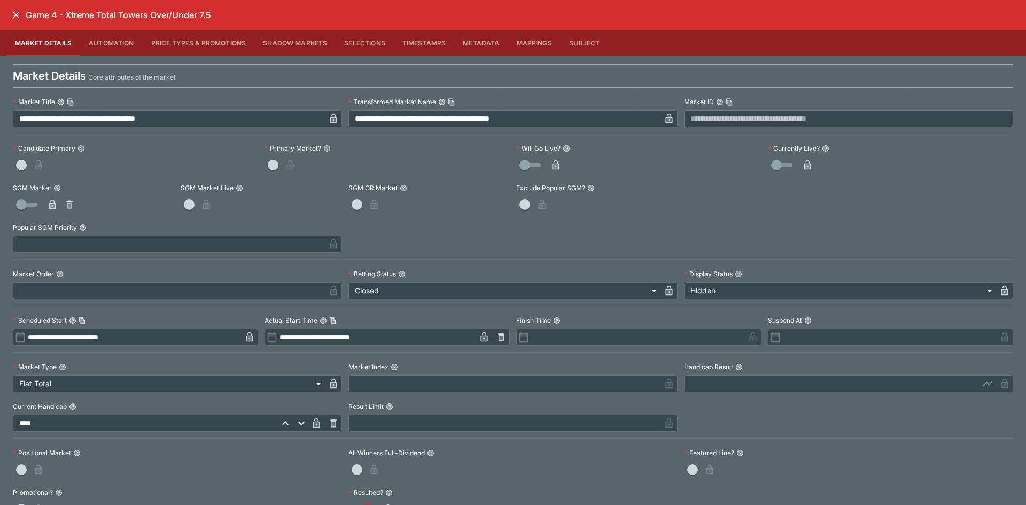
click at [20, 15] on icon "close" at bounding box center [16, 15] width 13 height 13
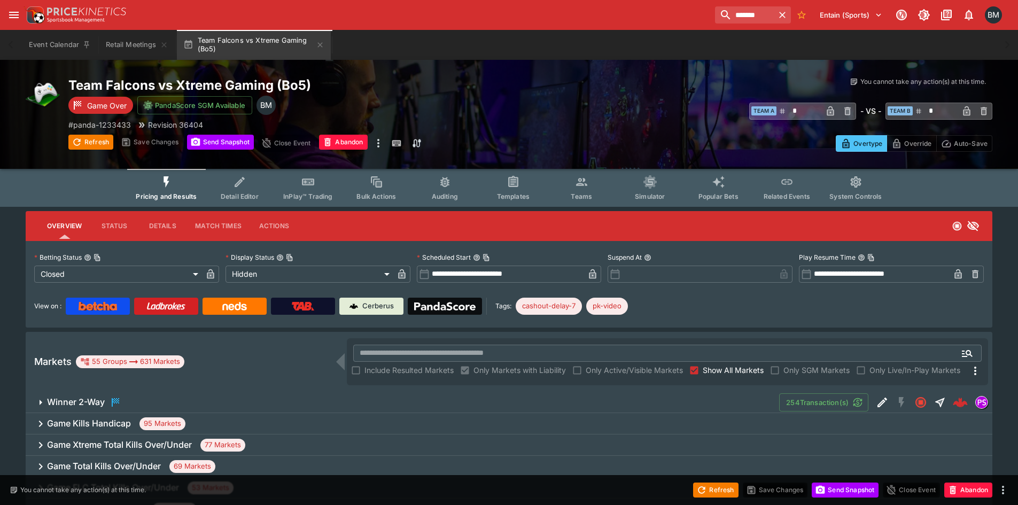
click at [441, 302] on img at bounding box center [444, 306] width 61 height 9
click at [453, 310] on img at bounding box center [444, 306] width 61 height 9
click at [576, 186] on icon "Event type filters" at bounding box center [581, 183] width 11 height 8
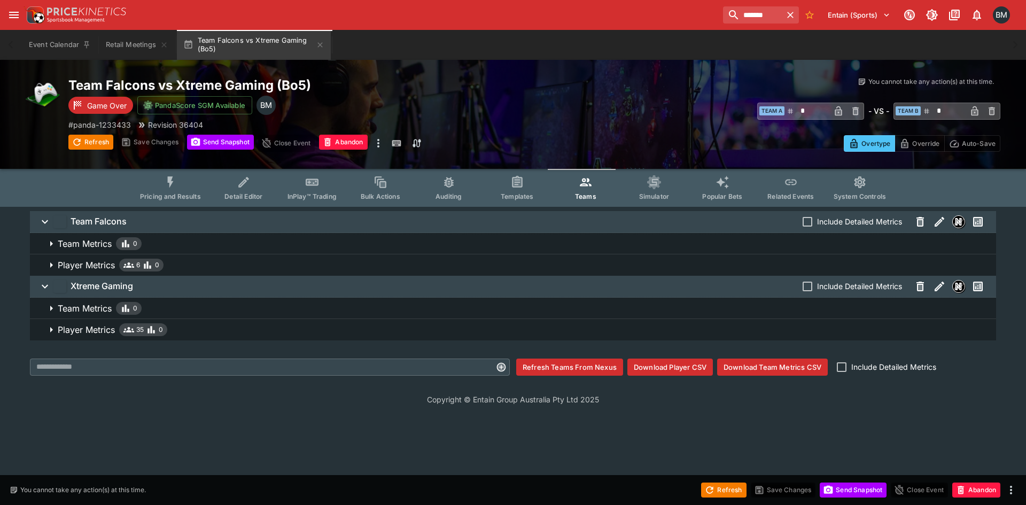
click at [532, 186] on button "Templates" at bounding box center [517, 188] width 68 height 38
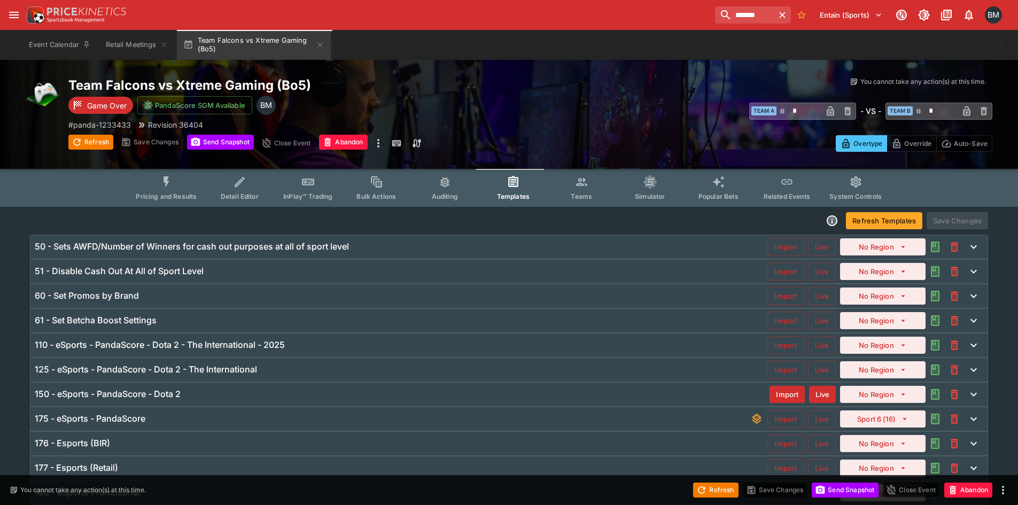
click at [219, 397] on div "150 - eSports - PandaScore - Dota 2" at bounding box center [402, 394] width 735 height 11
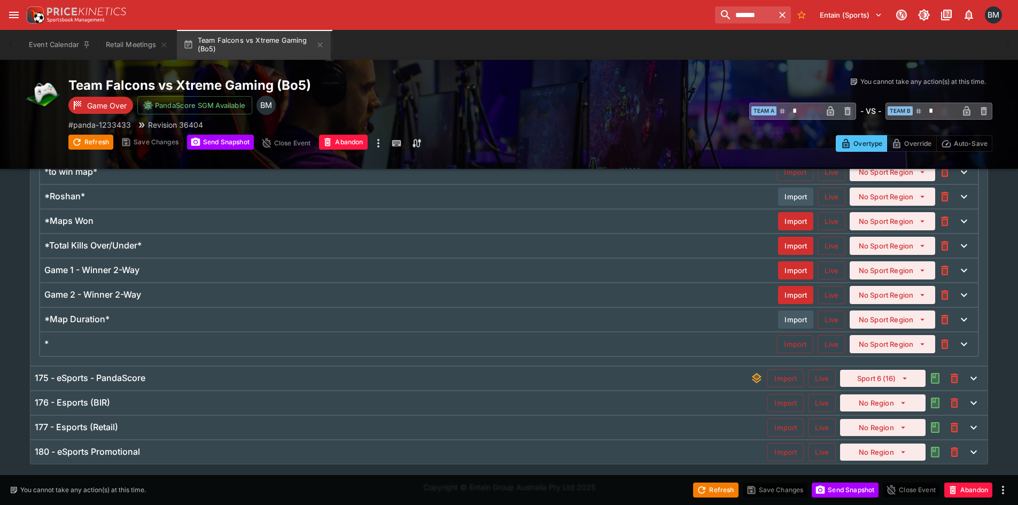
scroll to position [722, 0]
